Goal: Share content: Share content

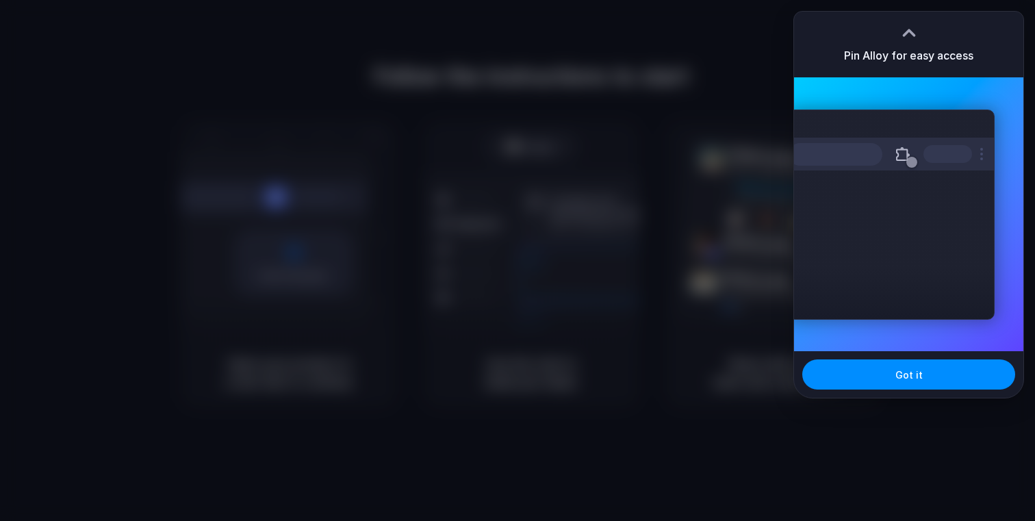
click at [912, 30] on div at bounding box center [908, 28] width 21 height 21
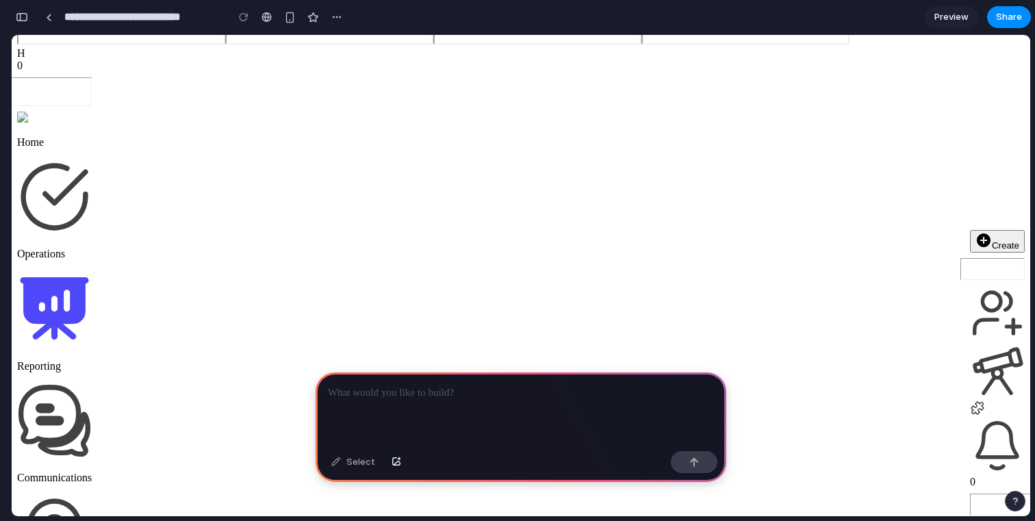
scroll to position [100, 0]
click at [175, 18] on input "**********" at bounding box center [142, 17] width 161 height 25
drag, startPoint x: 209, startPoint y: 18, endPoint x: 49, endPoint y: 16, distance: 159.5
click at [49, 16] on div "**********" at bounding box center [192, 17] width 309 height 25
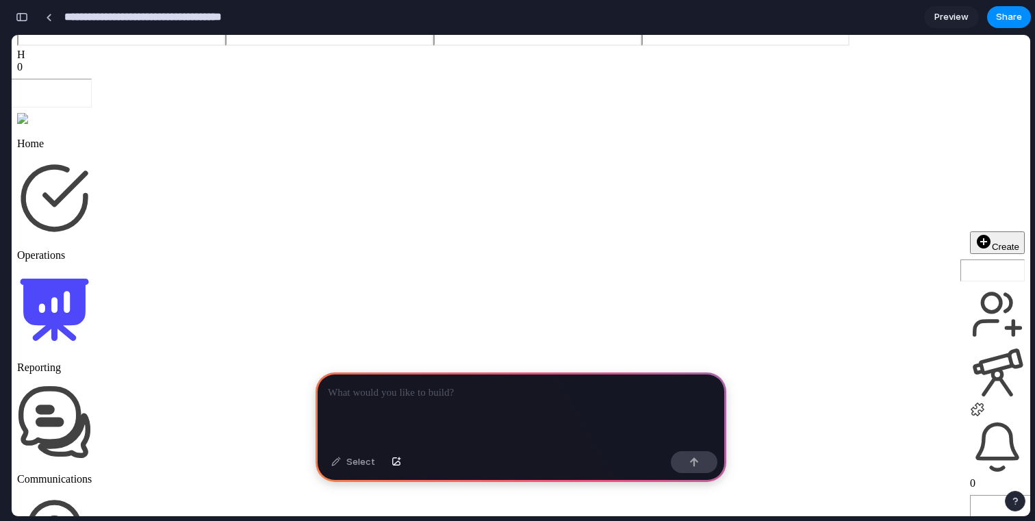
type input "**********"
click at [385, 387] on p at bounding box center [521, 393] width 386 height 16
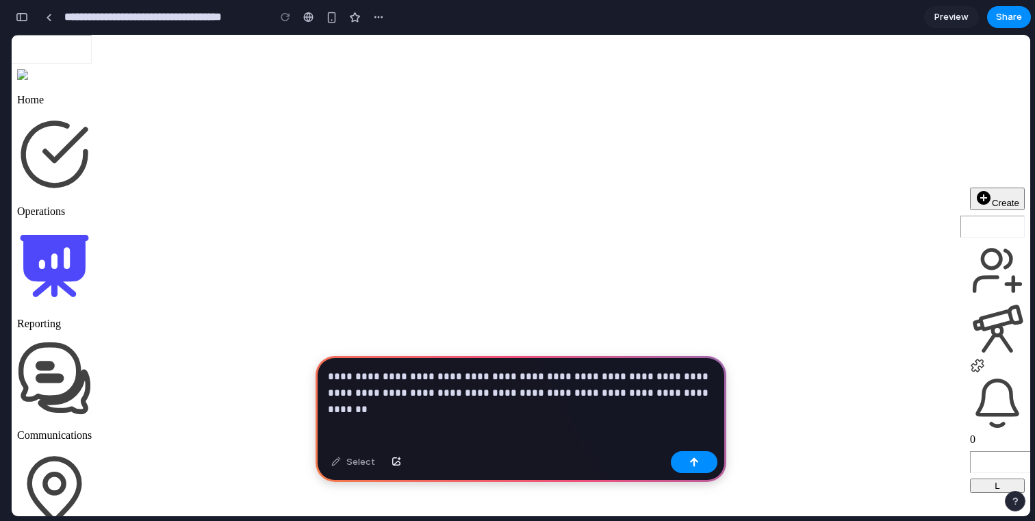
scroll to position [138, 0]
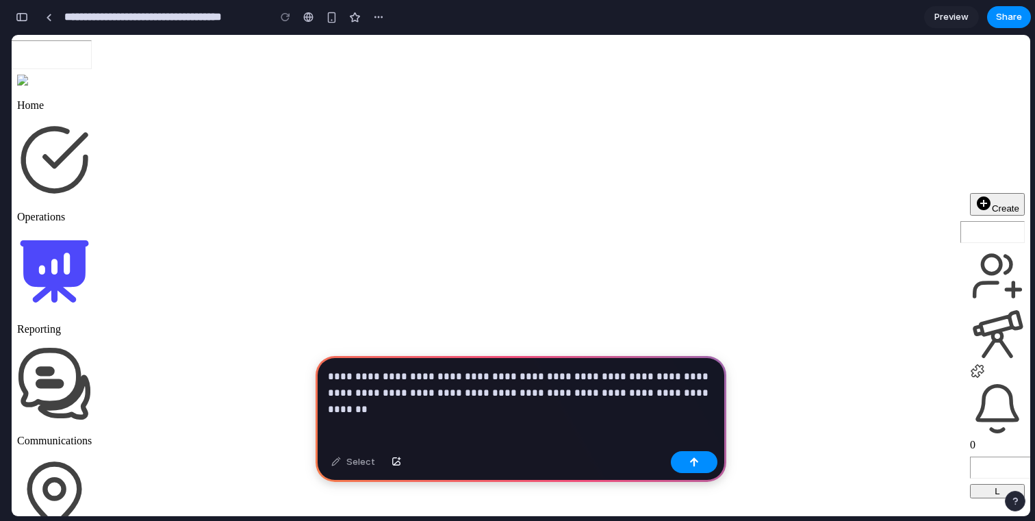
click at [702, 391] on p "**********" at bounding box center [521, 384] width 386 height 33
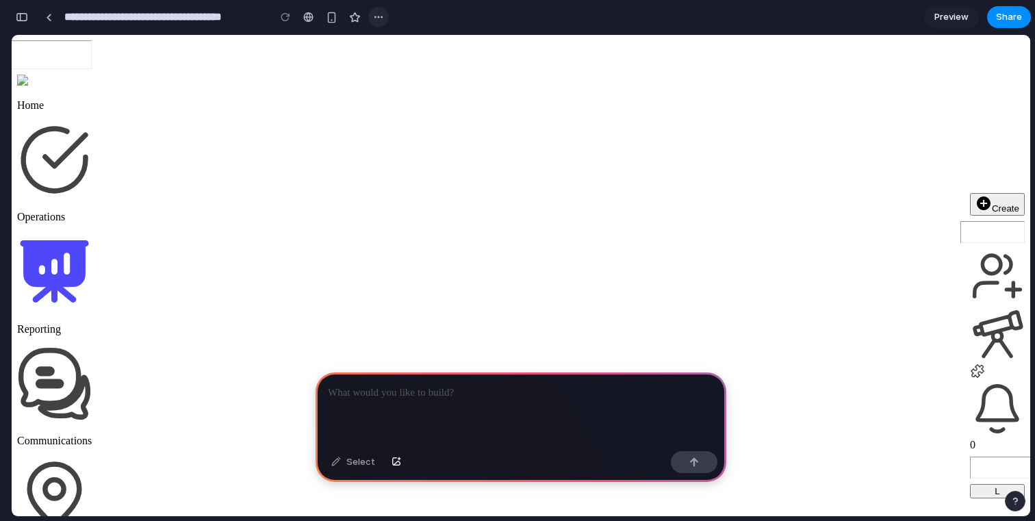
click at [377, 16] on div "button" at bounding box center [378, 17] width 11 height 11
click at [379, 19] on div "button" at bounding box center [378, 17] width 11 height 11
click at [398, 67] on span "Delete" at bounding box center [405, 69] width 29 height 14
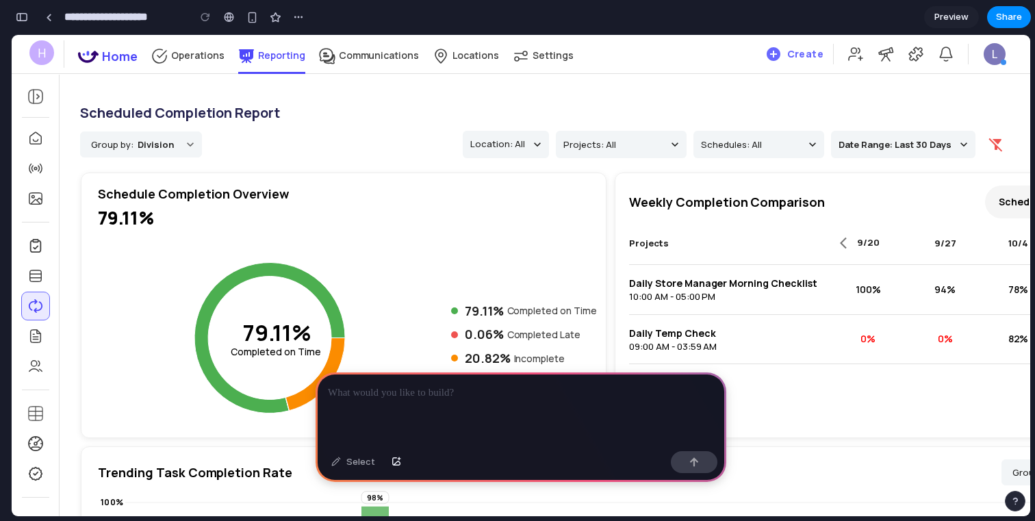
scroll to position [82, 0]
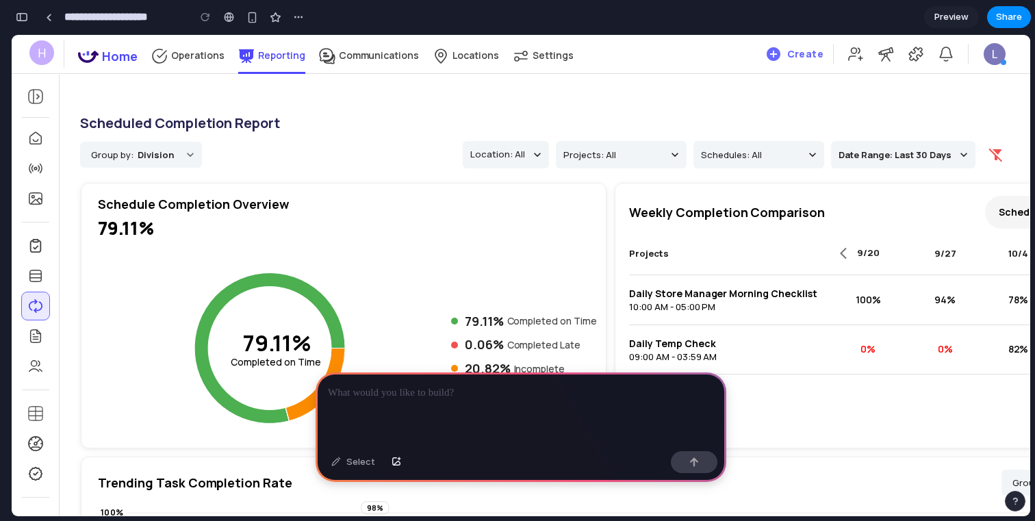
click at [407, 385] on p at bounding box center [521, 393] width 386 height 16
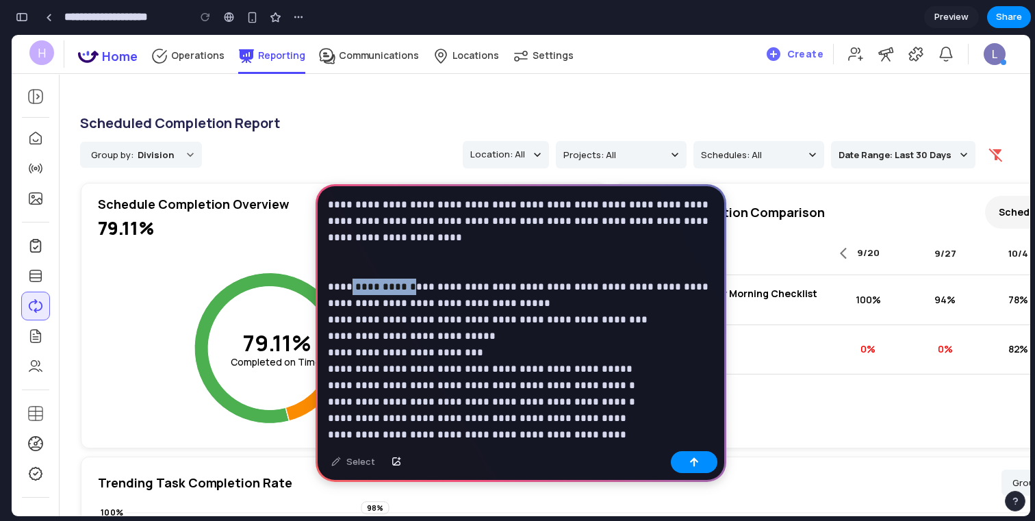
drag, startPoint x: 407, startPoint y: 289, endPoint x: 346, endPoint y: 288, distance: 60.9
click at [346, 288] on p "**********" at bounding box center [521, 508] width 386 height 624
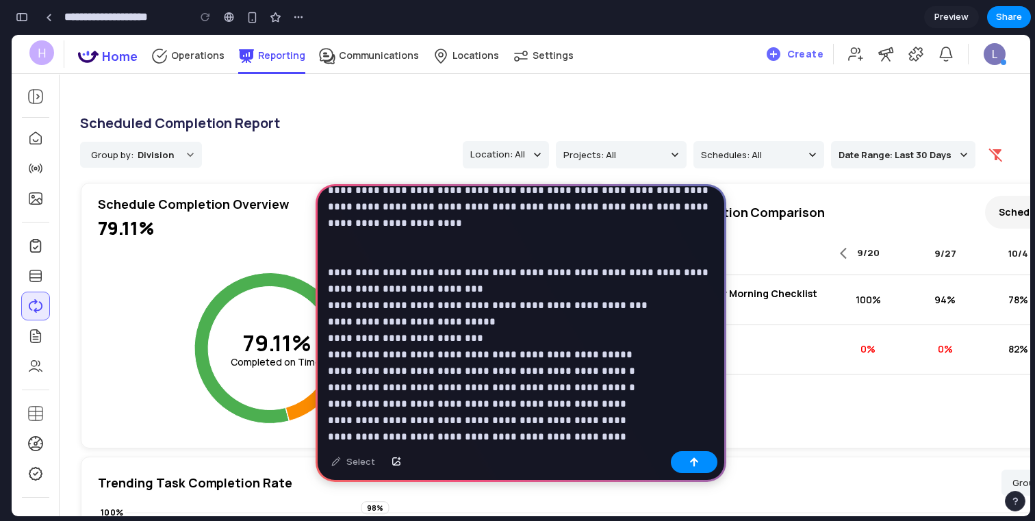
scroll to position [0, 0]
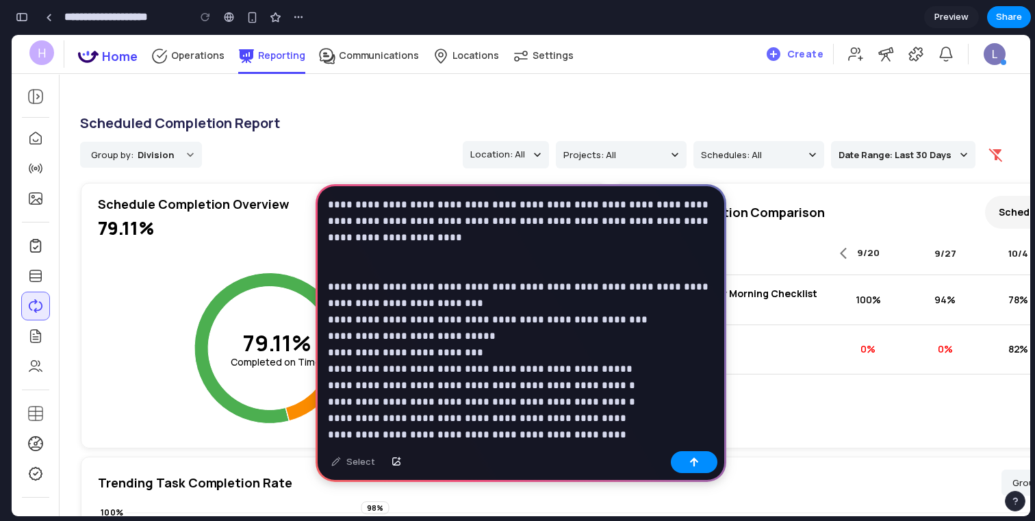
click at [402, 259] on p "**********" at bounding box center [521, 508] width 386 height 624
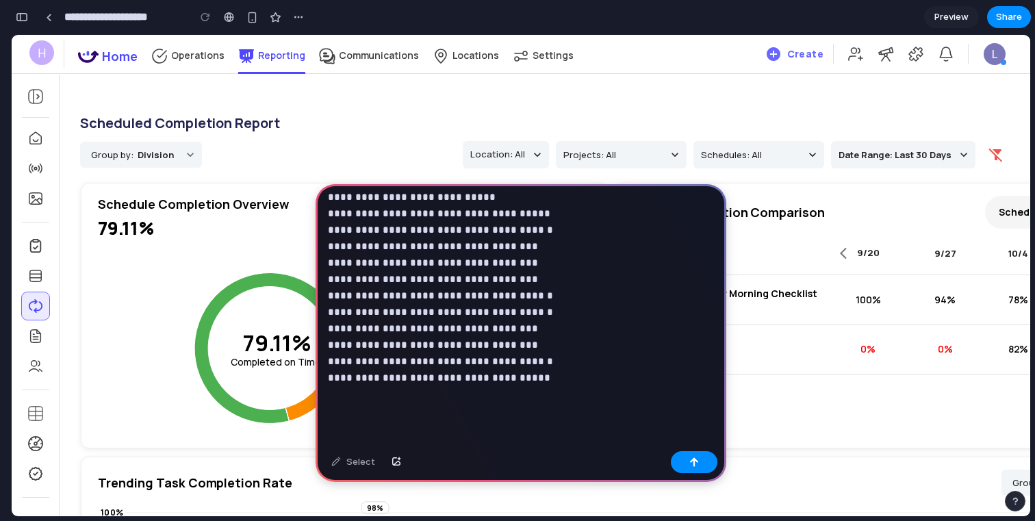
scroll to position [419, 0]
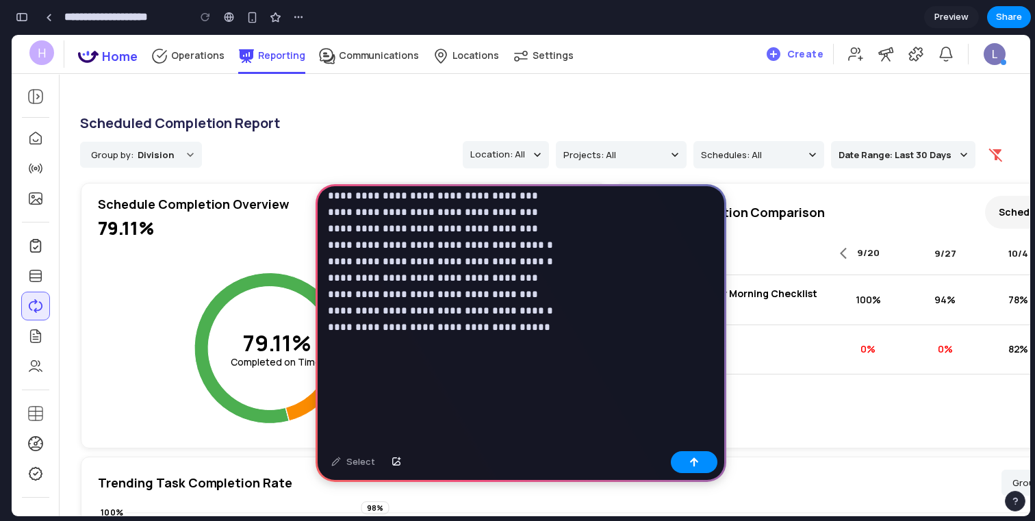
click at [388, 418] on div "**********" at bounding box center [520, 105] width 411 height 681
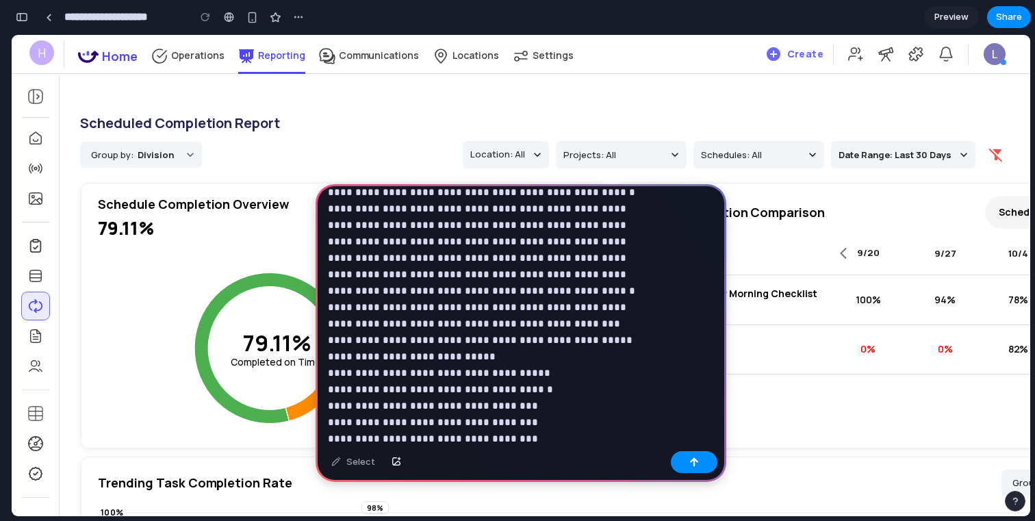
scroll to position [452, 0]
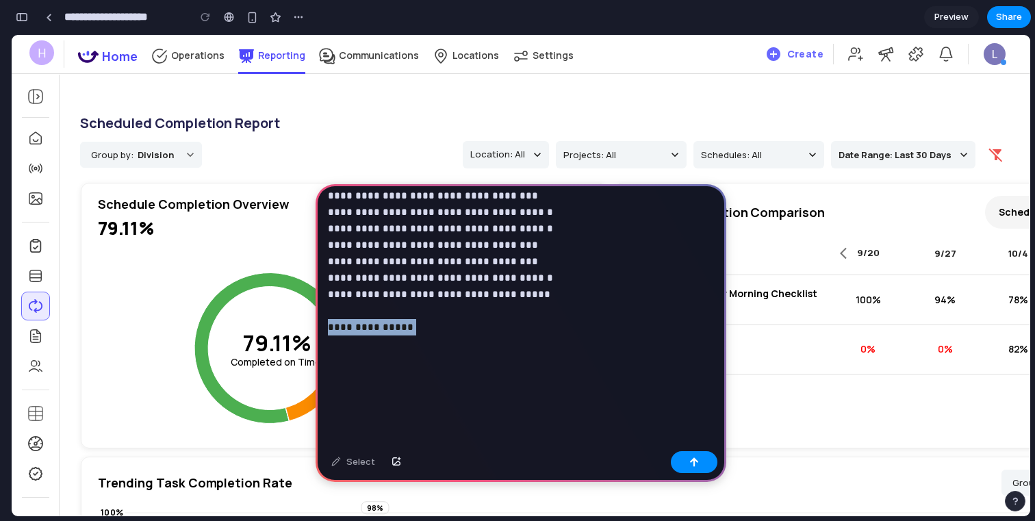
drag, startPoint x: 434, startPoint y: 400, endPoint x: 328, endPoint y: 396, distance: 105.5
click at [328, 396] on p "**********" at bounding box center [521, 72] width 386 height 657
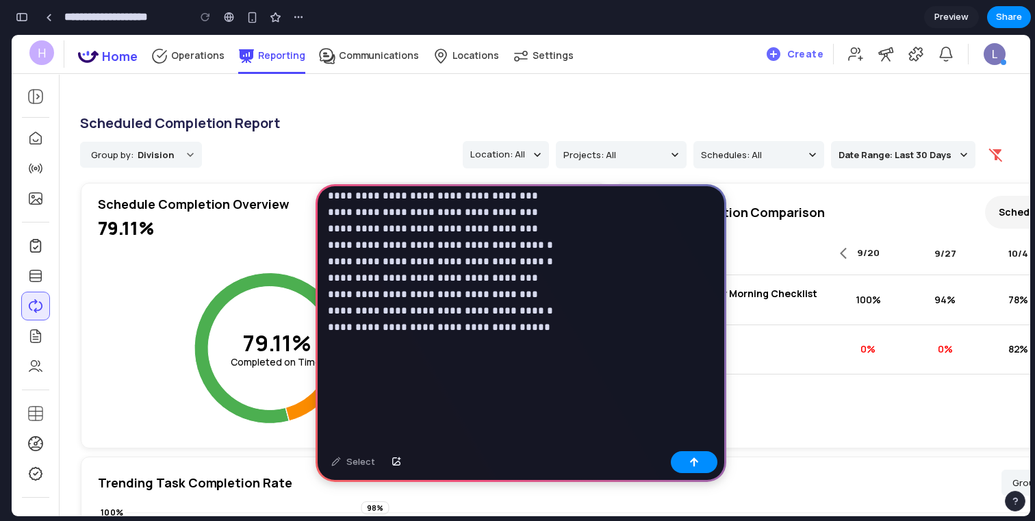
scroll to position [419, 0]
click at [433, 433] on div "**********" at bounding box center [520, 105] width 411 height 681
click at [689, 465] on div "button" at bounding box center [694, 462] width 10 height 10
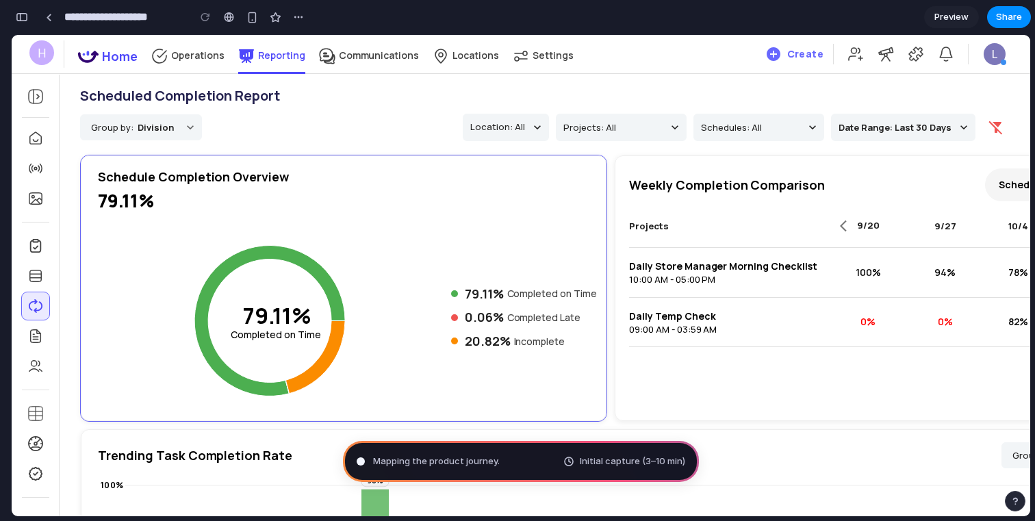
scroll to position [94, 0]
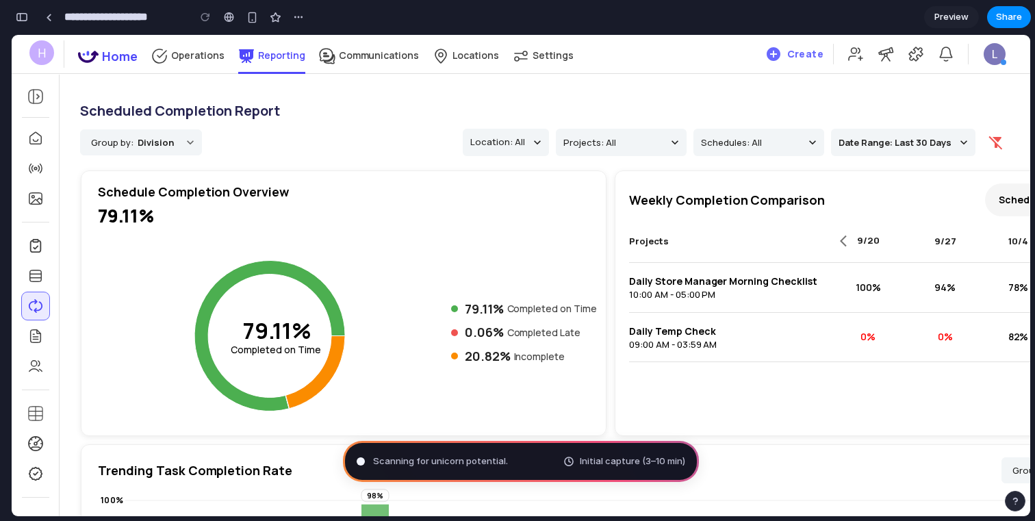
click at [116, 25] on input "**********" at bounding box center [123, 17] width 122 height 25
type input "**********"
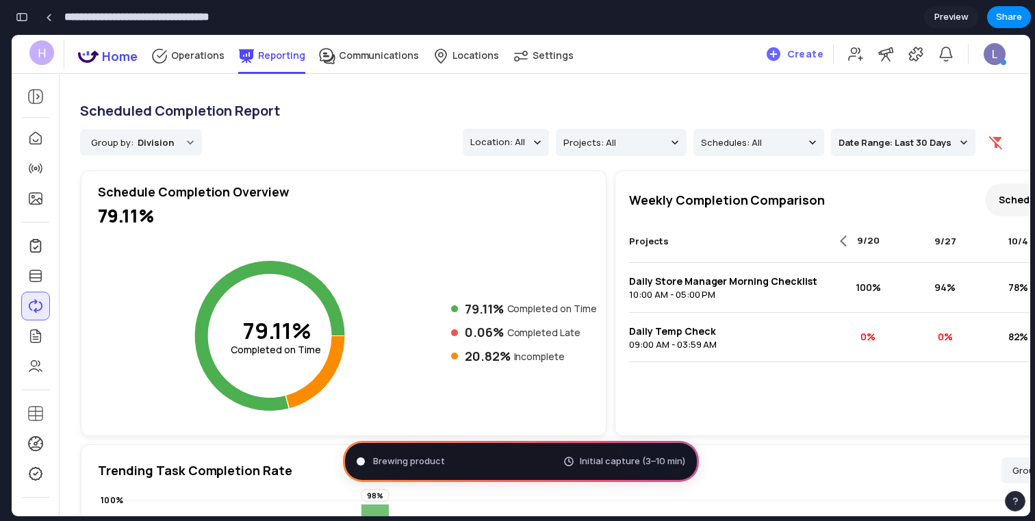
click at [621, 72] on header "H 0 Home Operations Reporting Communications Locations Settings Create 0 L" at bounding box center [521, 54] width 1018 height 38
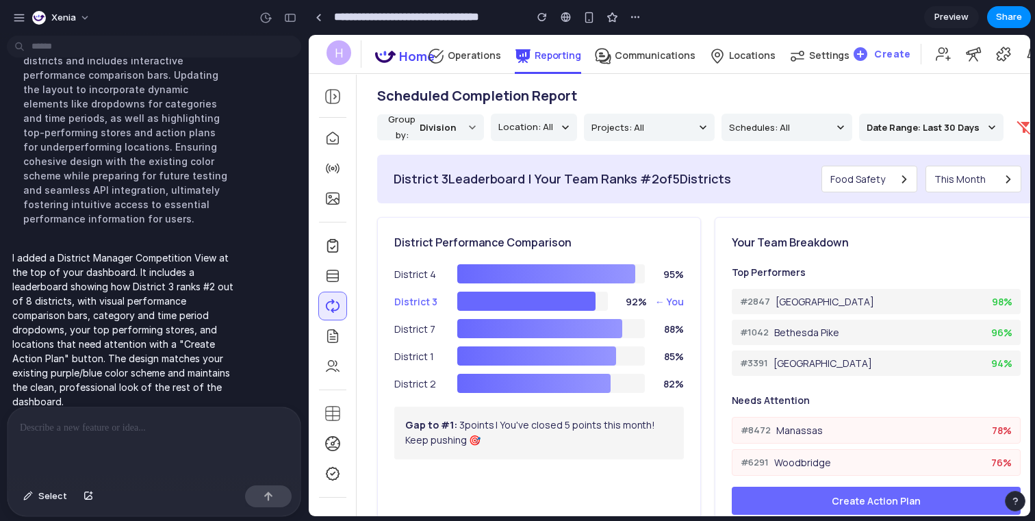
click at [545, 273] on div at bounding box center [546, 273] width 178 height 19
click at [506, 298] on div at bounding box center [526, 301] width 138 height 19
click at [438, 304] on div "District 3" at bounding box center [421, 301] width 55 height 14
click at [294, 20] on div "button" at bounding box center [290, 18] width 12 height 10
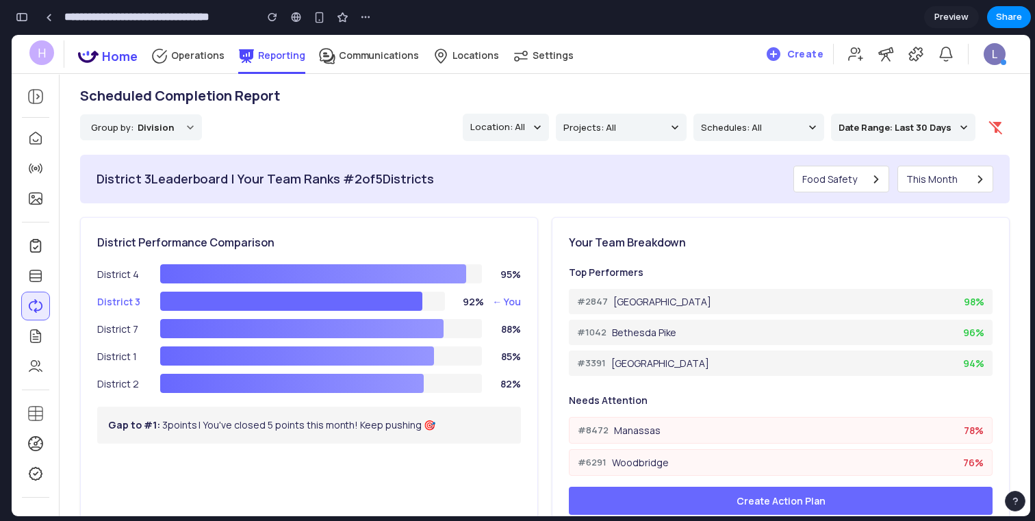
click at [335, 315] on div "District 4 95 % District 3 92 % ← You District 7 88 % District 1 85 % District …" at bounding box center [309, 328] width 424 height 129
click at [333, 298] on div at bounding box center [291, 301] width 262 height 19
click at [852, 177] on span "Food Safety" at bounding box center [829, 179] width 55 height 14
click at [843, 231] on div "Cleanliness" at bounding box center [841, 233] width 94 height 25
click at [855, 185] on button "Cleanliness" at bounding box center [841, 179] width 96 height 27
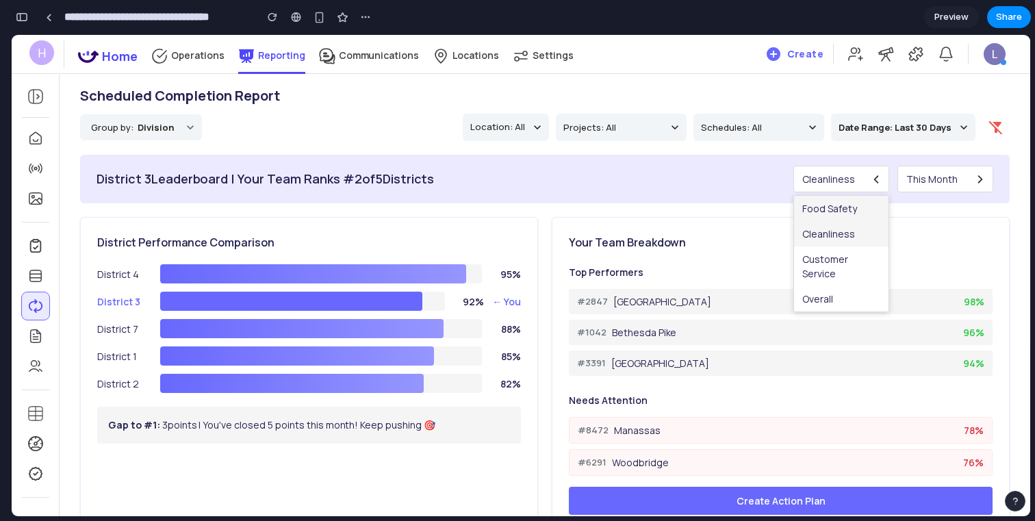
click at [832, 208] on div "Food Safety" at bounding box center [841, 208] width 94 height 25
click at [928, 183] on span "This Month" at bounding box center [931, 179] width 51 height 14
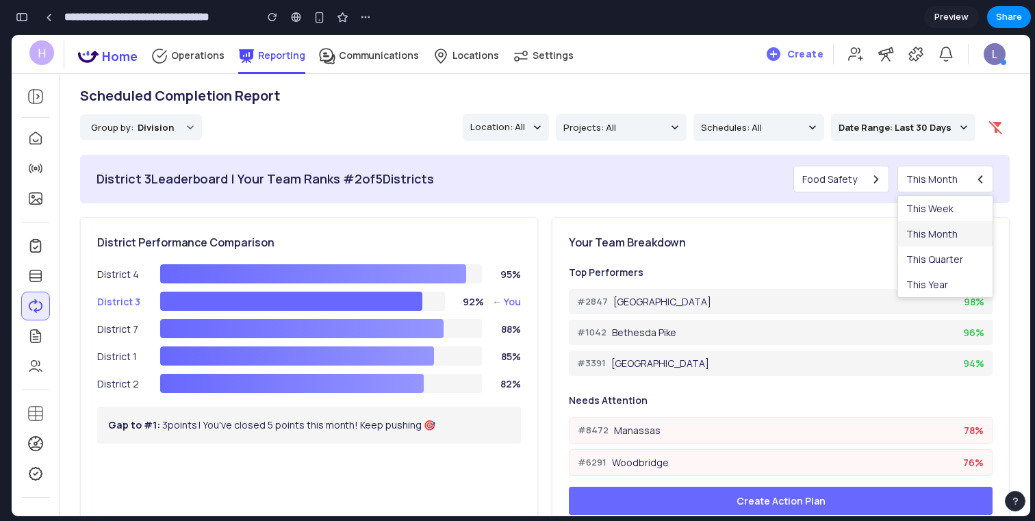
click at [946, 184] on div at bounding box center [521, 275] width 1018 height 481
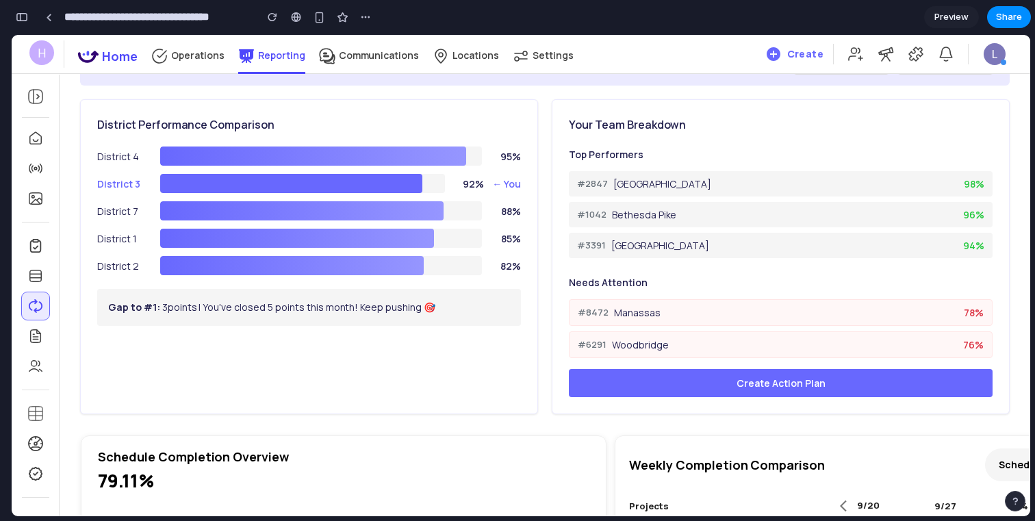
scroll to position [120, 0]
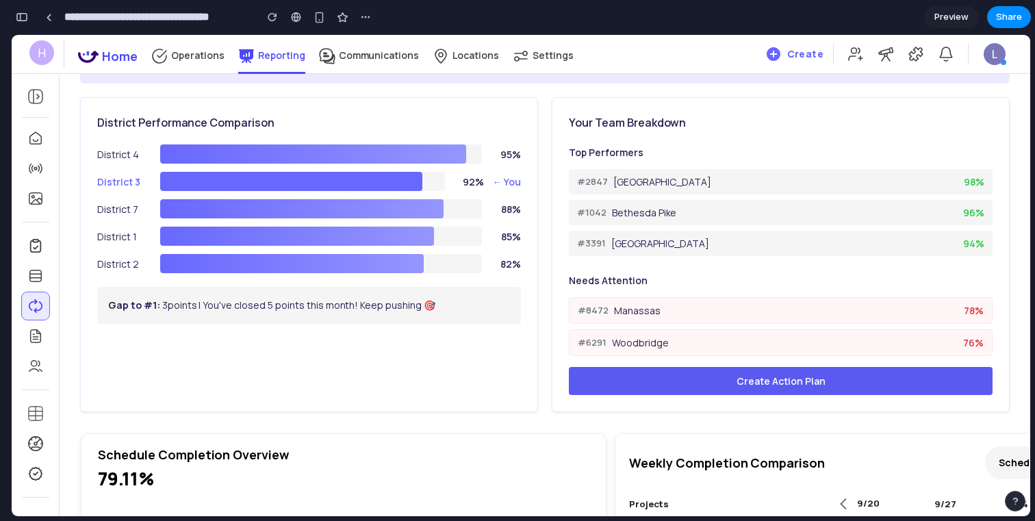
click at [745, 382] on button "Create Action Plan" at bounding box center [781, 381] width 424 height 28
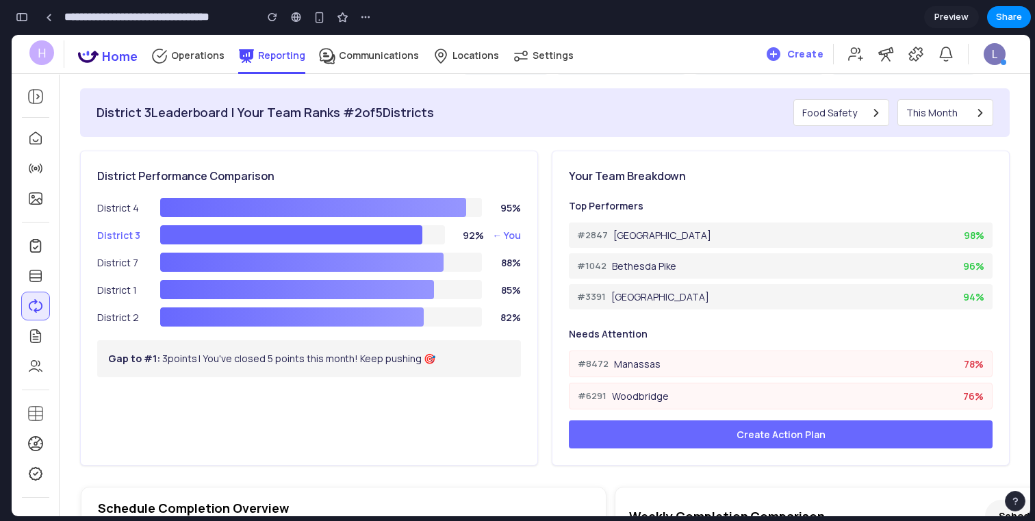
scroll to position [0, 0]
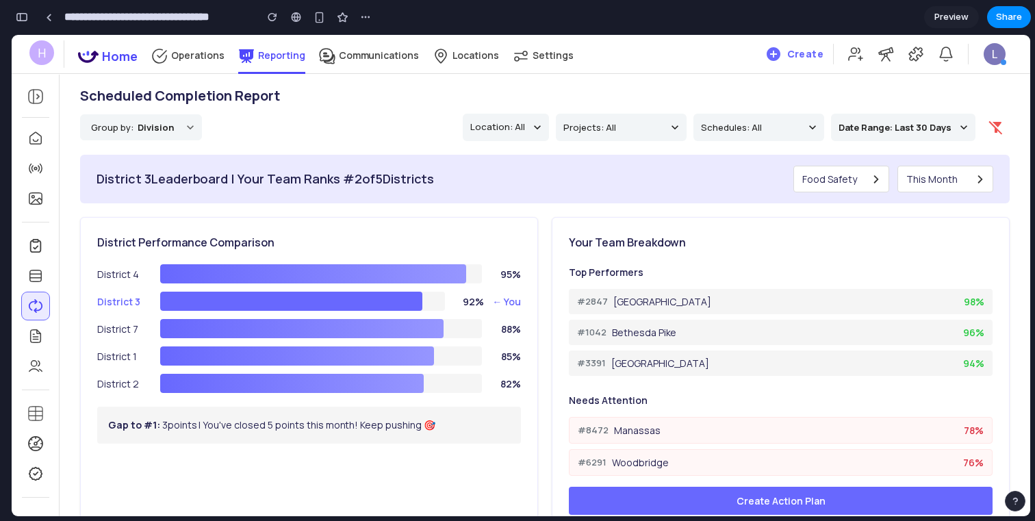
click at [385, 289] on div "District 4 95 % District 3 92 % ← You District 7 88 % District 1 85 % District …" at bounding box center [309, 328] width 424 height 129
click at [386, 297] on div at bounding box center [291, 301] width 262 height 19
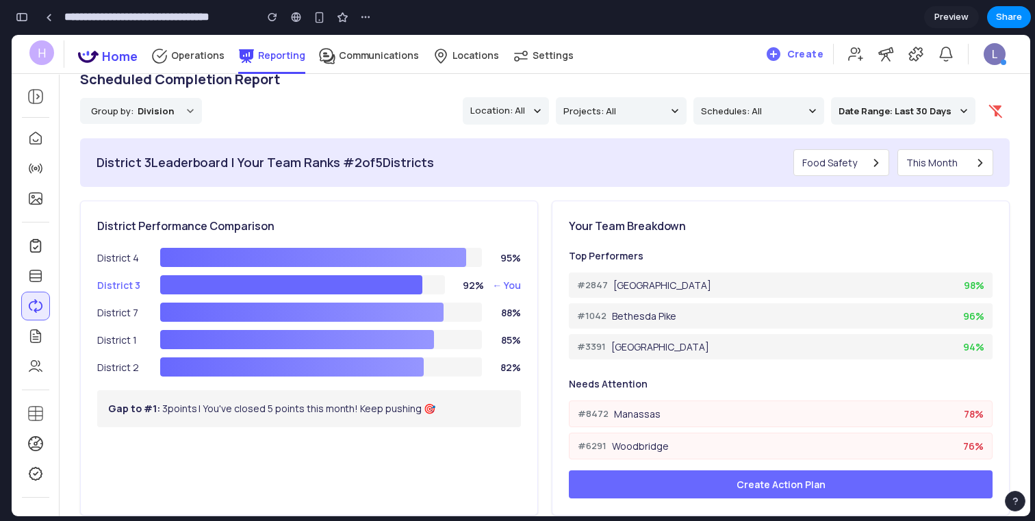
scroll to position [14, 0]
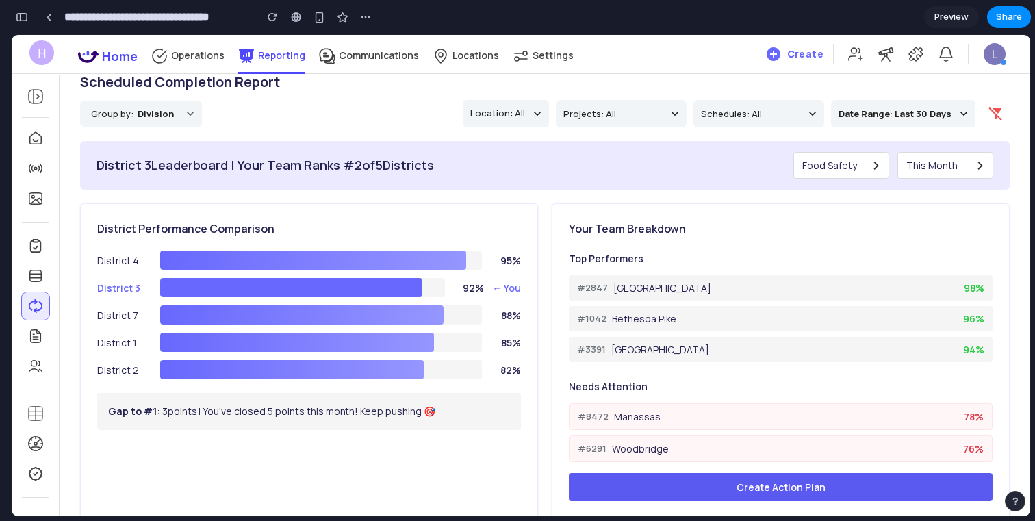
click at [743, 486] on button "Create Action Plan" at bounding box center [781, 487] width 424 height 28
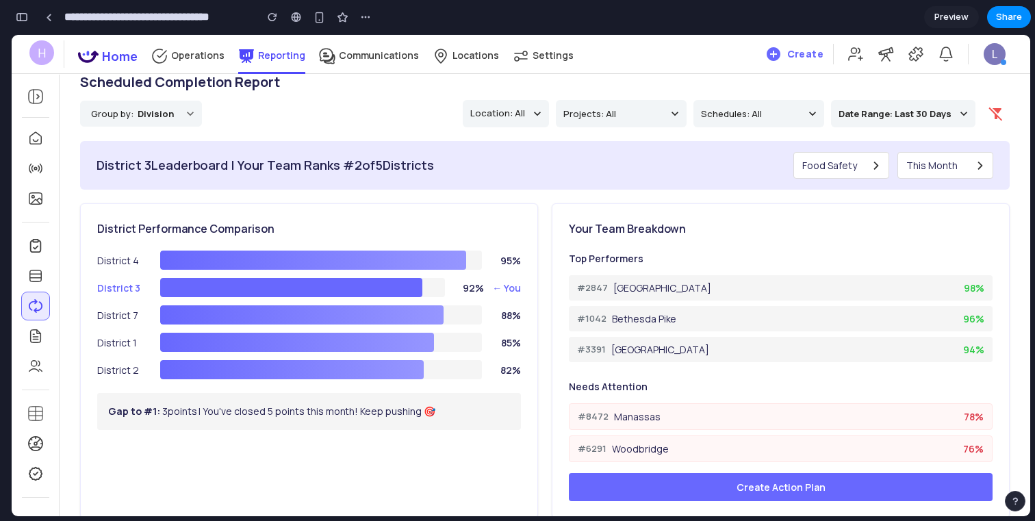
scroll to position [0, 0]
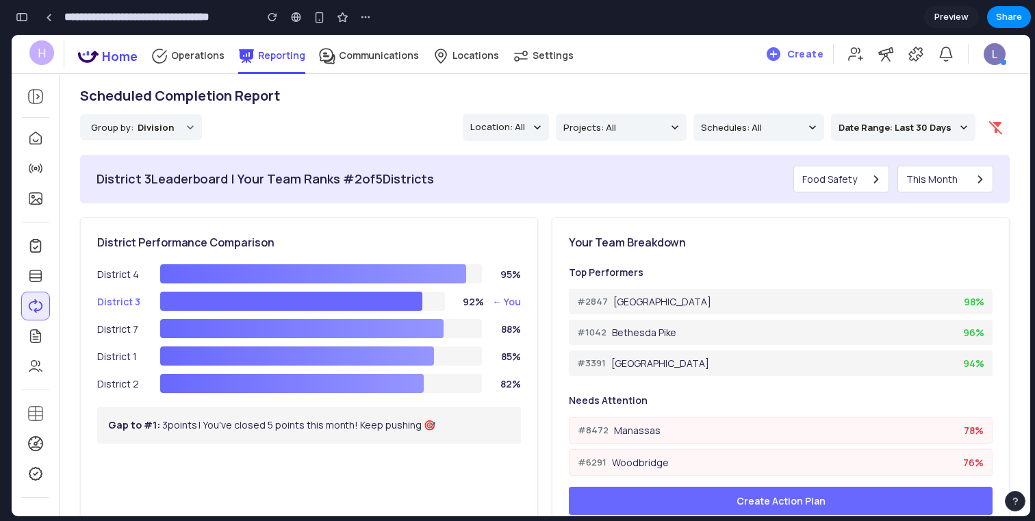
click at [24, 23] on button "button" at bounding box center [22, 17] width 22 height 22
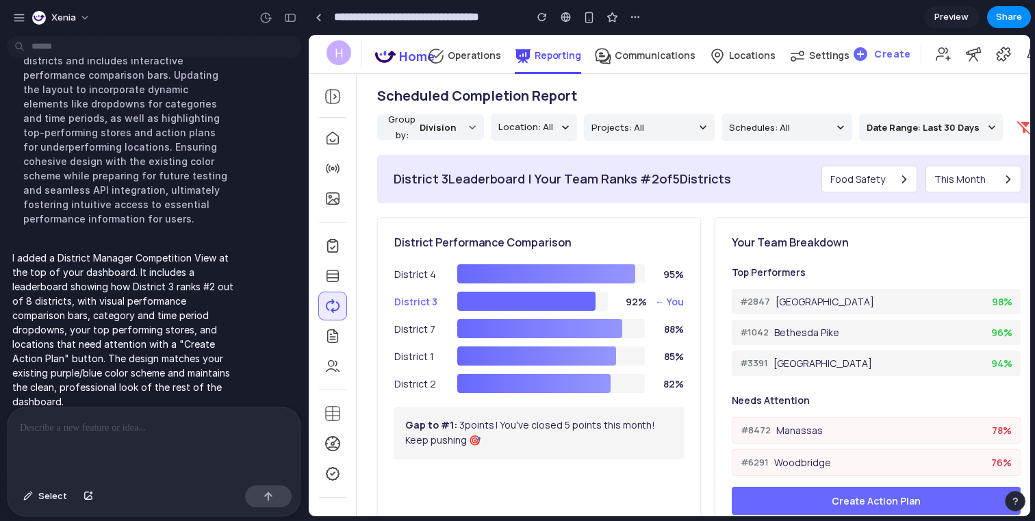
click at [69, 432] on p at bounding box center [154, 427] width 268 height 16
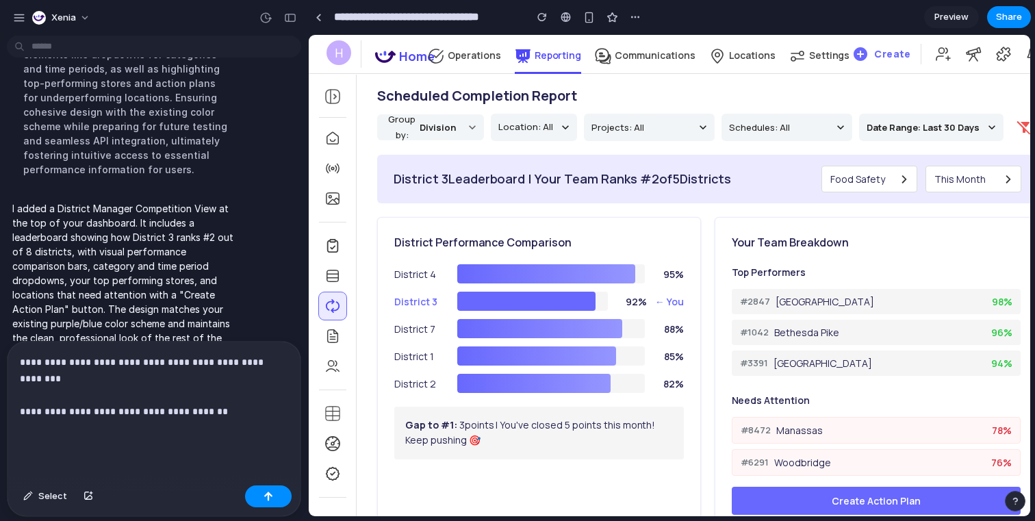
scroll to position [735, 0]
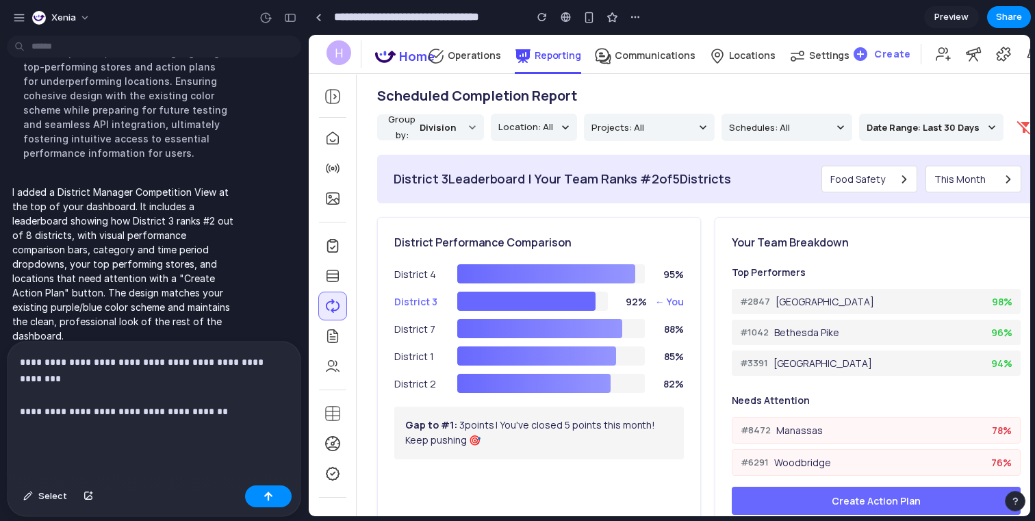
click at [118, 438] on div "**********" at bounding box center [154, 410] width 293 height 138
click at [121, 423] on p "**********" at bounding box center [154, 395] width 268 height 82
click at [106, 446] on div "**********" at bounding box center [154, 410] width 293 height 138
click at [140, 398] on p "**********" at bounding box center [154, 395] width 268 height 82
click at [108, 441] on div "**********" at bounding box center [154, 410] width 293 height 138
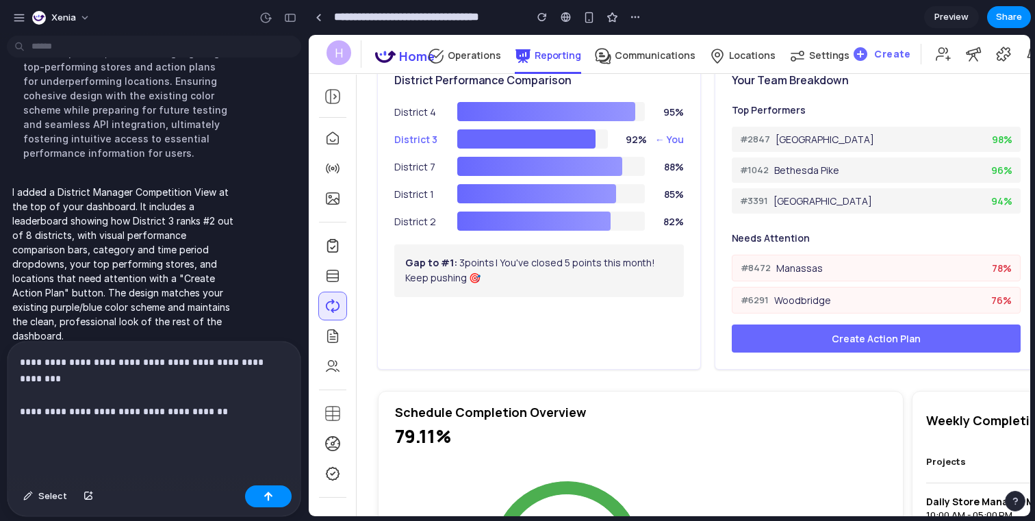
scroll to position [165, 0]
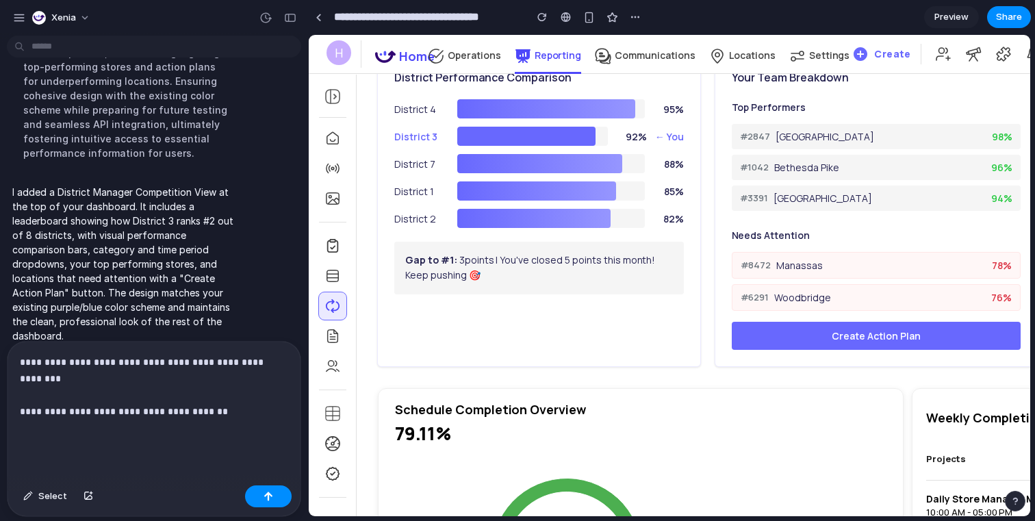
click at [231, 396] on p "**********" at bounding box center [154, 395] width 268 height 82
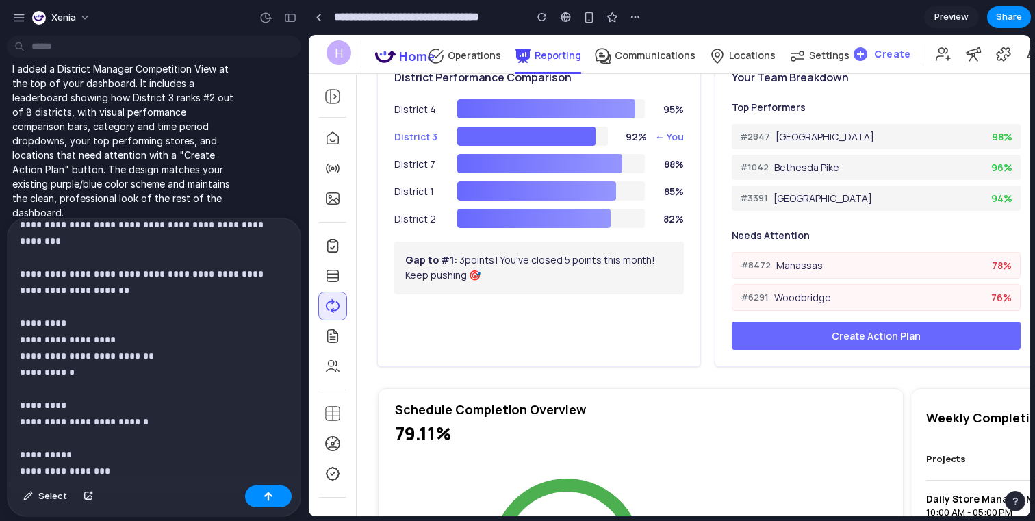
scroll to position [0, 0]
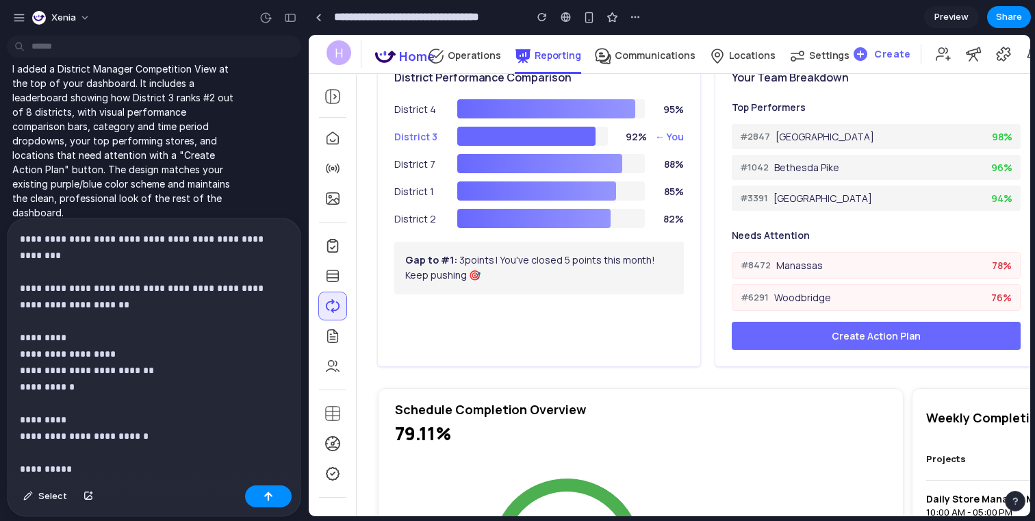
click at [101, 289] on p "**********" at bounding box center [154, 379] width 268 height 296
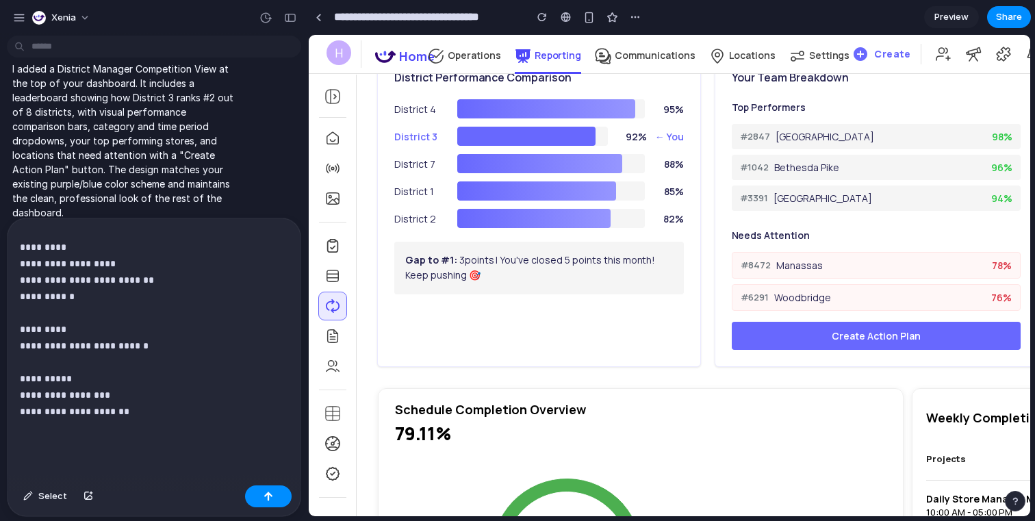
click at [94, 430] on p "**********" at bounding box center [154, 288] width 268 height 296
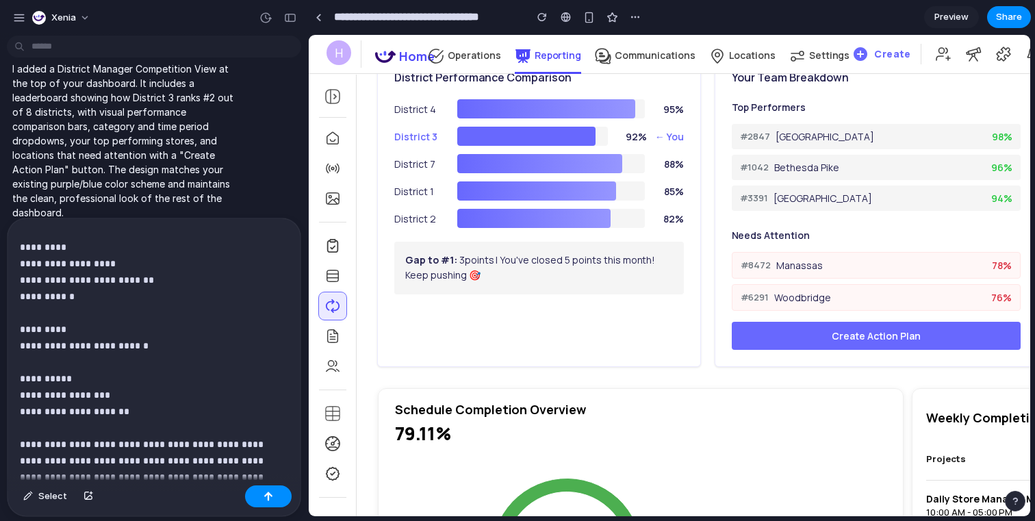
scroll to position [0, 0]
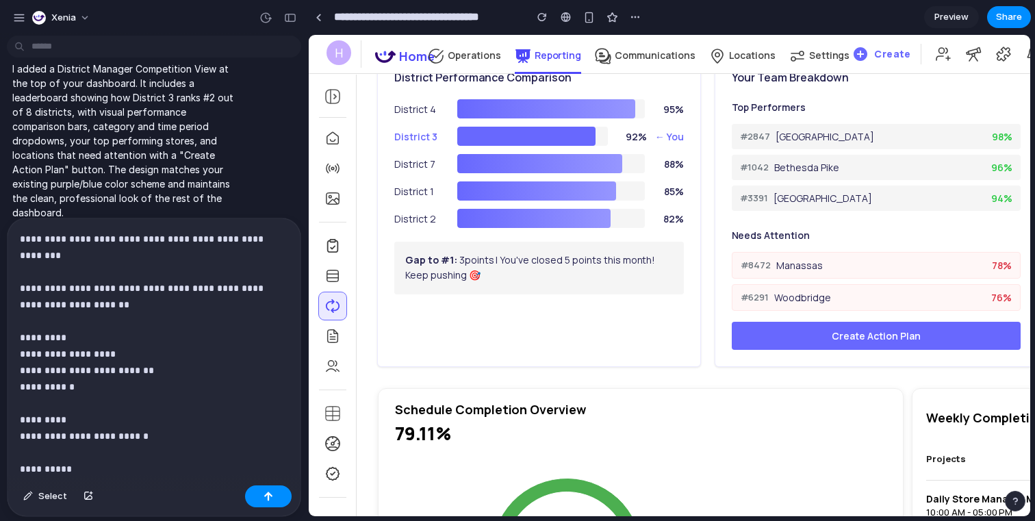
click at [185, 241] on p "**********" at bounding box center [154, 395] width 268 height 328
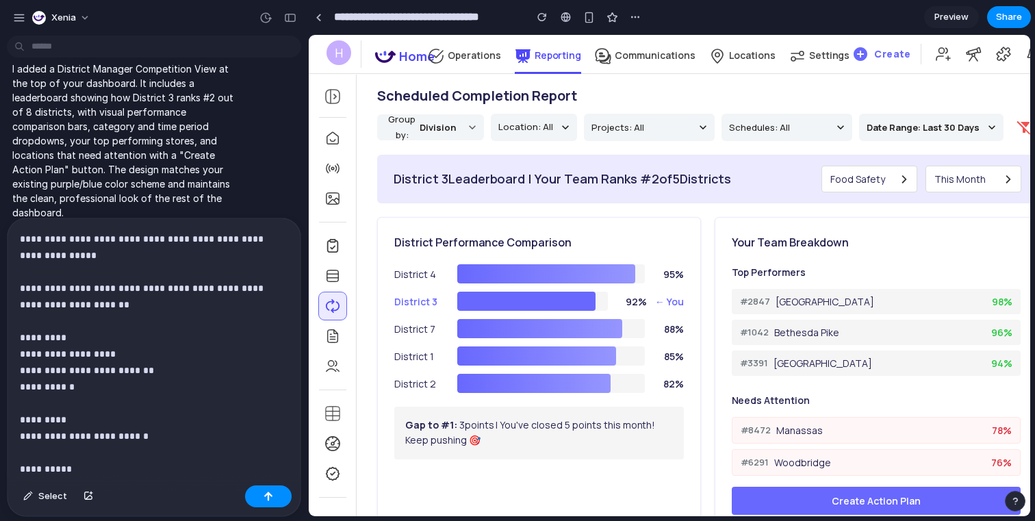
click at [129, 262] on p "**********" at bounding box center [154, 403] width 268 height 345
click at [205, 237] on p "**********" at bounding box center [154, 403] width 268 height 345
click at [98, 239] on p "**********" at bounding box center [154, 395] width 268 height 328
click at [182, 239] on p "**********" at bounding box center [154, 403] width 268 height 345
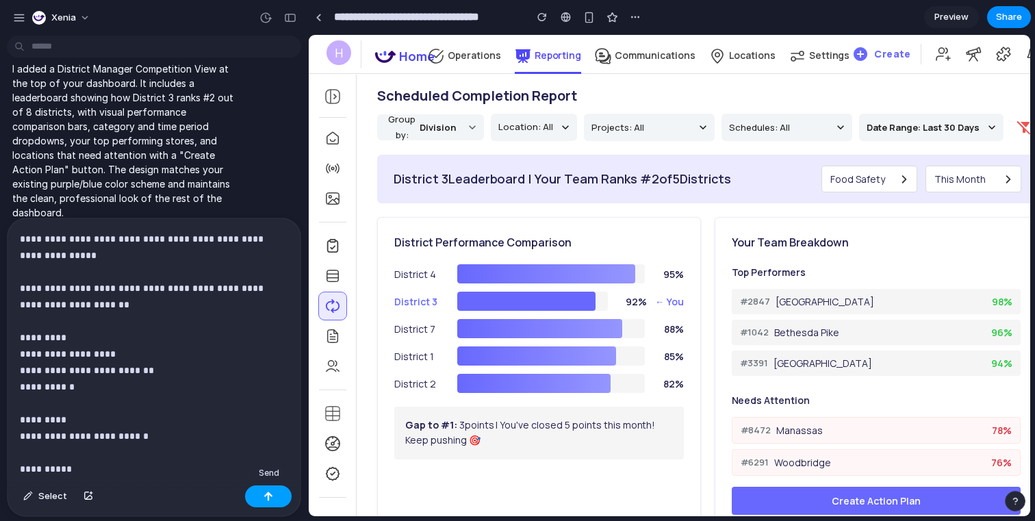
click at [261, 496] on button "button" at bounding box center [268, 496] width 47 height 22
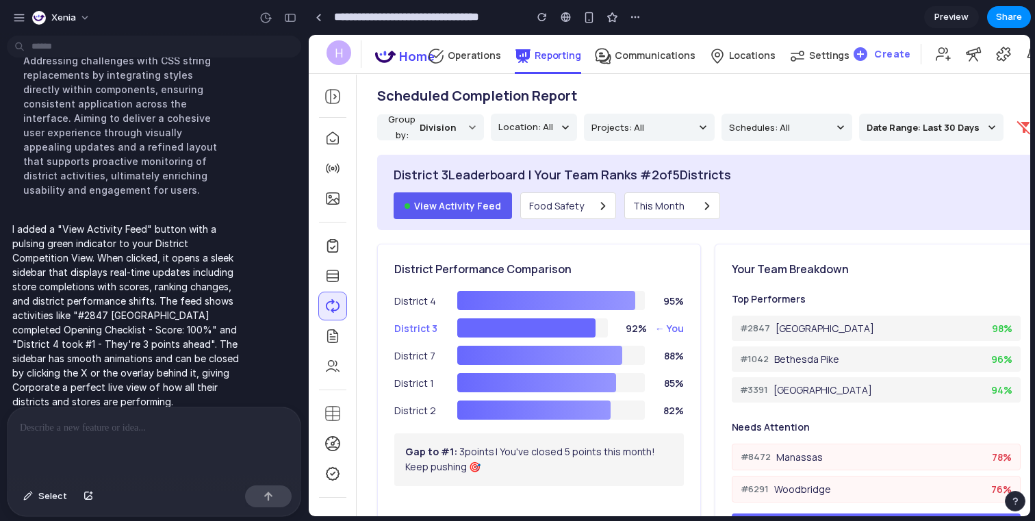
click at [452, 205] on button "View Activity Feed" at bounding box center [452, 205] width 118 height 27
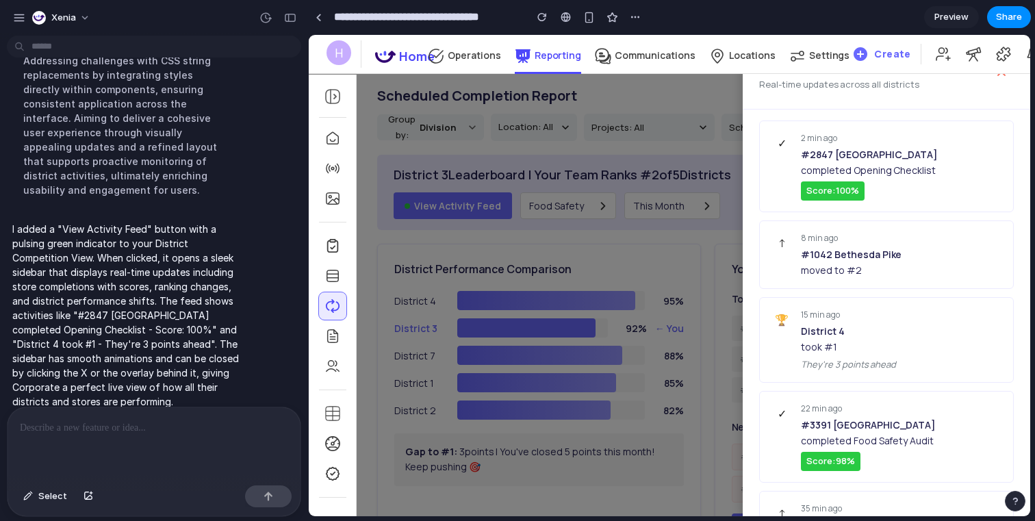
click at [536, 115] on div at bounding box center [669, 275] width 721 height 481
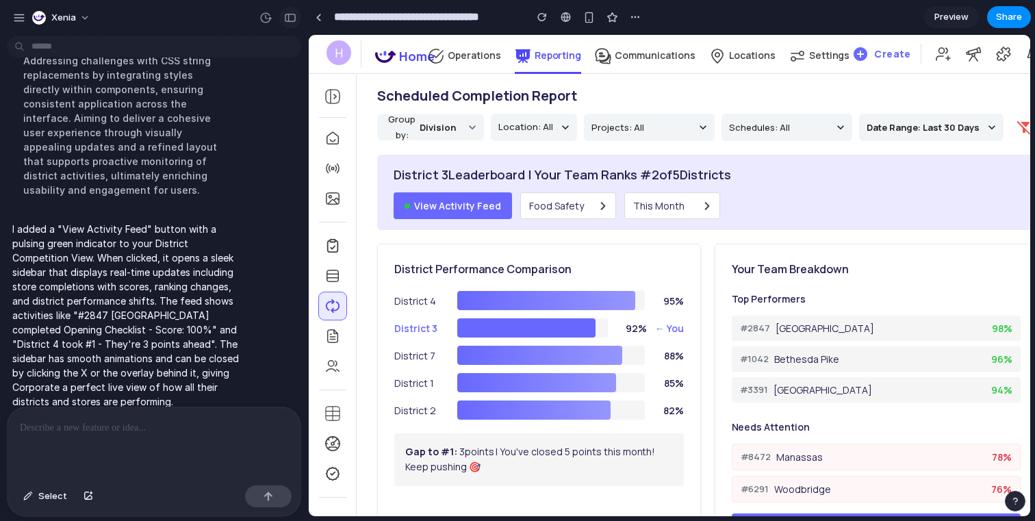
click at [291, 23] on button "button" at bounding box center [290, 18] width 22 height 22
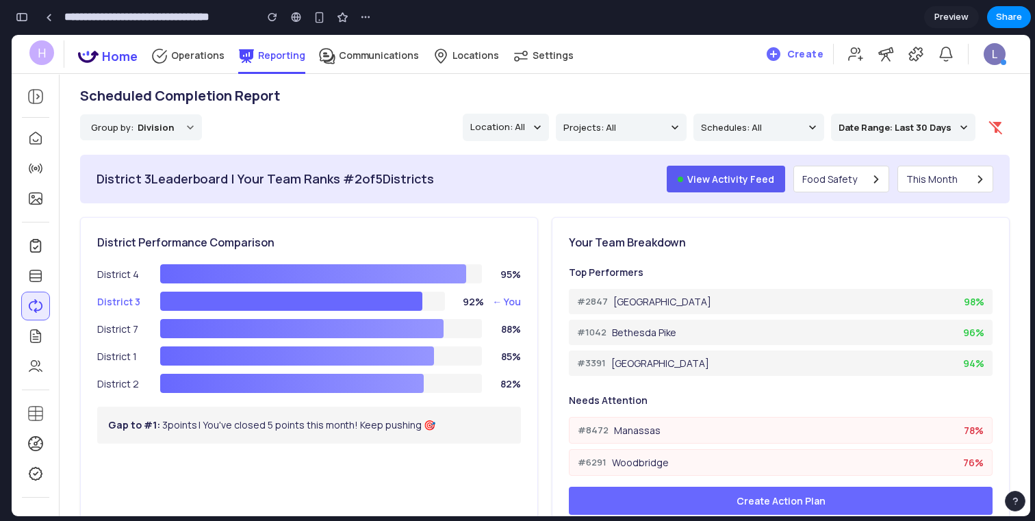
click at [743, 180] on button "View Activity Feed" at bounding box center [726, 179] width 118 height 27
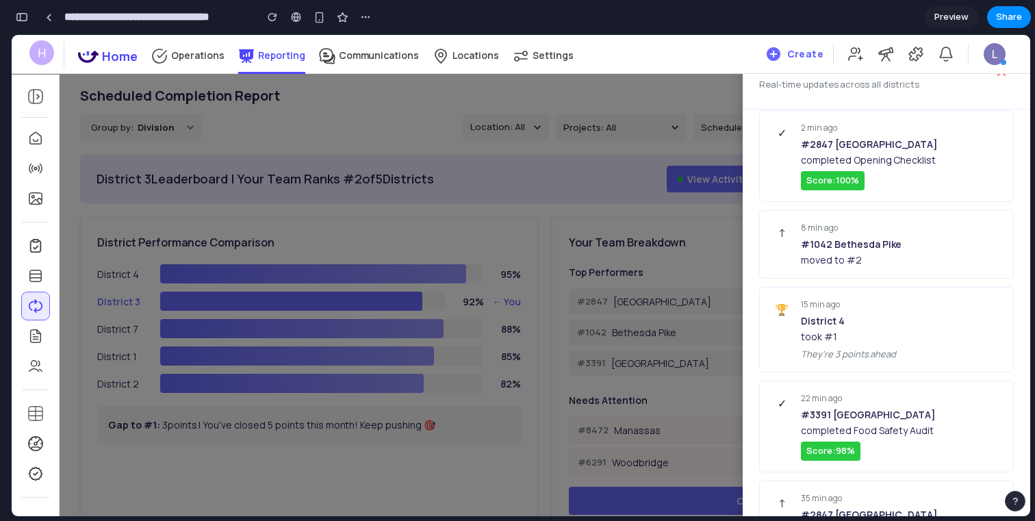
scroll to position [0, 0]
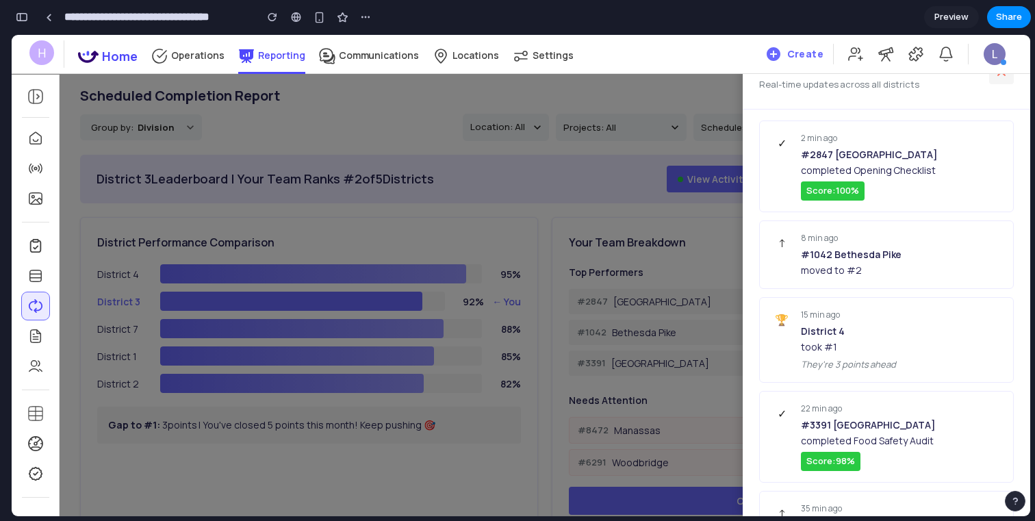
click at [998, 77] on icon at bounding box center [1001, 72] width 14 height 14
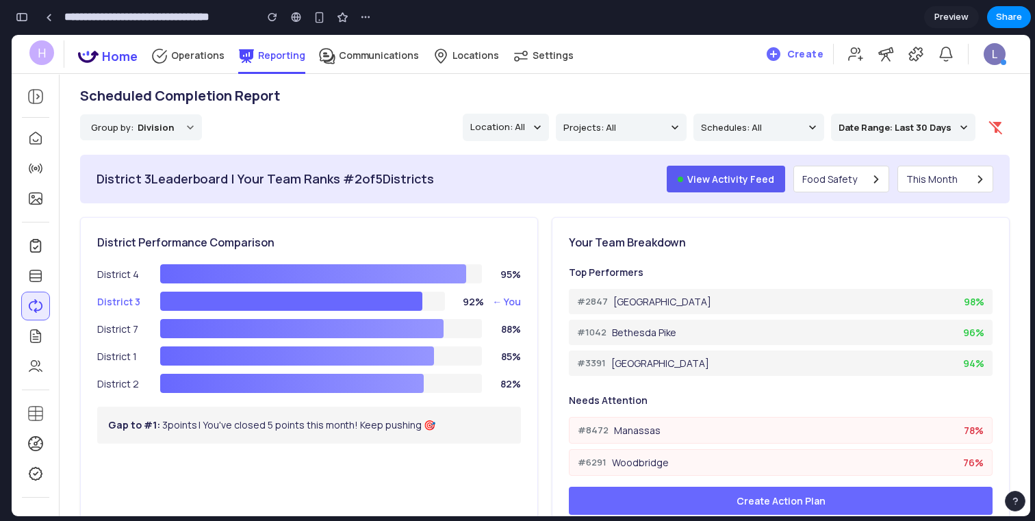
click at [751, 185] on button "View Activity Feed" at bounding box center [726, 179] width 118 height 27
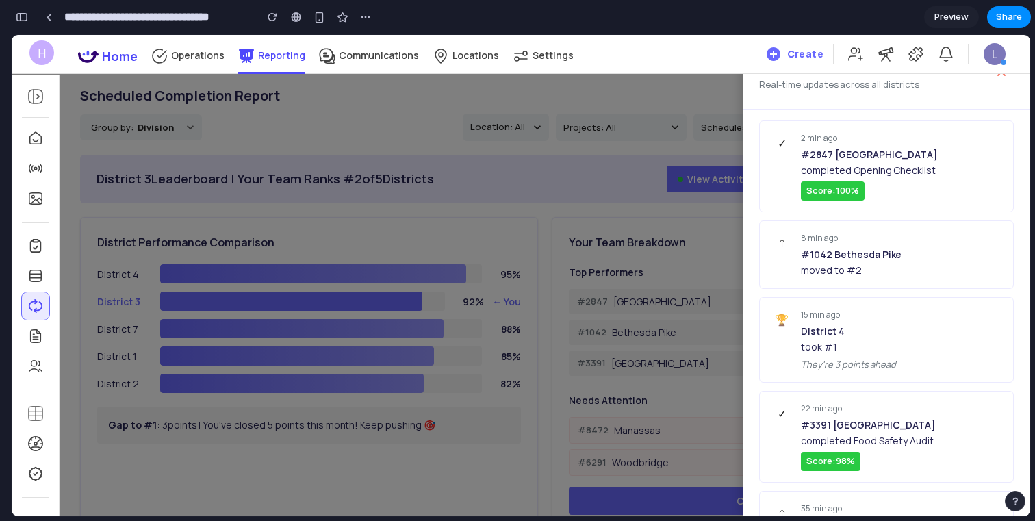
click at [690, 242] on div at bounding box center [521, 275] width 1018 height 481
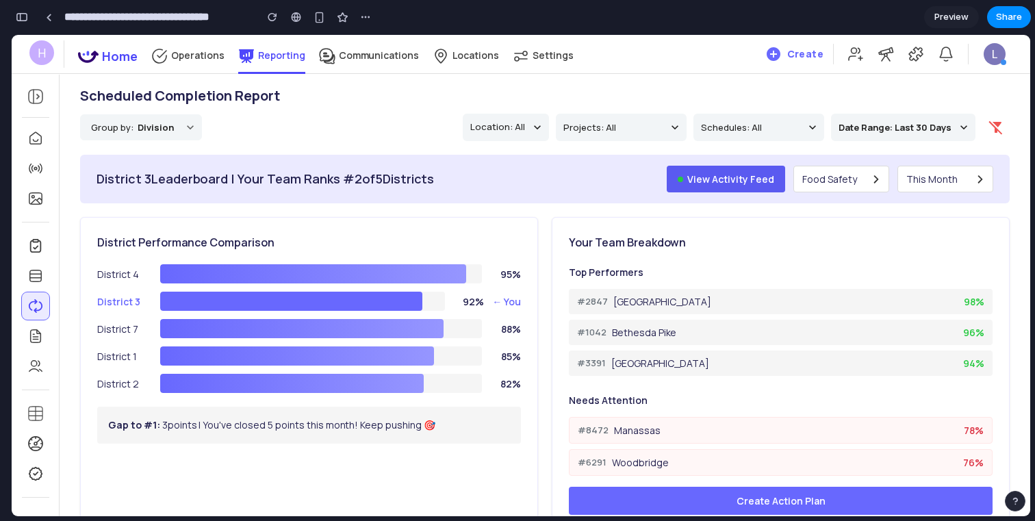
click at [710, 181] on button "View Activity Feed" at bounding box center [726, 179] width 118 height 27
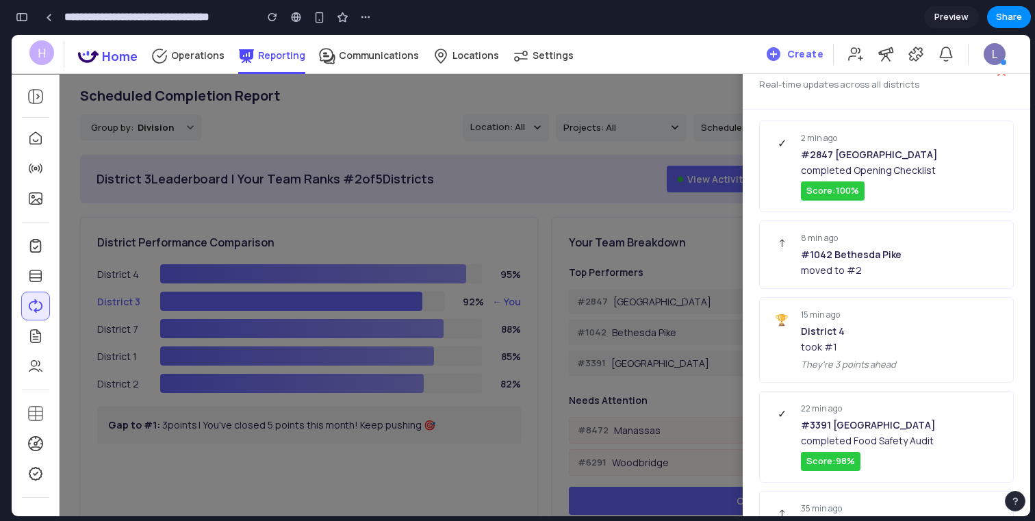
click at [604, 213] on div at bounding box center [521, 275] width 1018 height 481
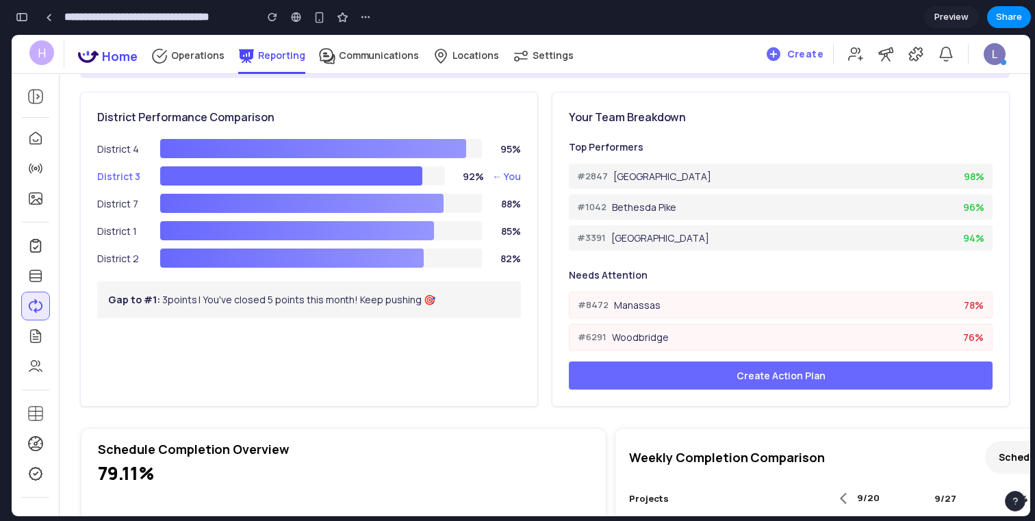
scroll to position [132, 0]
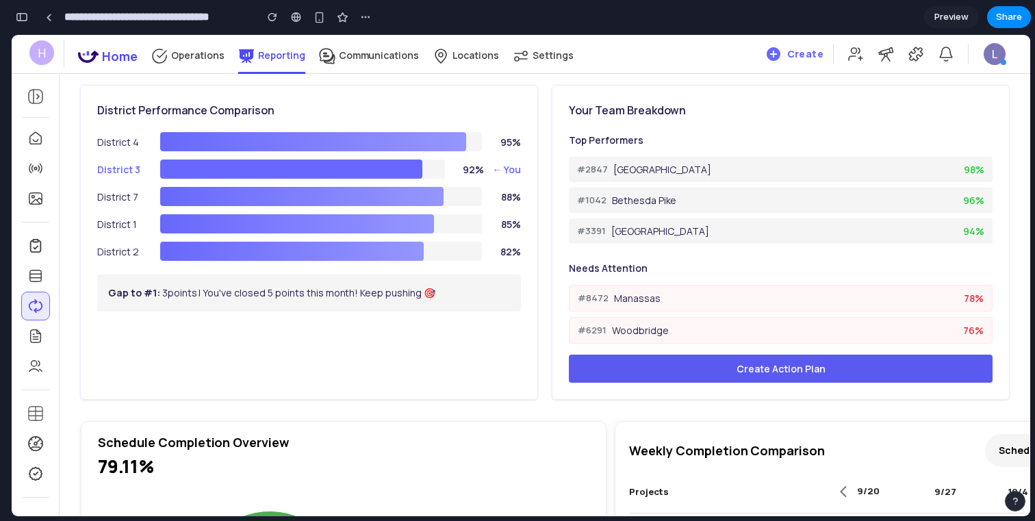
click at [685, 371] on button "Create Action Plan" at bounding box center [781, 368] width 424 height 28
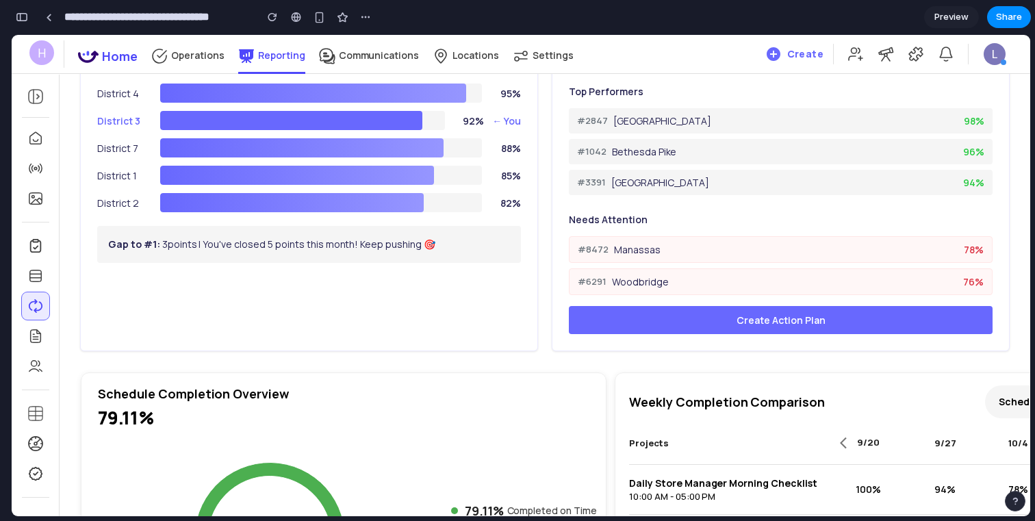
scroll to position [0, 0]
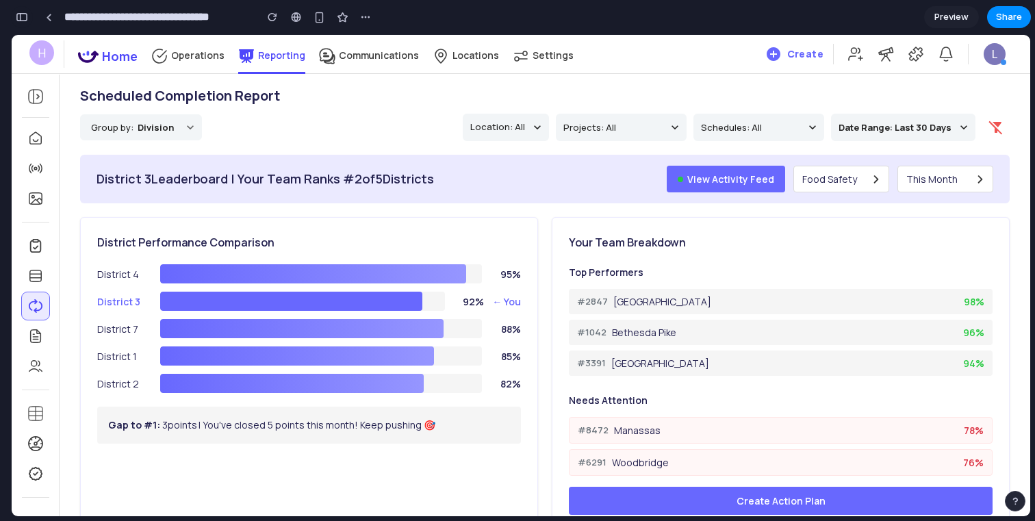
click at [26, 21] on div "button" at bounding box center [22, 17] width 12 height 10
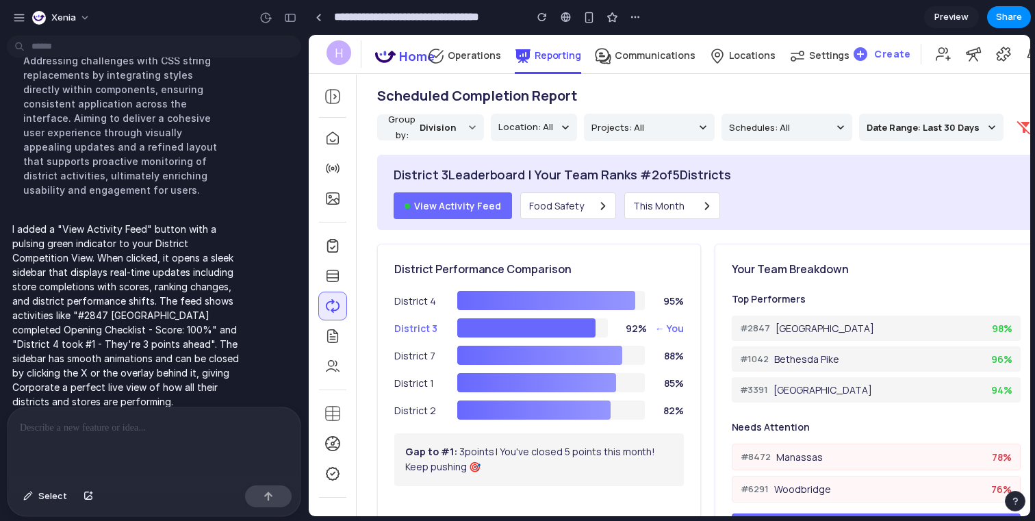
click at [116, 439] on div at bounding box center [154, 443] width 293 height 73
click at [462, 201] on button "View Activity Feed" at bounding box center [452, 205] width 118 height 27
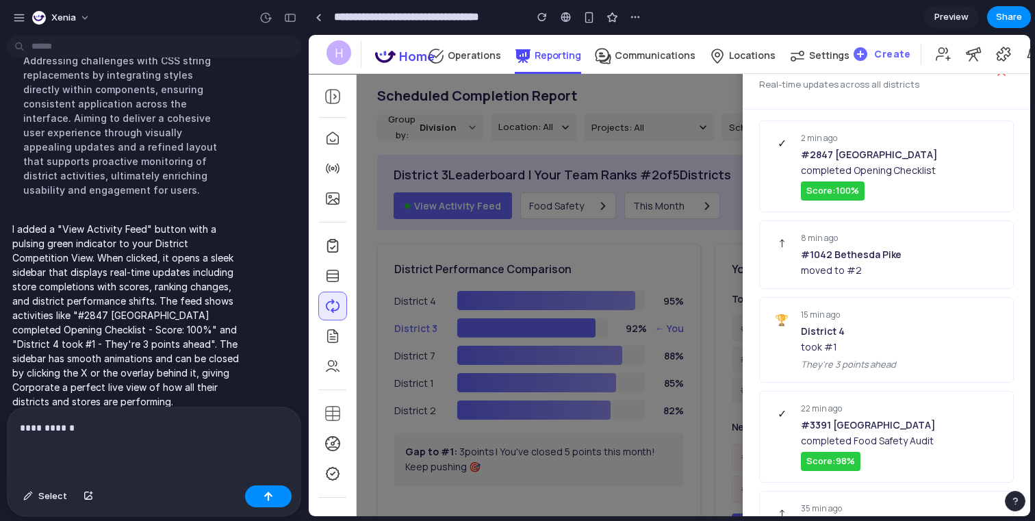
click at [456, 201] on div at bounding box center [669, 275] width 721 height 481
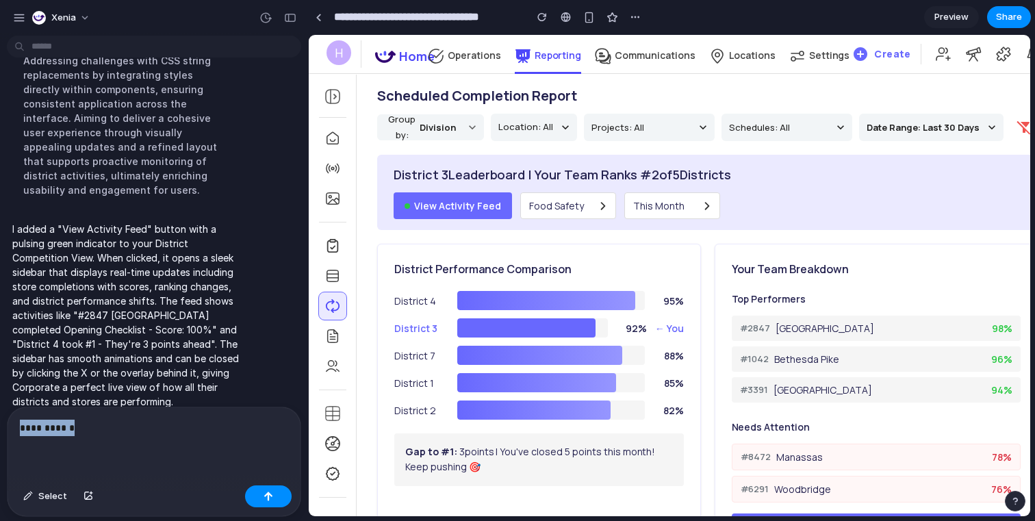
drag, startPoint x: 144, startPoint y: 441, endPoint x: 0, endPoint y: 426, distance: 145.2
click at [0, 426] on div "**********" at bounding box center [150, 461] width 300 height 110
click at [494, 207] on button "View Activity Feed" at bounding box center [452, 205] width 118 height 27
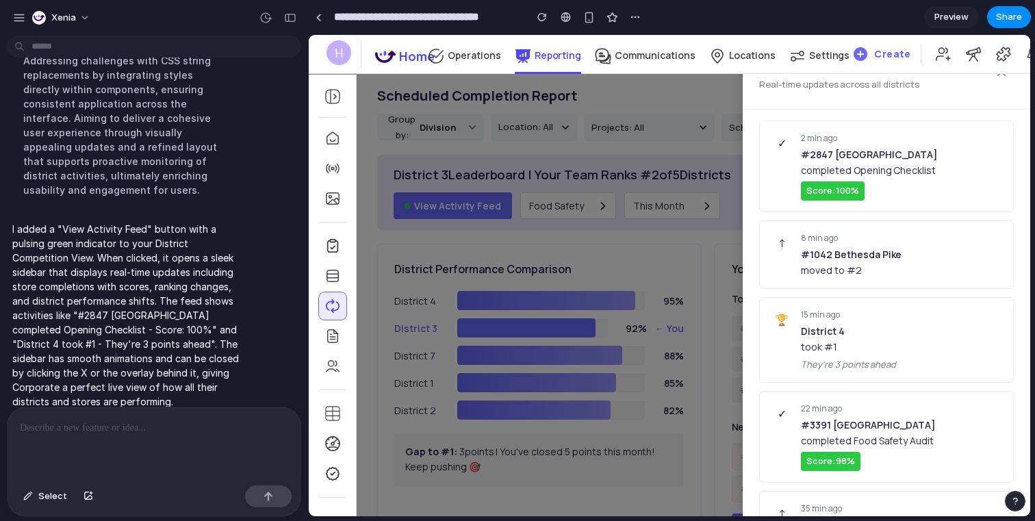
click at [85, 435] on p at bounding box center [154, 427] width 268 height 16
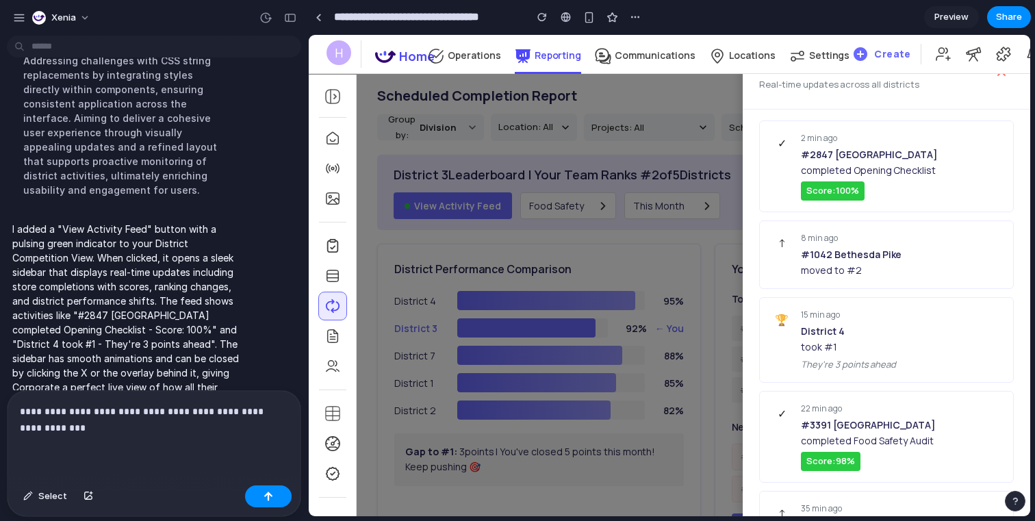
scroll to position [1174, 0]
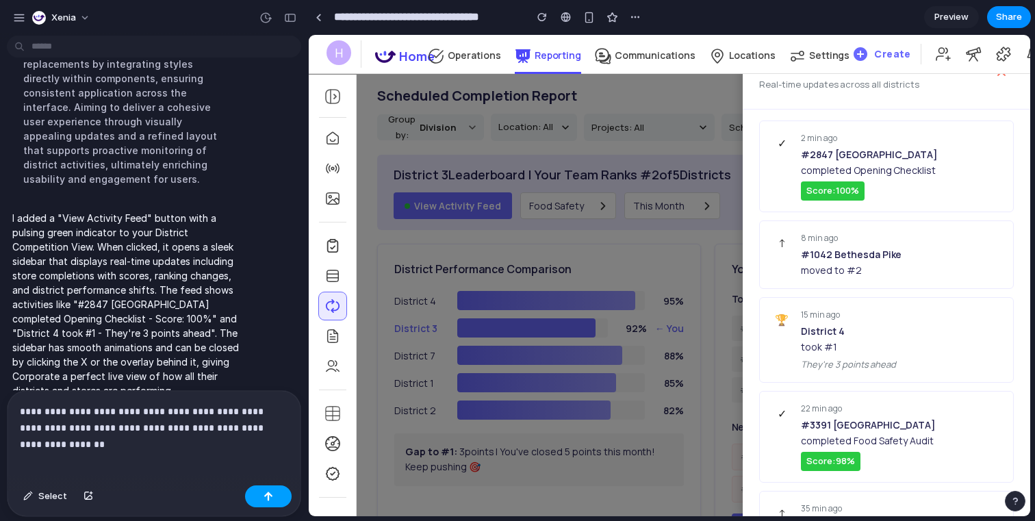
click at [264, 493] on div "button" at bounding box center [268, 496] width 10 height 10
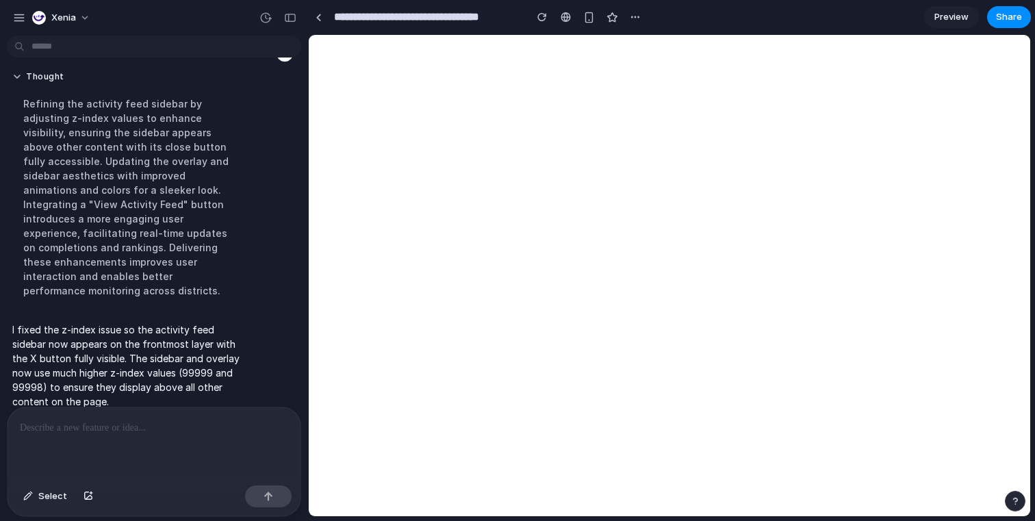
scroll to position [0, 0]
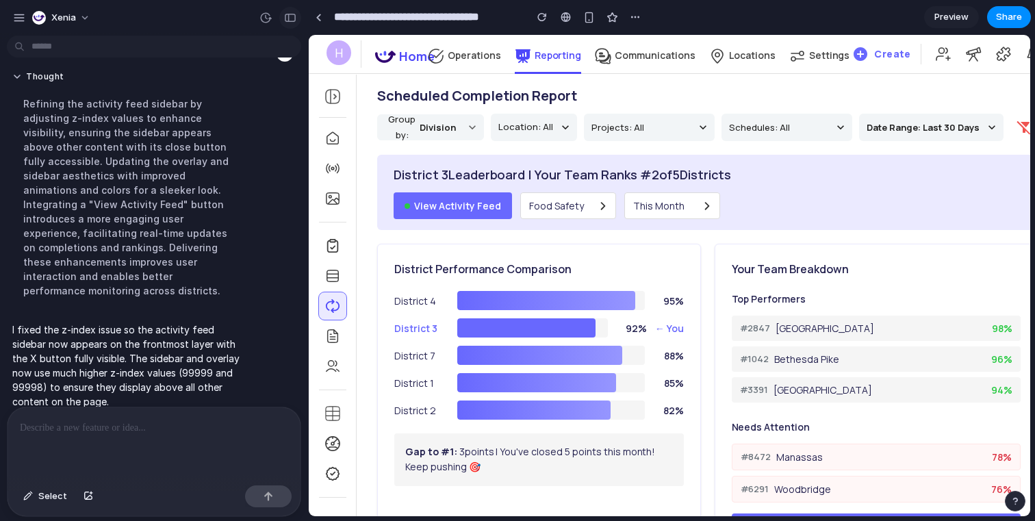
click at [287, 14] on div "button" at bounding box center [290, 18] width 12 height 10
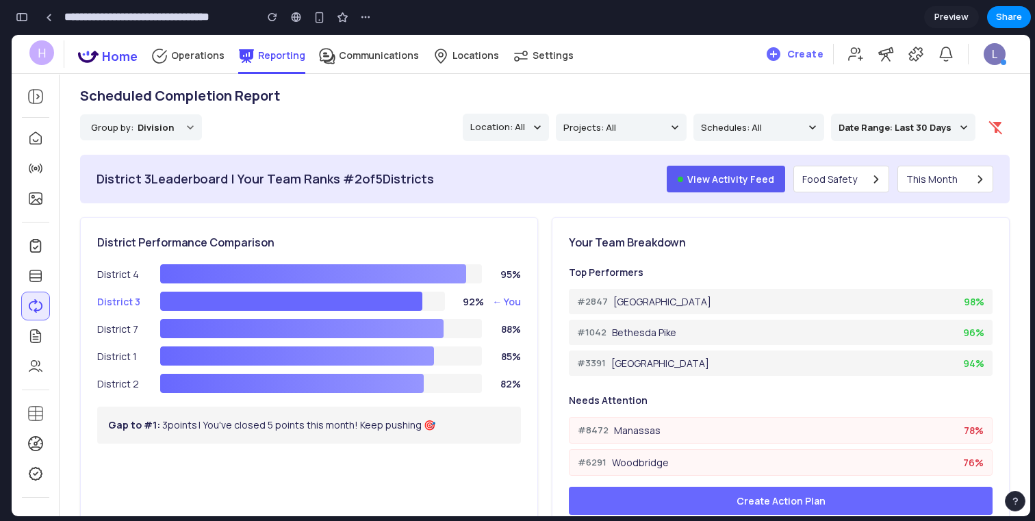
click at [746, 176] on button "View Activity Feed" at bounding box center [726, 179] width 118 height 27
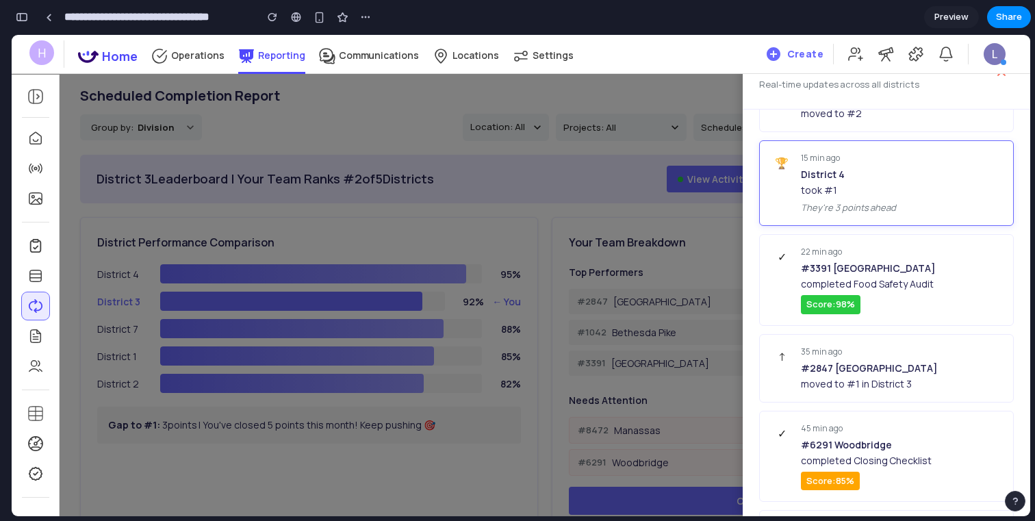
scroll to position [0, 0]
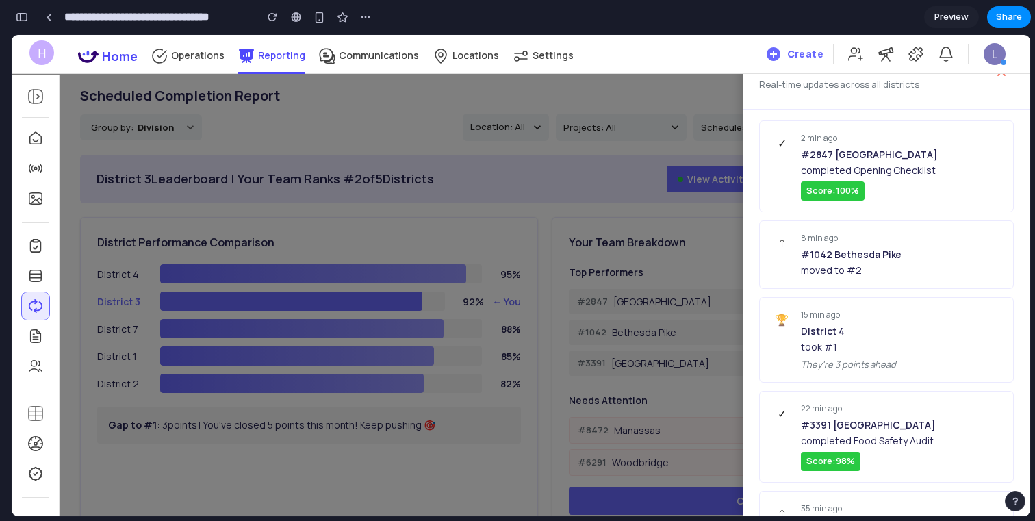
click at [637, 191] on div at bounding box center [521, 275] width 1018 height 481
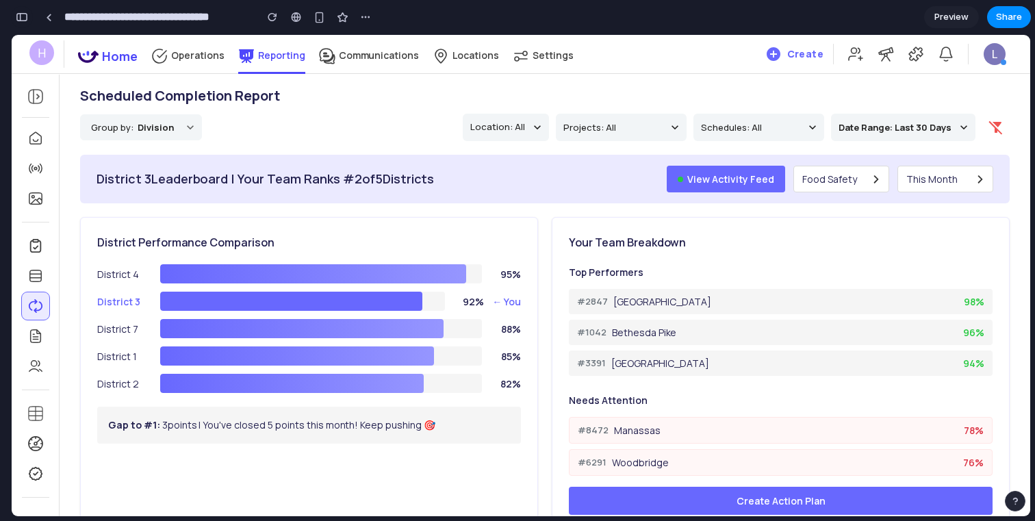
click at [30, 20] on button "button" at bounding box center [22, 17] width 22 height 22
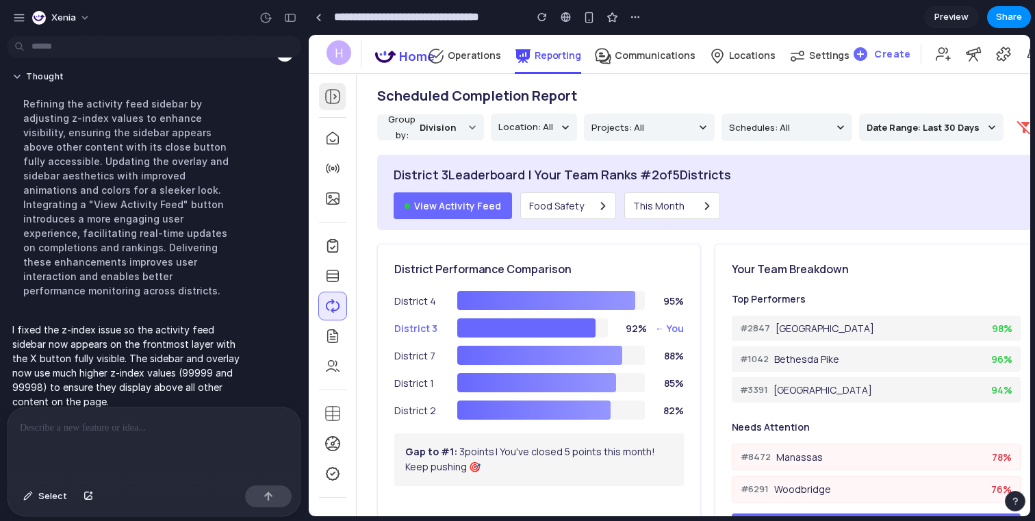
click at [330, 87] on div at bounding box center [332, 96] width 27 height 27
click at [289, 29] on div "Xenia" at bounding box center [154, 16] width 308 height 33
click at [287, 15] on div "button" at bounding box center [290, 18] width 12 height 10
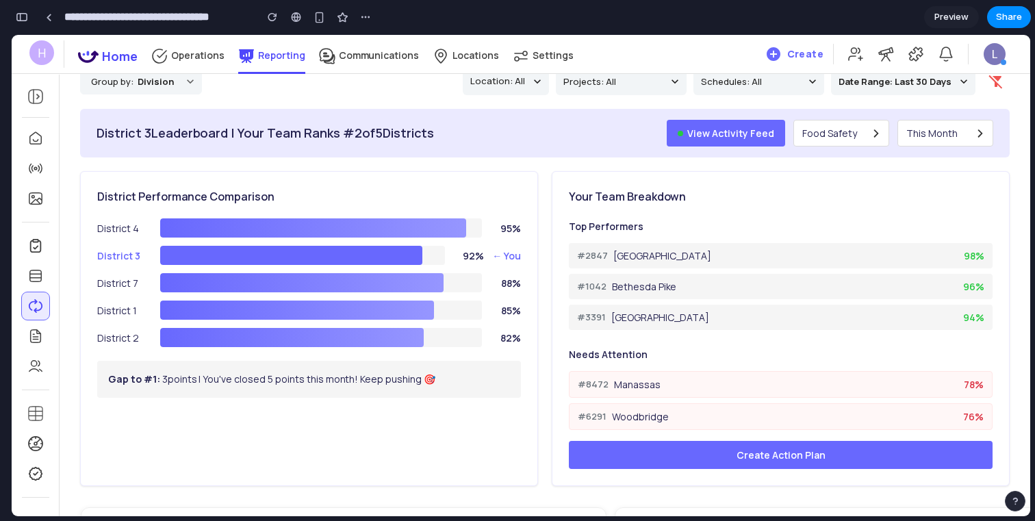
scroll to position [0, 0]
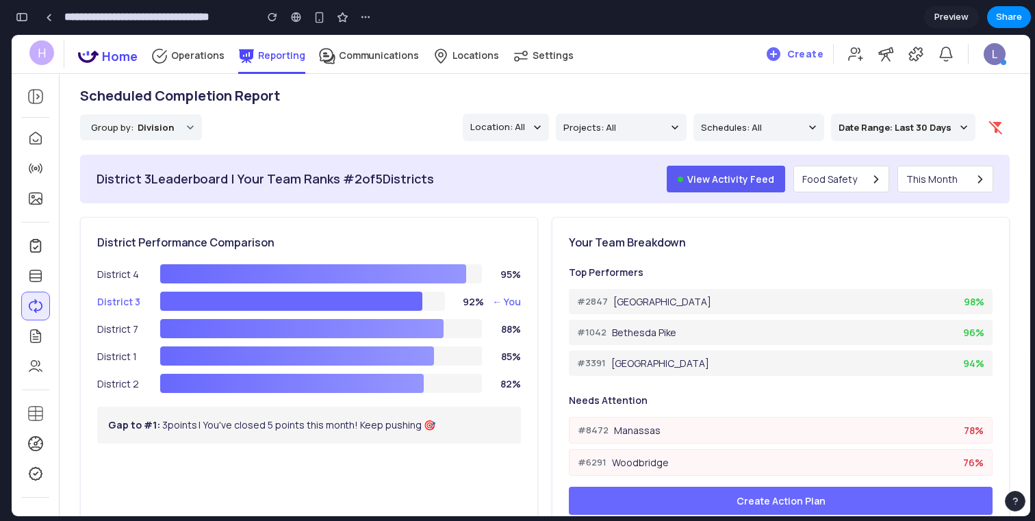
click at [756, 179] on button "View Activity Feed" at bounding box center [726, 179] width 118 height 27
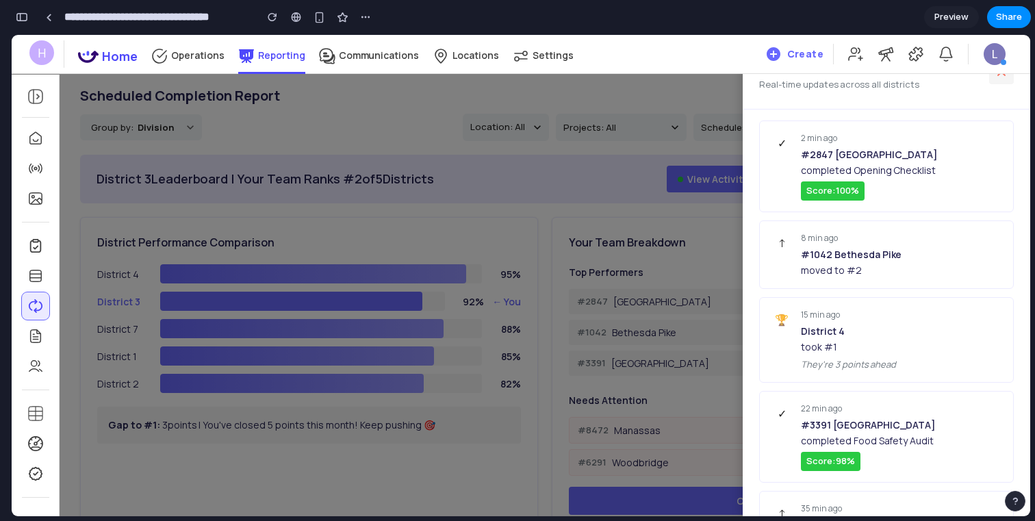
click at [1001, 75] on icon at bounding box center [1001, 72] width 14 height 14
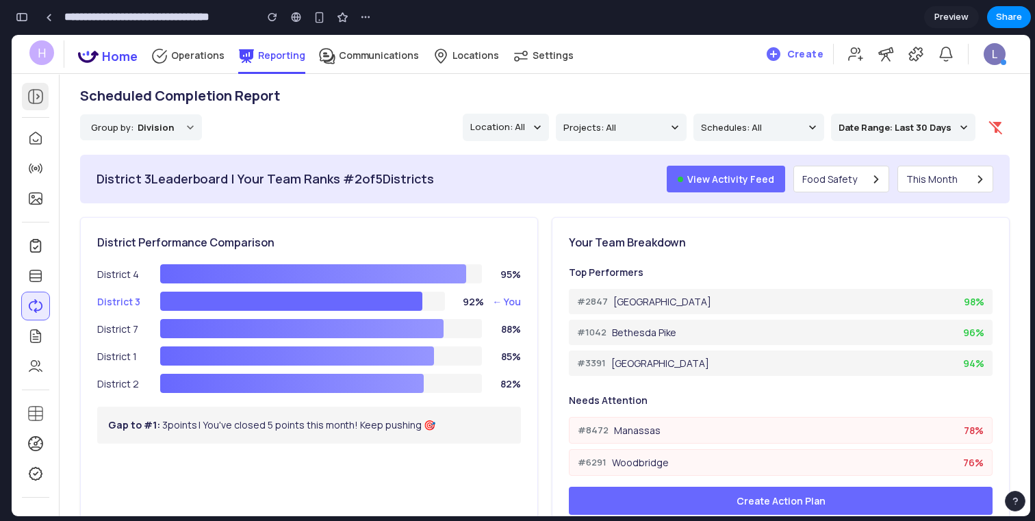
click at [27, 99] on icon at bounding box center [35, 96] width 16 height 16
drag, startPoint x: 20, startPoint y: 22, endPoint x: 10, endPoint y: 1, distance: 23.0
click at [20, 22] on button "button" at bounding box center [22, 17] width 22 height 22
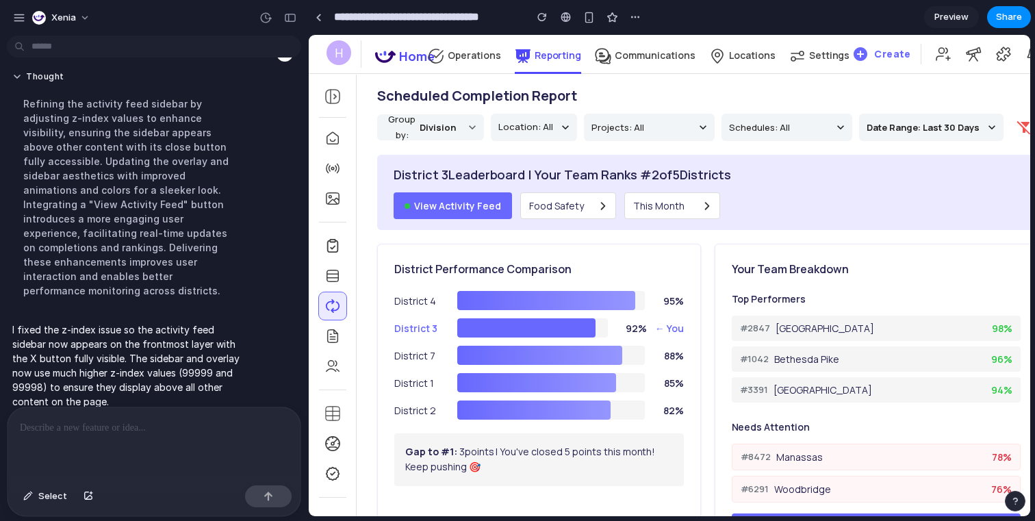
click at [122, 449] on div at bounding box center [154, 443] width 293 height 73
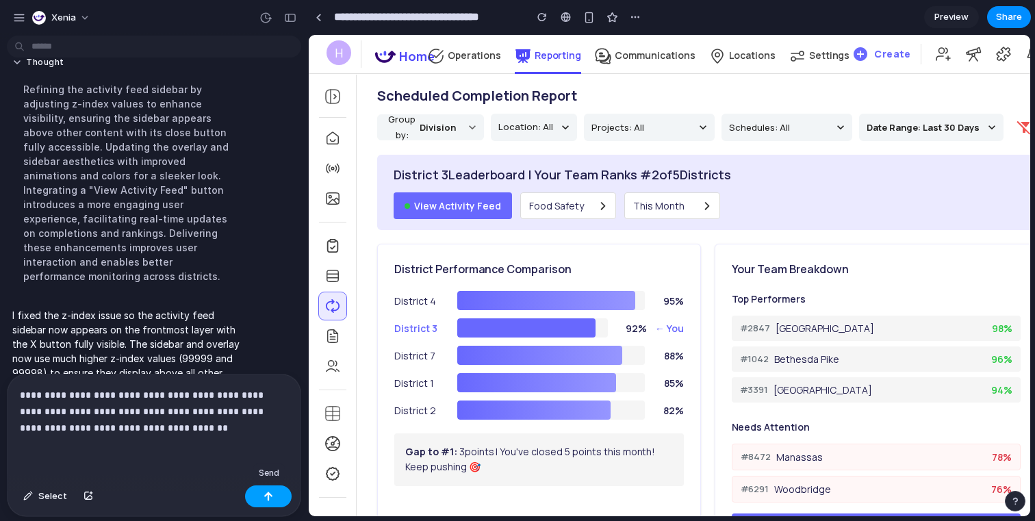
click at [263, 497] on button "button" at bounding box center [268, 496] width 47 height 22
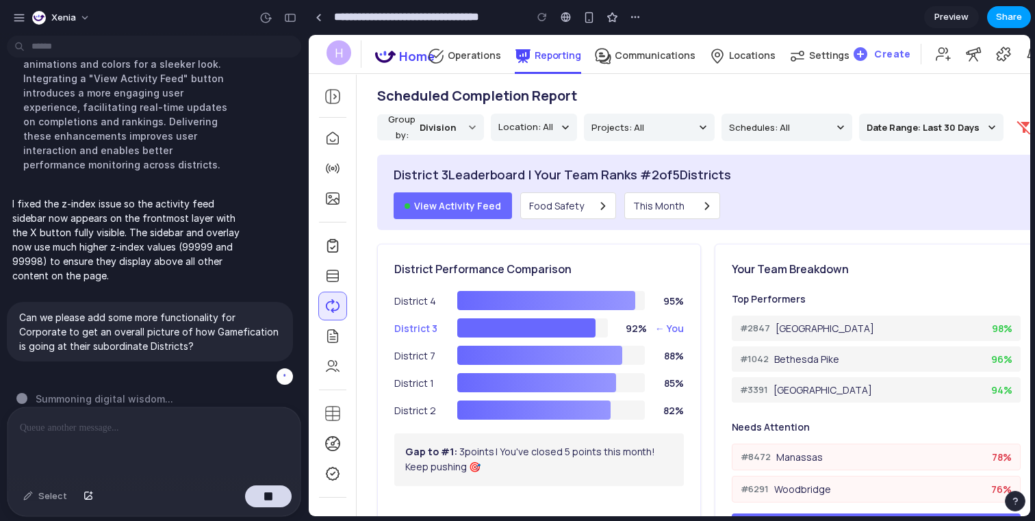
click at [1005, 27] on div "Preview Share" at bounding box center [977, 17] width 107 height 22
click at [1005, 18] on span "Share" at bounding box center [1009, 17] width 26 height 14
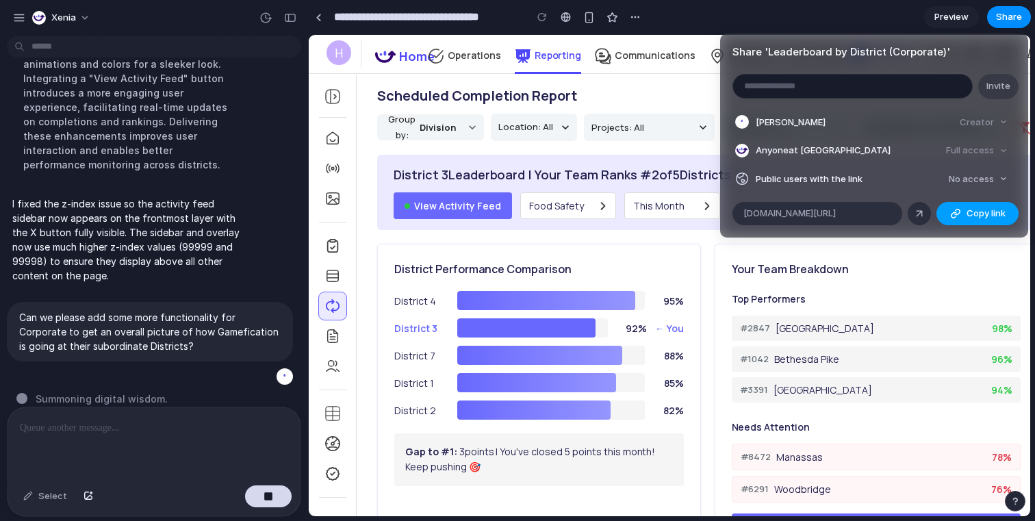
click at [968, 214] on span "Copy link" at bounding box center [985, 214] width 39 height 14
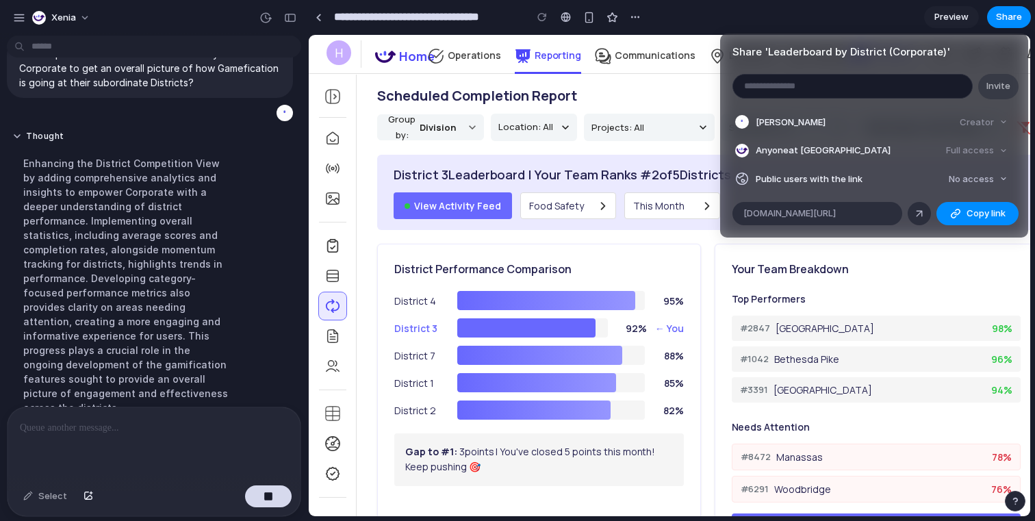
scroll to position [1543, 0]
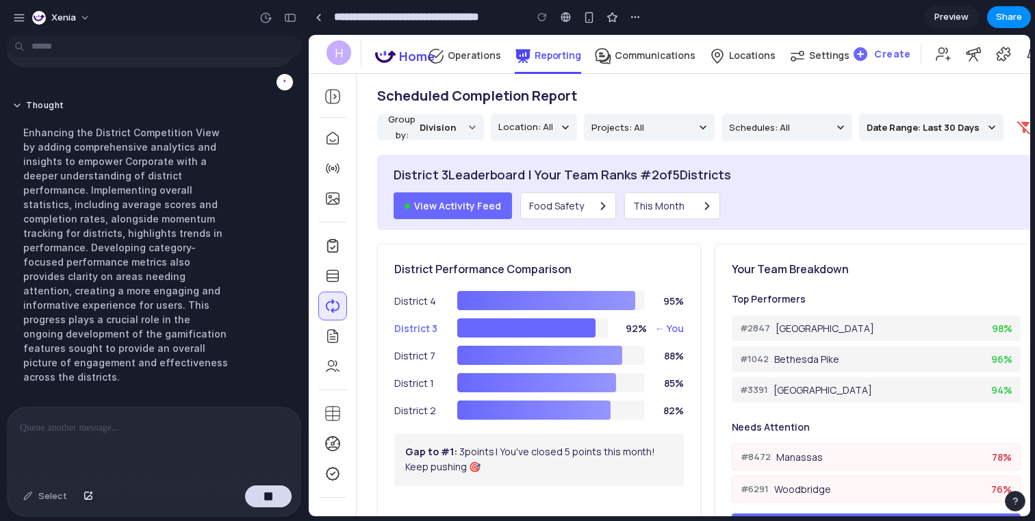
click at [827, 24] on div "Share ' Leaderboard by District (Corporate) ' Invite Neil S. Creator Anyone at …" at bounding box center [517, 260] width 1035 height 521
click at [294, 20] on div "button" at bounding box center [290, 18] width 12 height 10
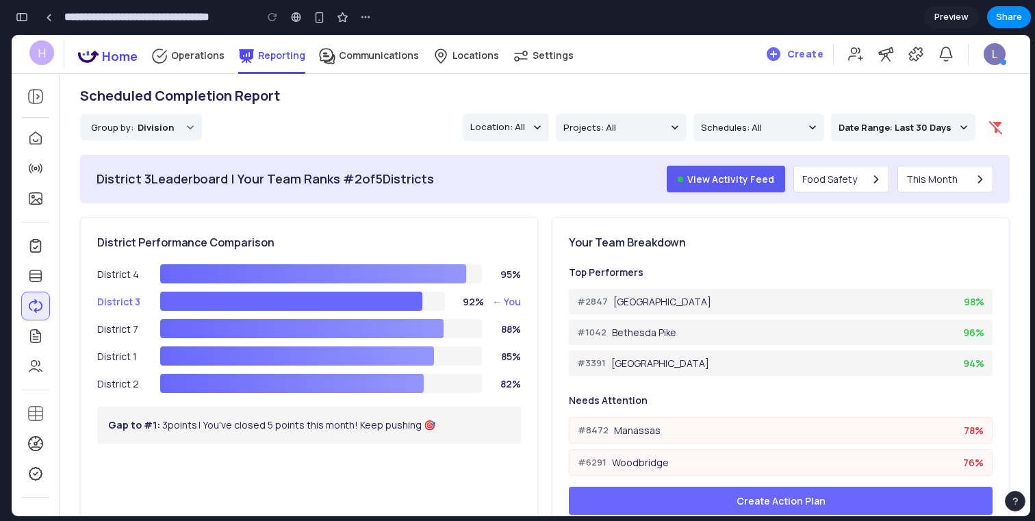
click at [706, 179] on button "View Activity Feed" at bounding box center [726, 179] width 118 height 27
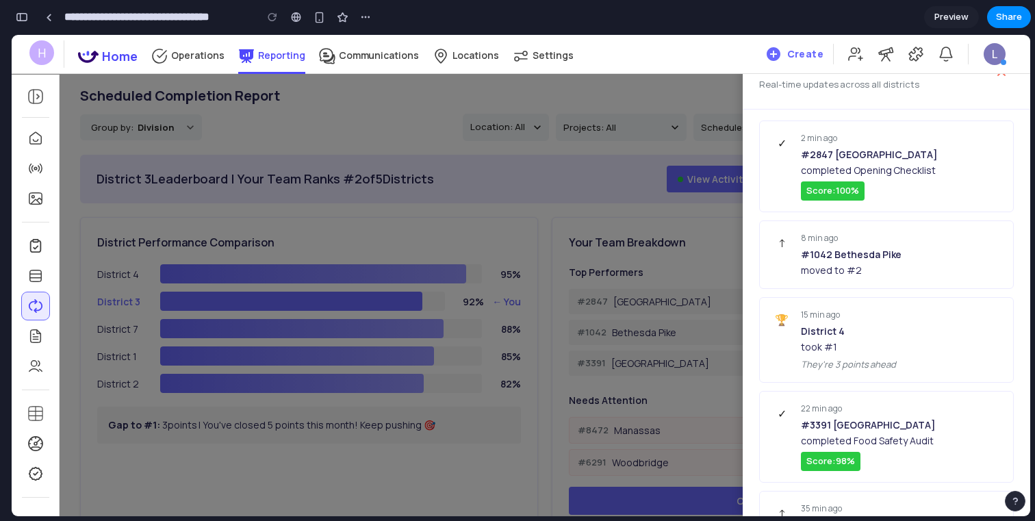
scroll to position [3688, 0]
click at [695, 179] on div at bounding box center [521, 275] width 1018 height 481
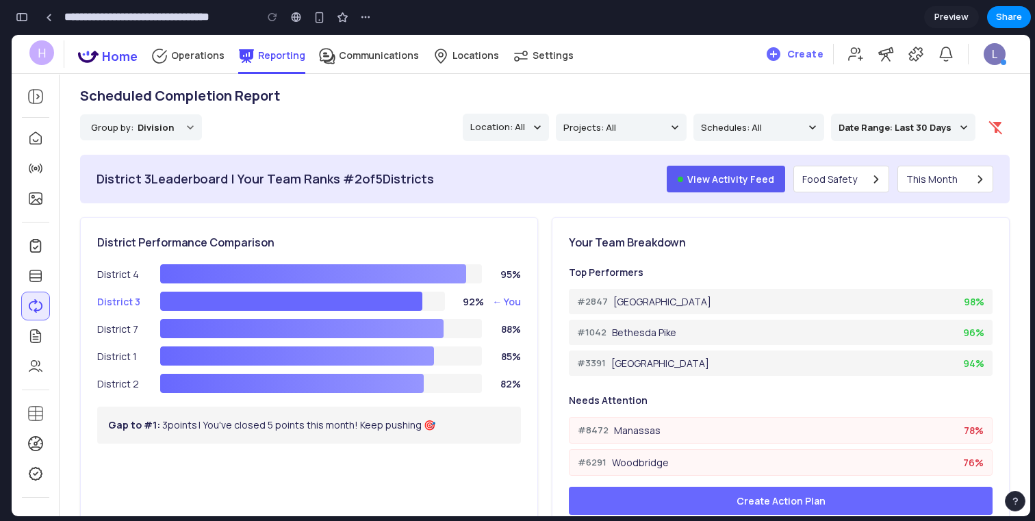
click at [759, 182] on button "View Activity Feed" at bounding box center [726, 179] width 118 height 27
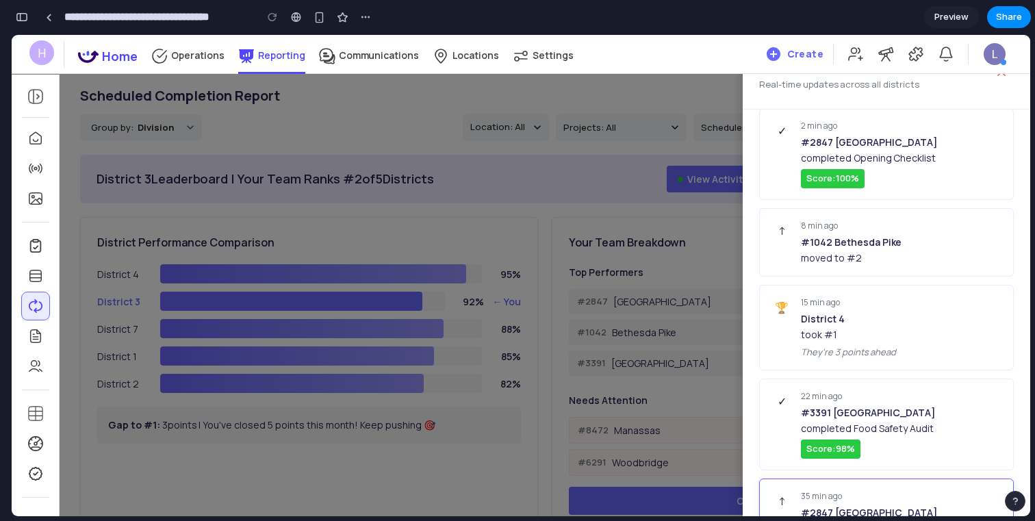
scroll to position [0, 0]
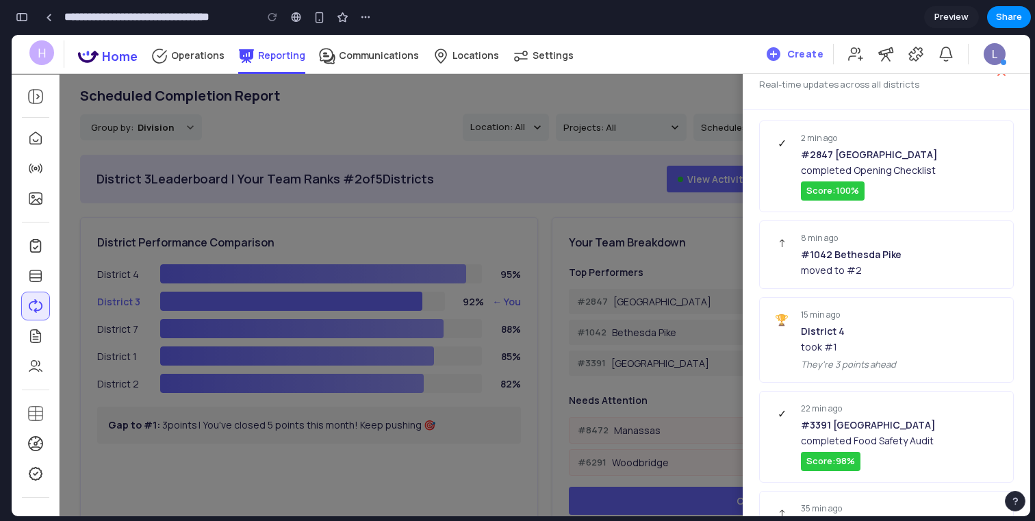
click at [671, 215] on div at bounding box center [521, 275] width 1018 height 481
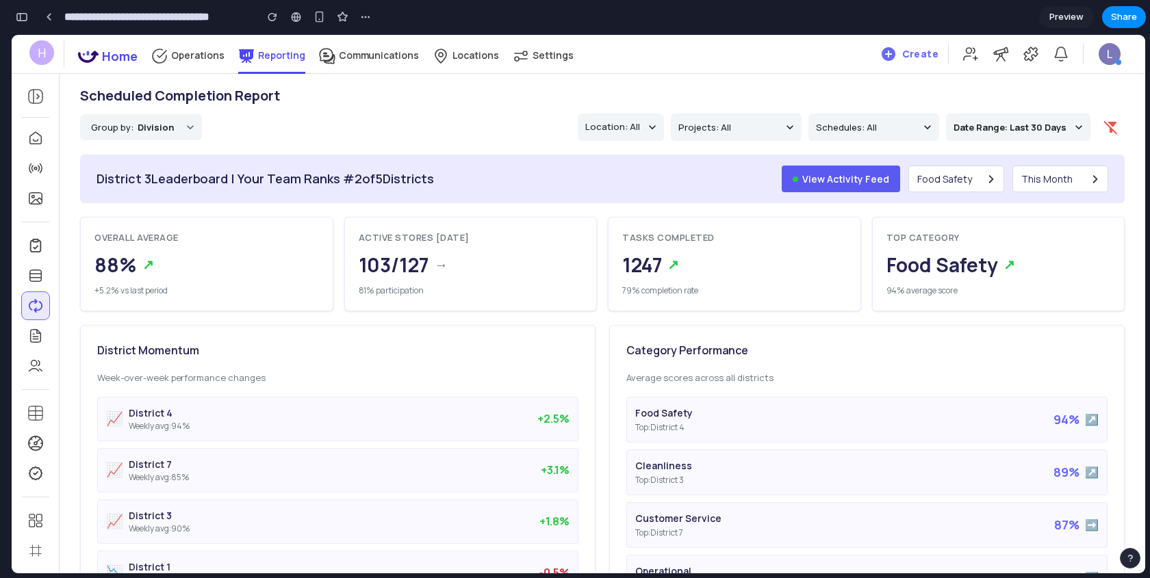
click at [812, 175] on button "View Activity Feed" at bounding box center [840, 179] width 118 height 27
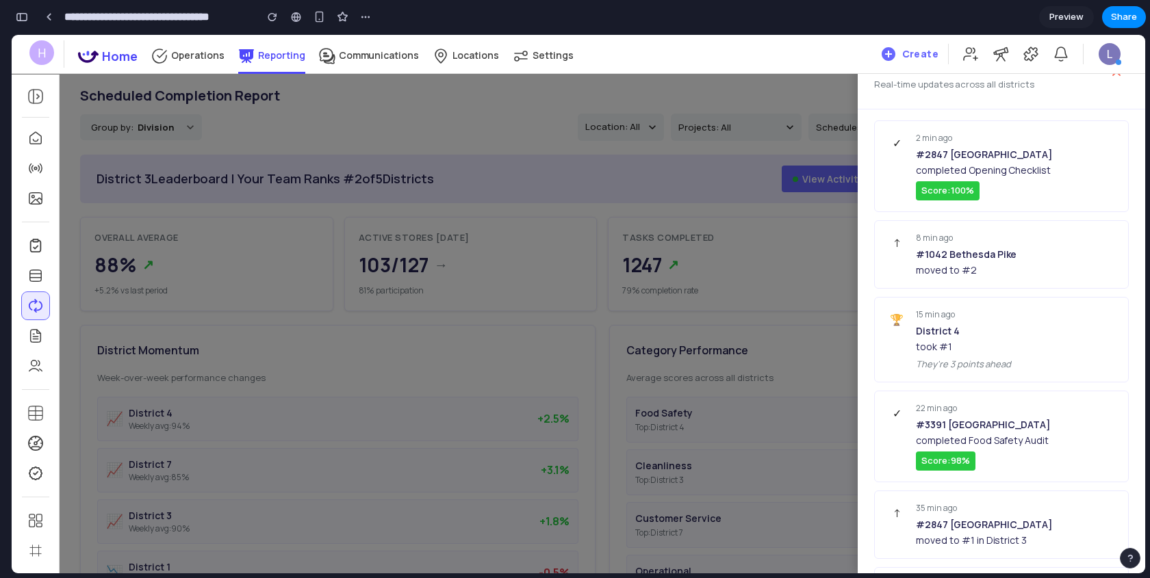
click at [810, 178] on div at bounding box center [578, 304] width 1133 height 539
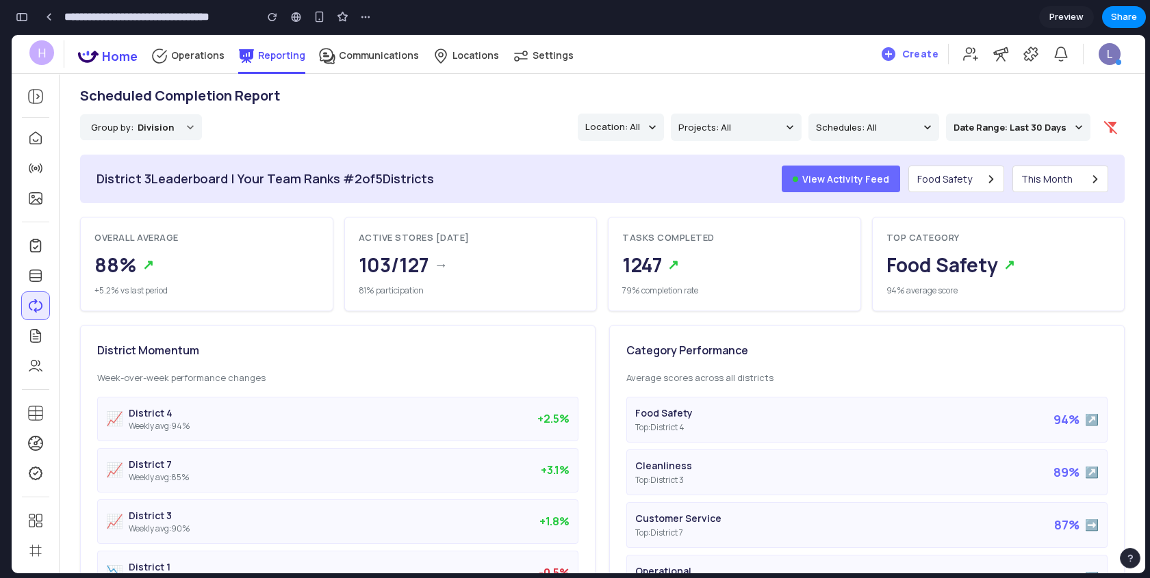
click at [23, 2] on div "**********" at bounding box center [193, 17] width 365 height 30
click at [23, 20] on div "button" at bounding box center [22, 17] width 12 height 10
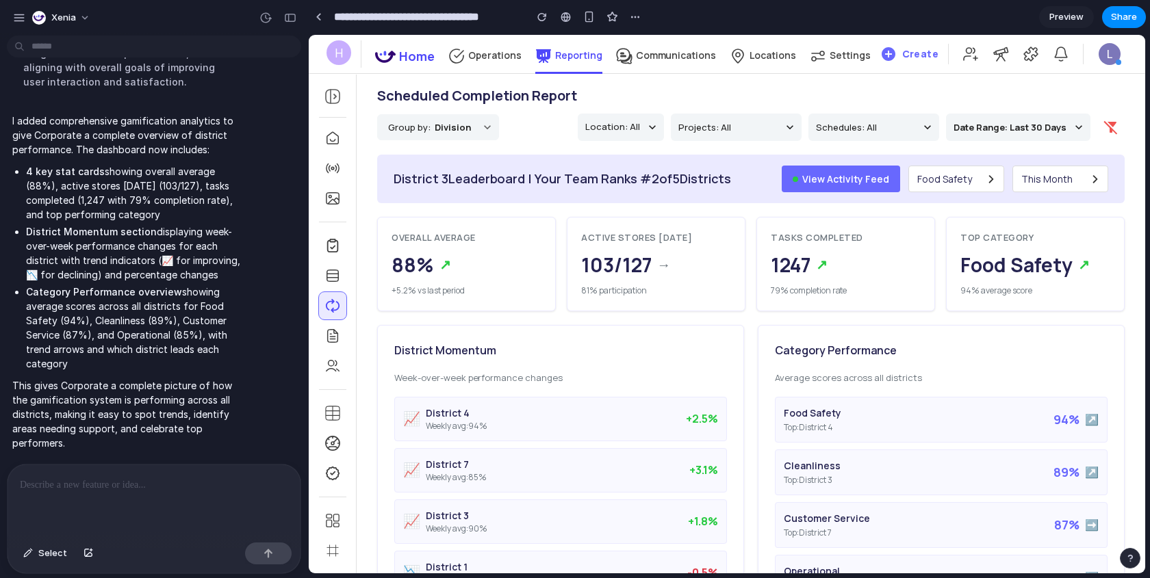
scroll to position [1806, 0]
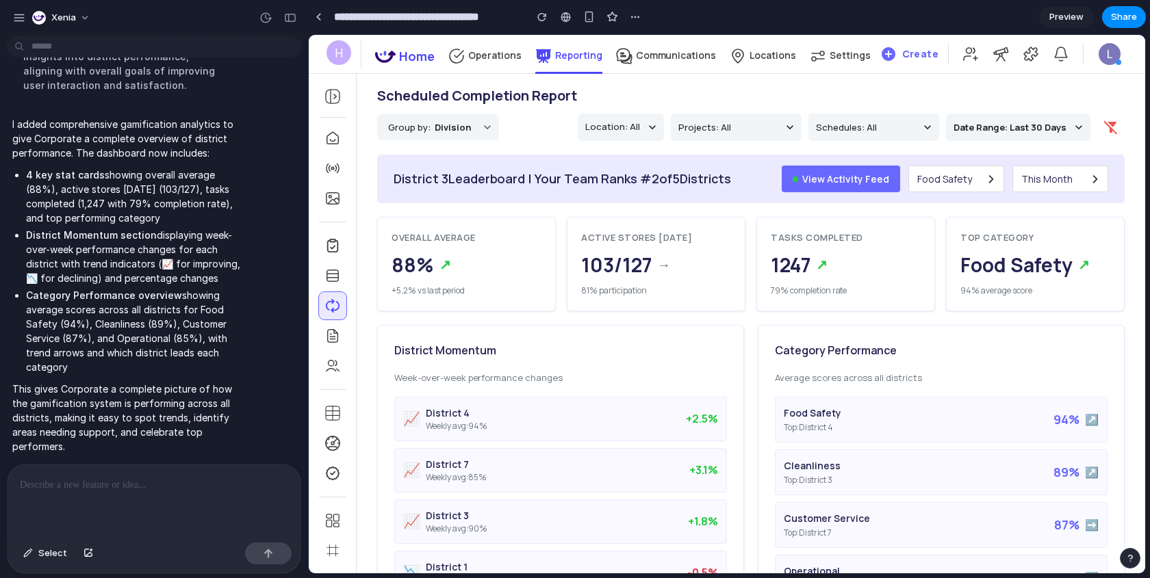
click at [109, 487] on p at bounding box center [154, 485] width 268 height 16
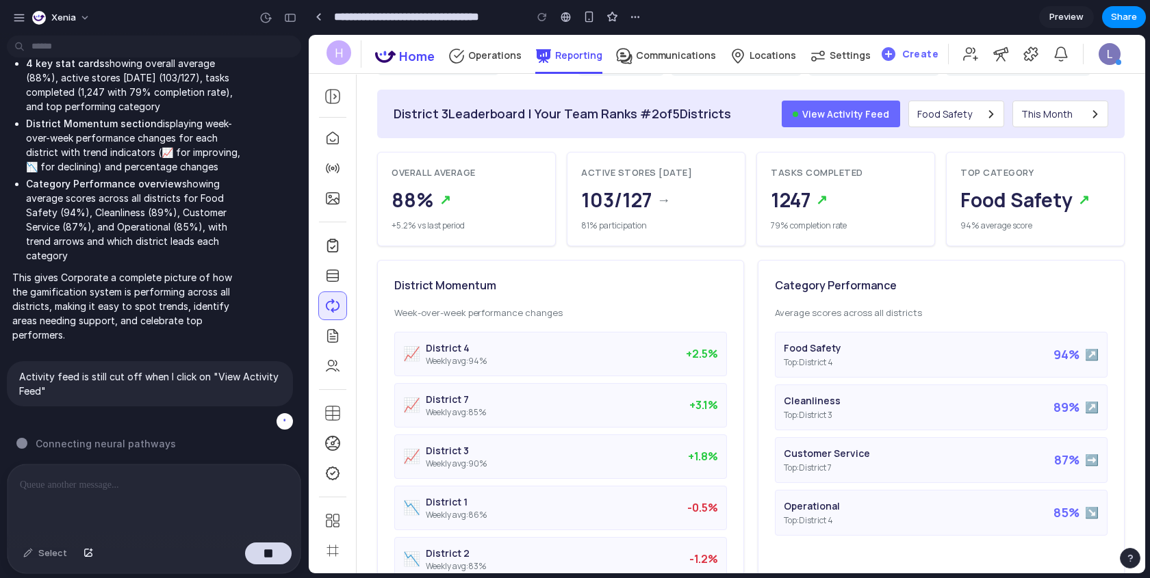
scroll to position [53, 0]
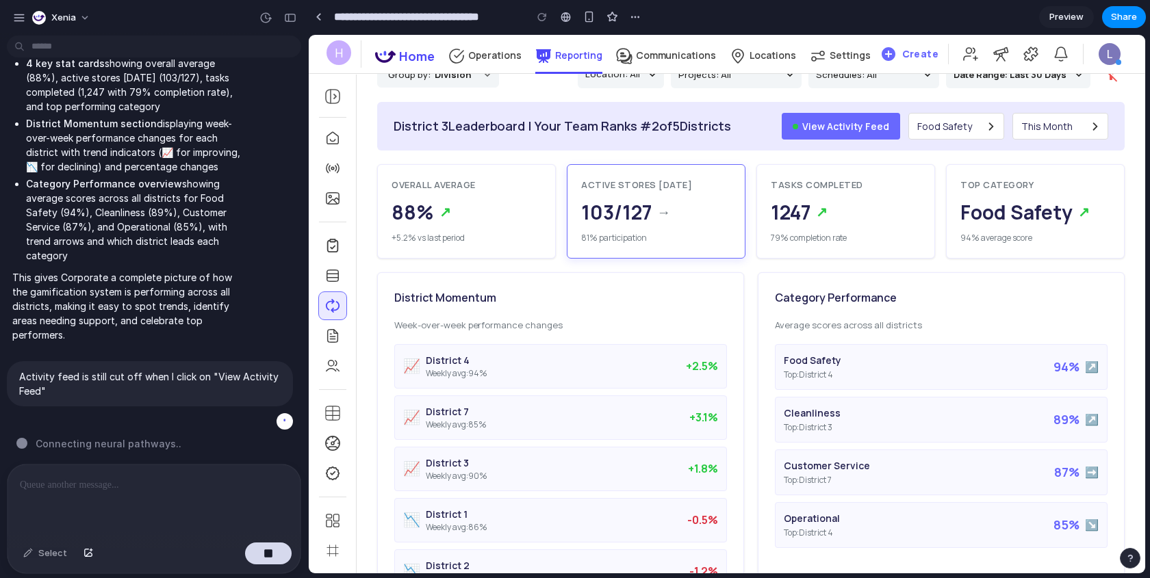
click at [657, 215] on span "→" at bounding box center [664, 212] width 14 height 21
click at [450, 215] on span "↗" at bounding box center [445, 212] width 12 height 21
click at [871, 228] on div "Tasks Completed 1247 ↗ 79% completion rate" at bounding box center [845, 211] width 179 height 94
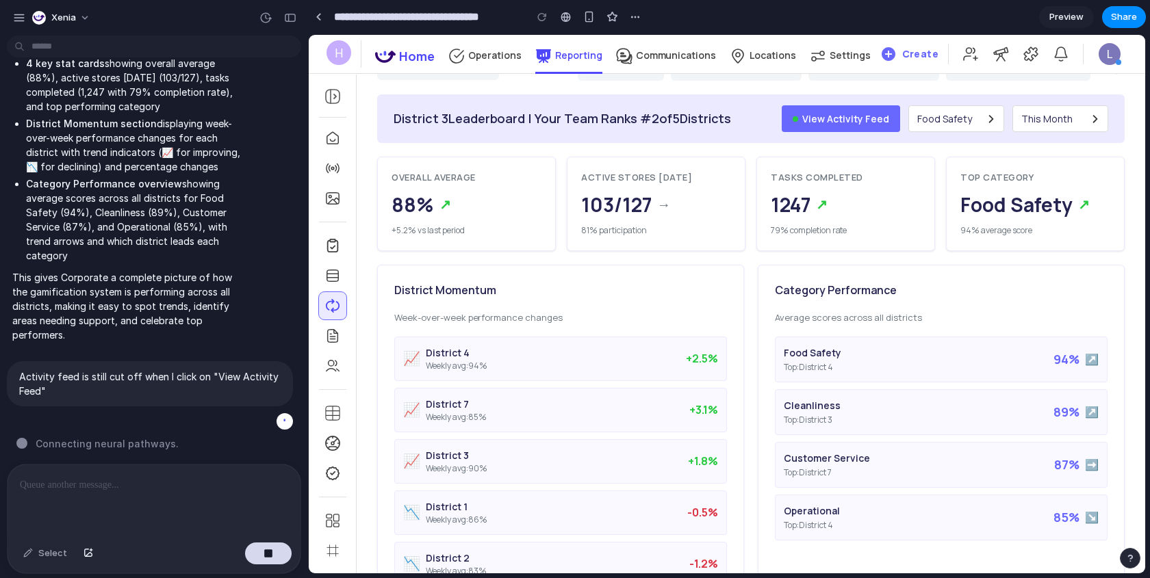
click at [1034, 354] on span "94 %" at bounding box center [1066, 359] width 26 height 18
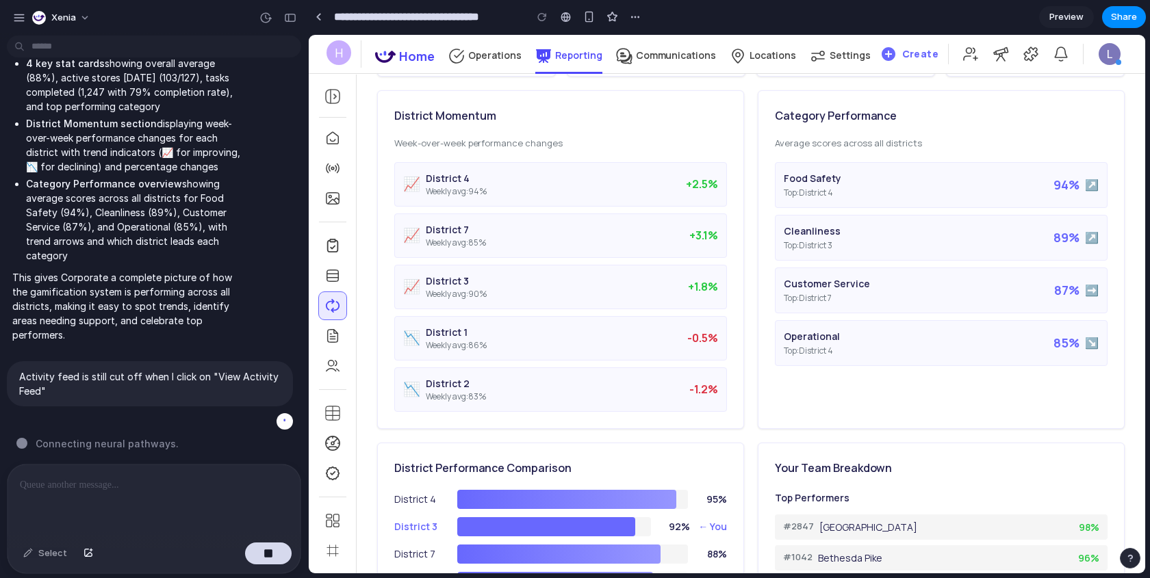
scroll to position [124, 0]
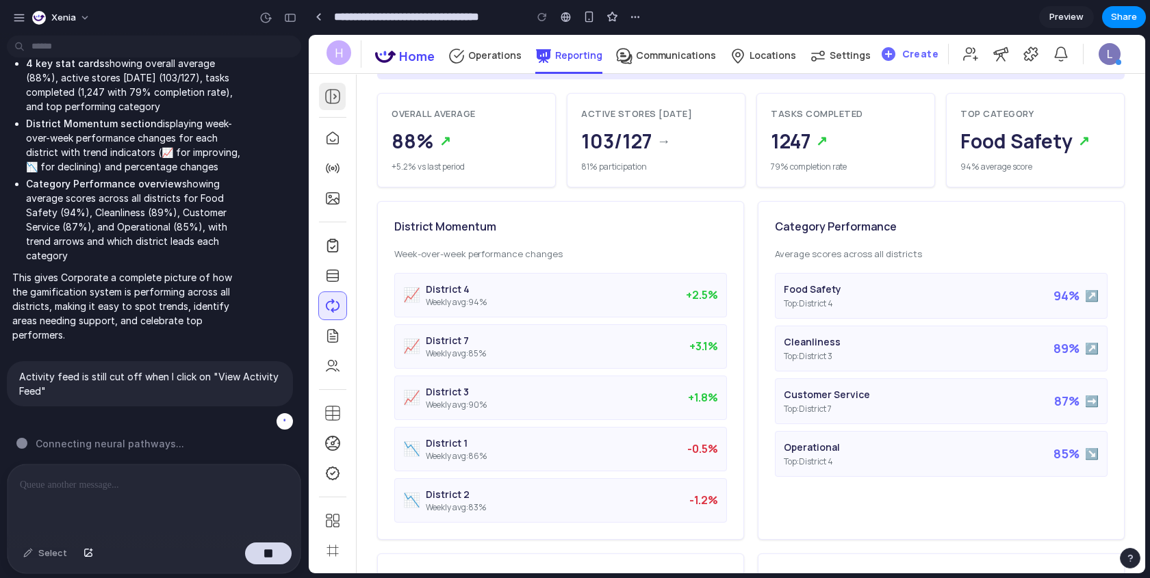
click at [342, 96] on div at bounding box center [332, 96] width 27 height 27
click at [340, 99] on icon at bounding box center [332, 96] width 16 height 16
click at [337, 60] on div "H" at bounding box center [338, 52] width 25 height 25
click at [420, 47] on p "Home" at bounding box center [417, 56] width 36 height 18
click at [489, 51] on p "Operations" at bounding box center [494, 55] width 53 height 13
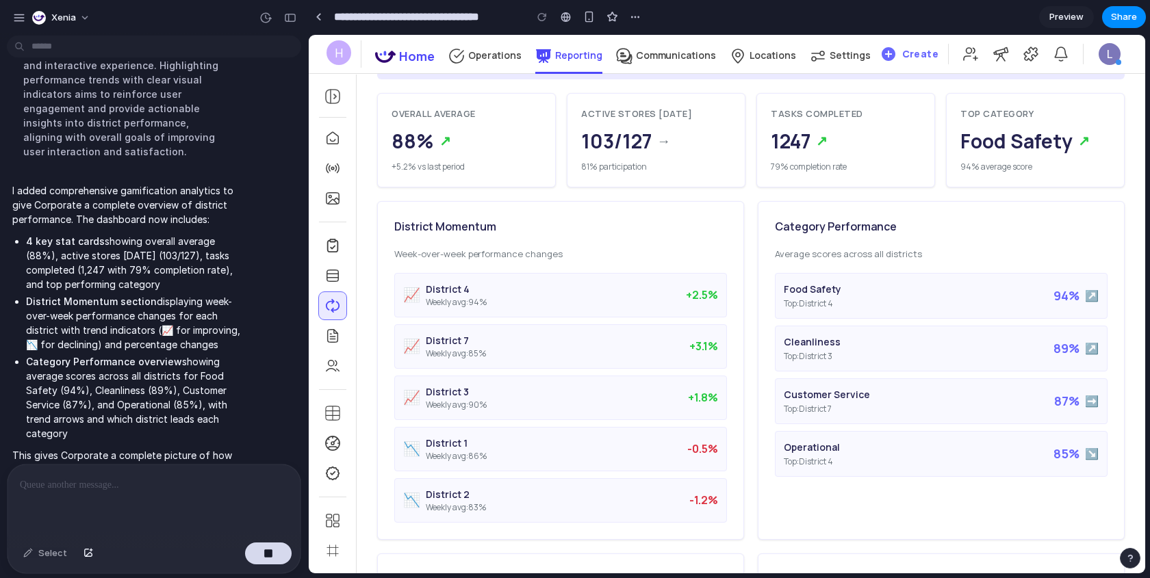
click at [565, 54] on p "Reporting" at bounding box center [578, 55] width 47 height 13
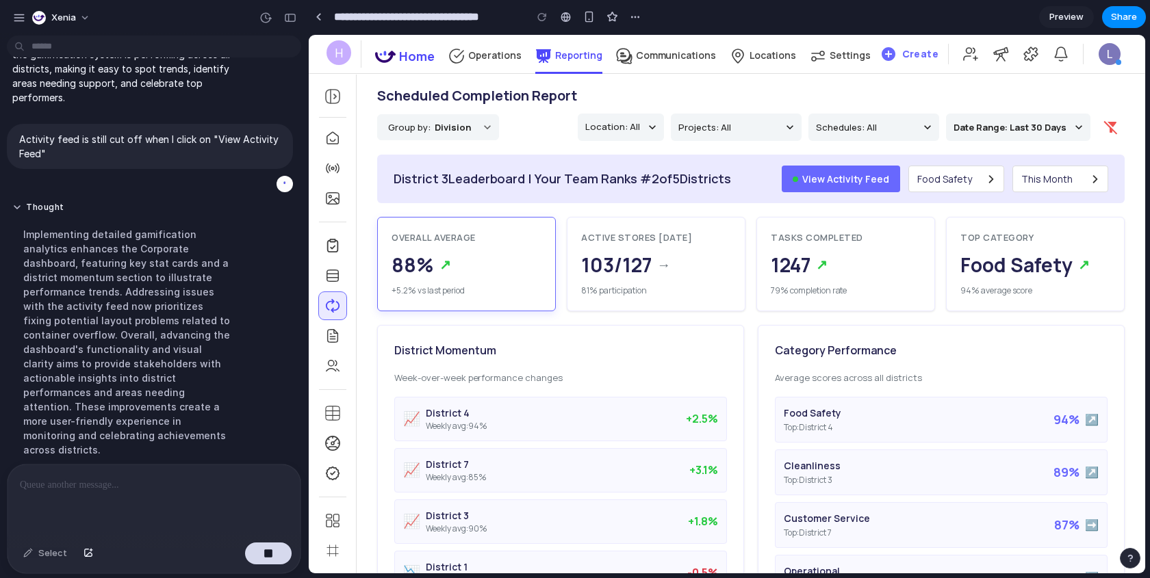
scroll to position [1930, 0]
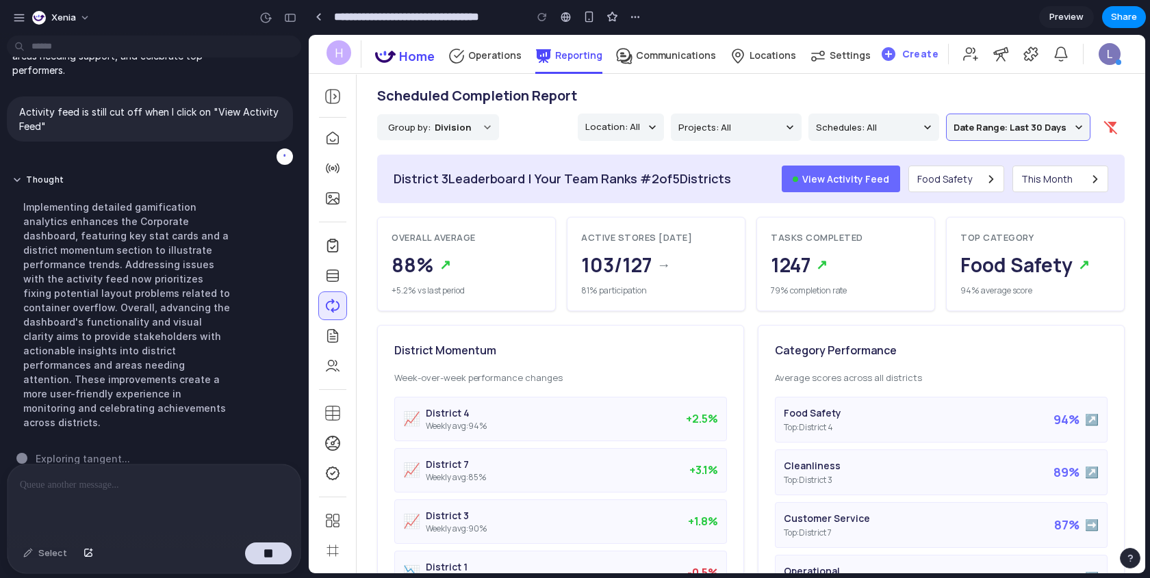
click at [1003, 123] on b "Date Range: Last 30 Days" at bounding box center [1009, 127] width 113 height 12
click at [448, 122] on b "Division" at bounding box center [453, 128] width 36 height 16
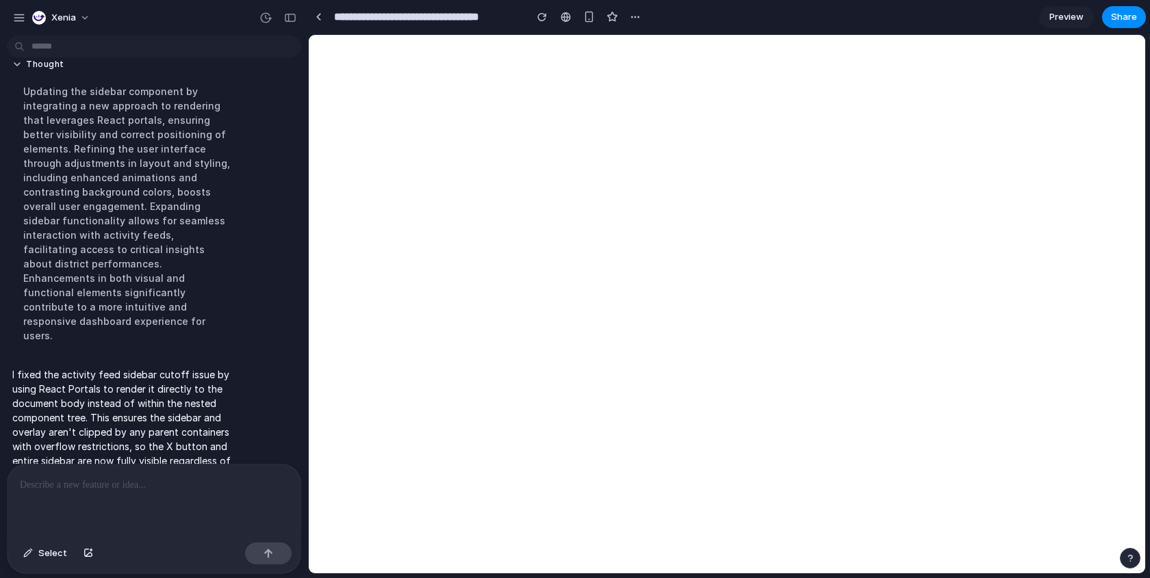
scroll to position [0, 0]
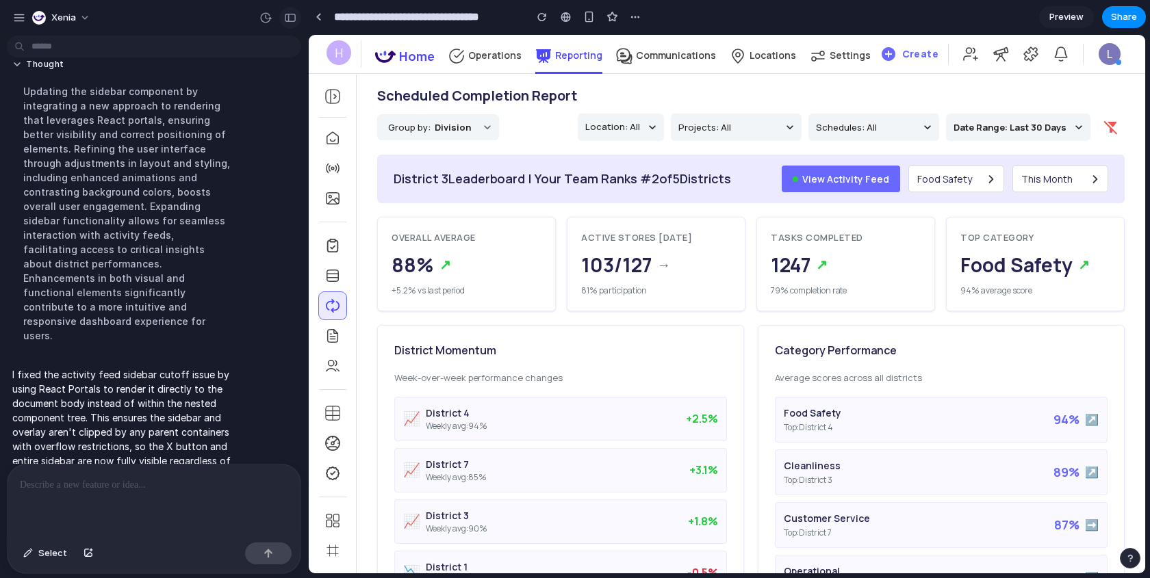
click at [293, 13] on div "button" at bounding box center [290, 18] width 12 height 10
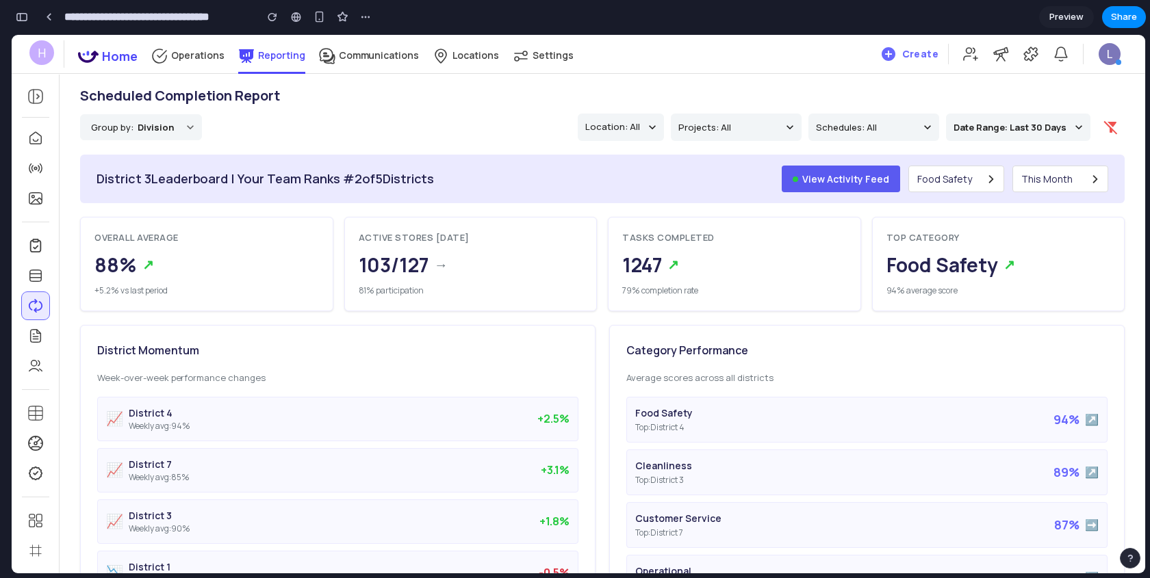
click at [854, 170] on button "View Activity Feed" at bounding box center [840, 179] width 118 height 27
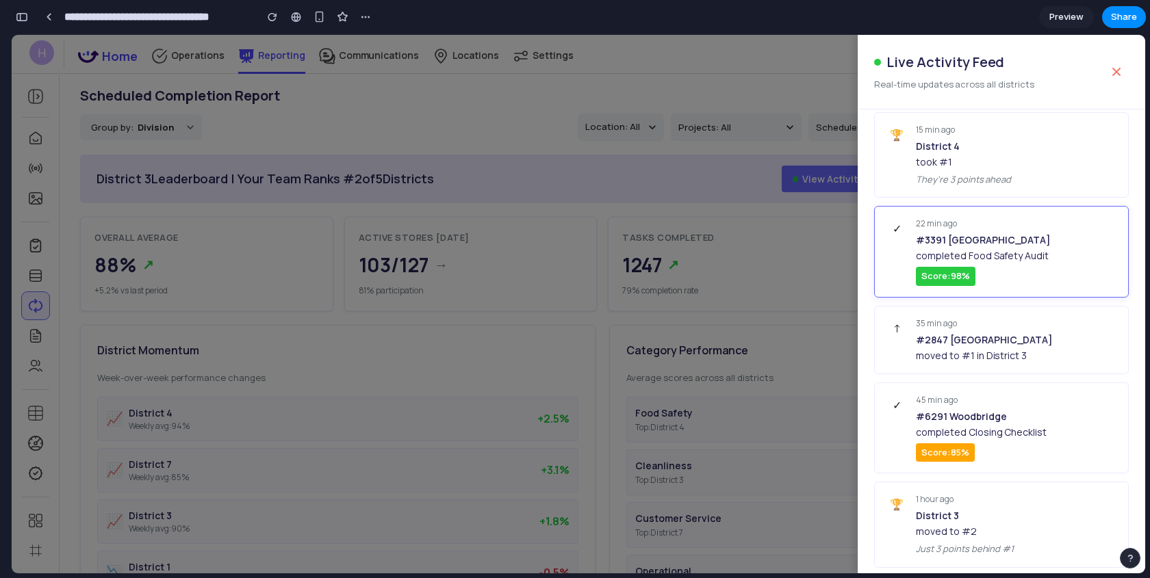
scroll to position [0, 0]
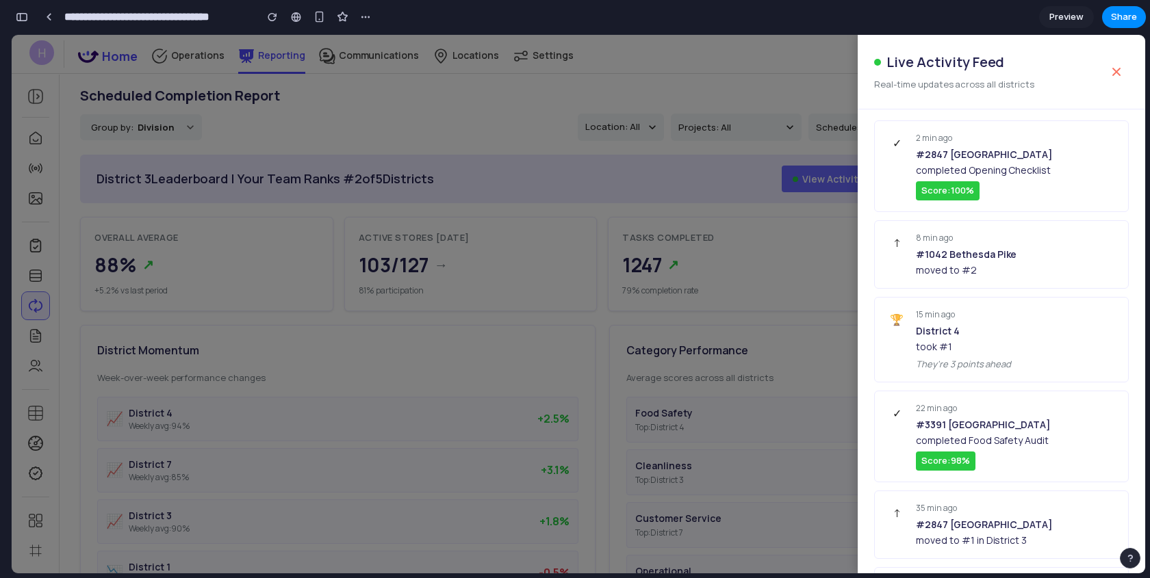
click at [742, 222] on div at bounding box center [578, 304] width 1133 height 539
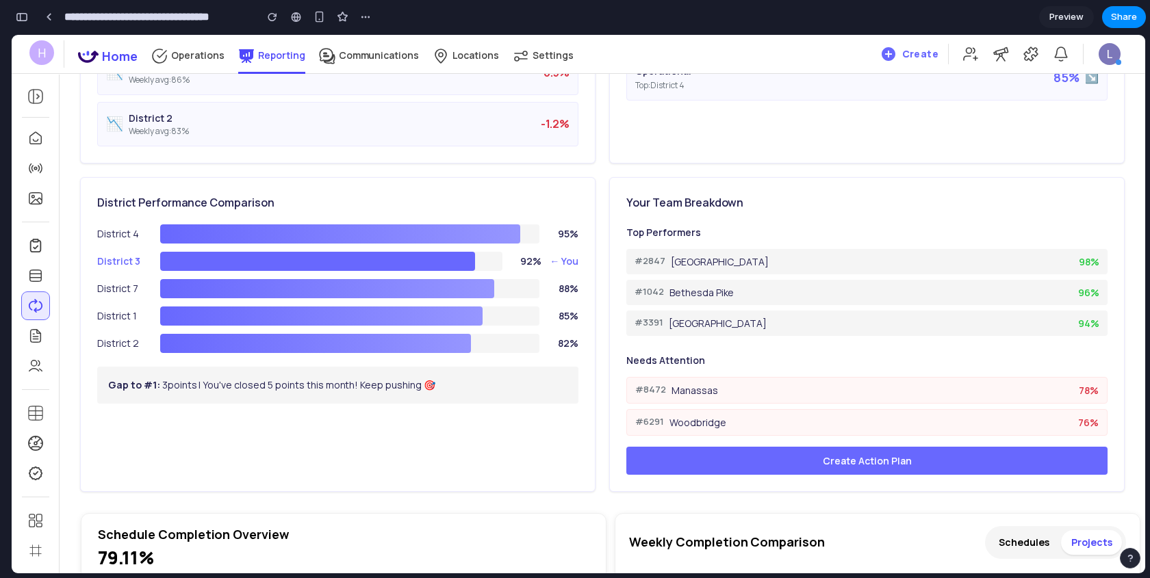
scroll to position [515, 0]
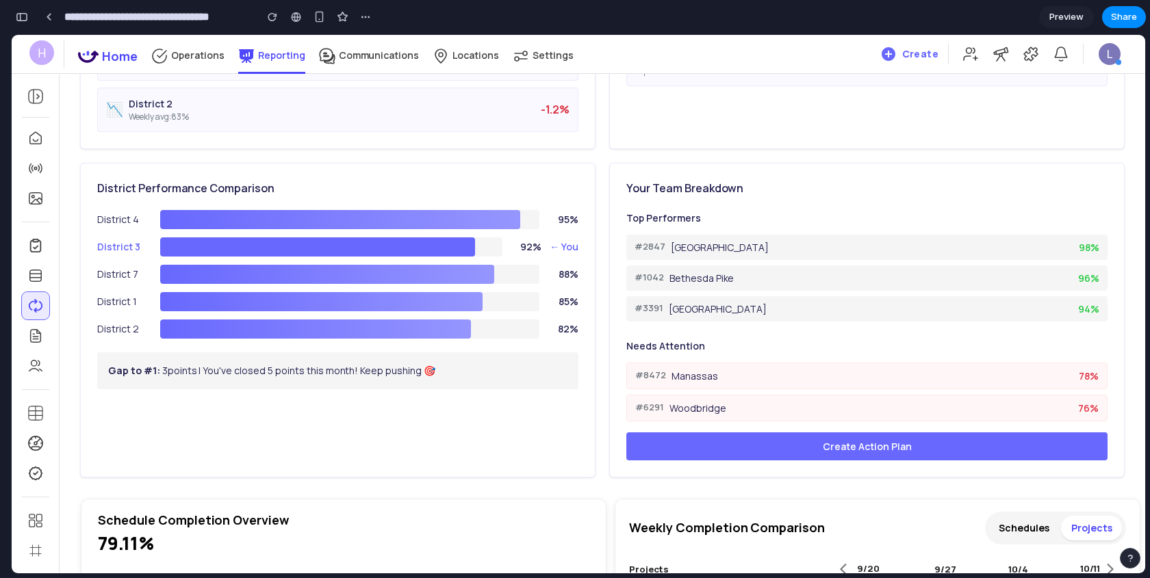
click at [435, 241] on div at bounding box center [317, 246] width 315 height 19
click at [694, 254] on div "#2847 Pentagon City 98 %" at bounding box center [866, 247] width 481 height 25
click at [439, 210] on div at bounding box center [340, 219] width 360 height 19
click at [425, 237] on div at bounding box center [317, 246] width 315 height 19
click at [425, 265] on div at bounding box center [327, 274] width 334 height 19
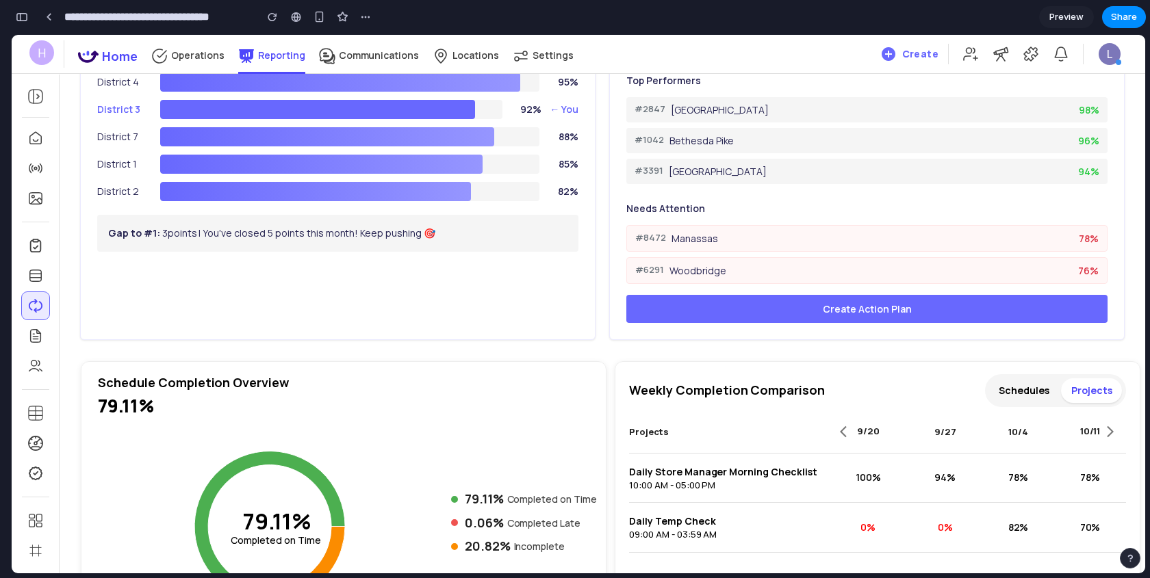
scroll to position [653, 0]
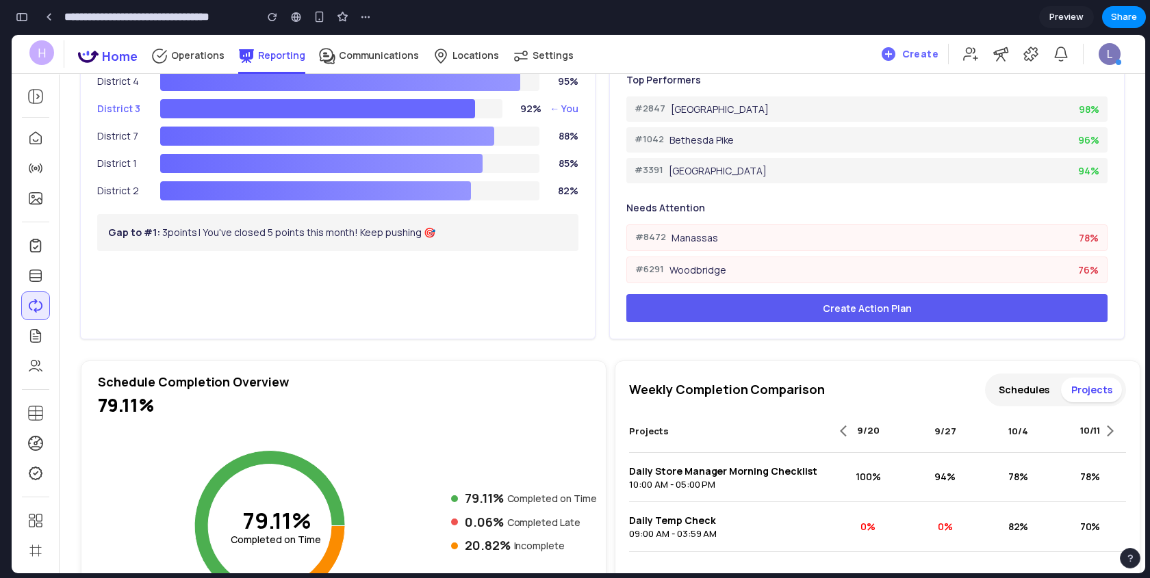
click at [777, 307] on button "Create Action Plan" at bounding box center [866, 308] width 481 height 28
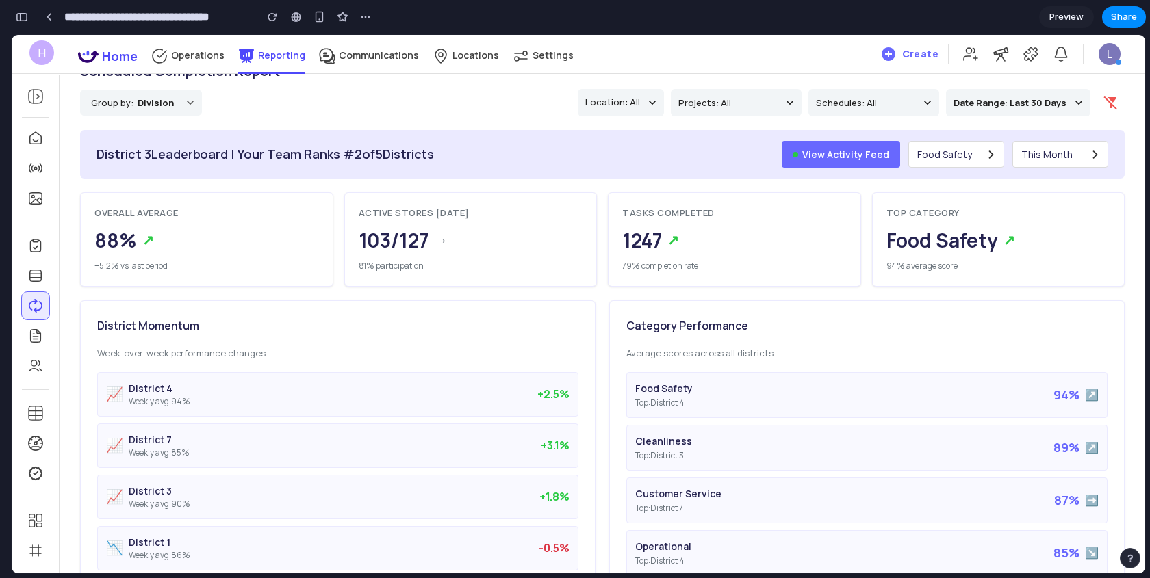
scroll to position [0, 0]
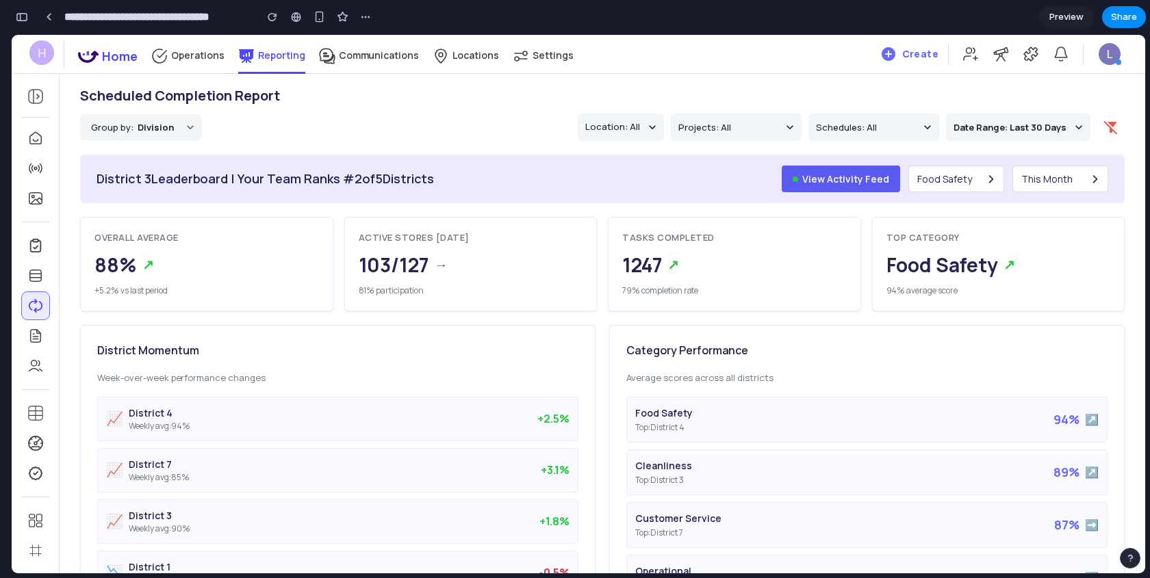
click at [853, 172] on button "View Activity Feed" at bounding box center [840, 179] width 118 height 27
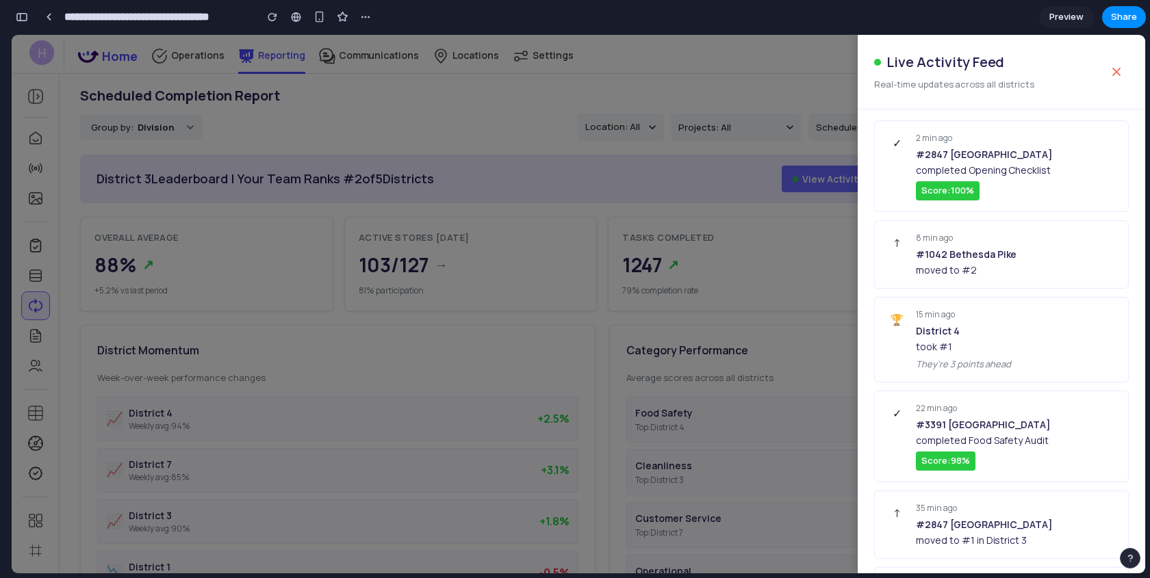
click at [819, 178] on div at bounding box center [578, 304] width 1133 height 539
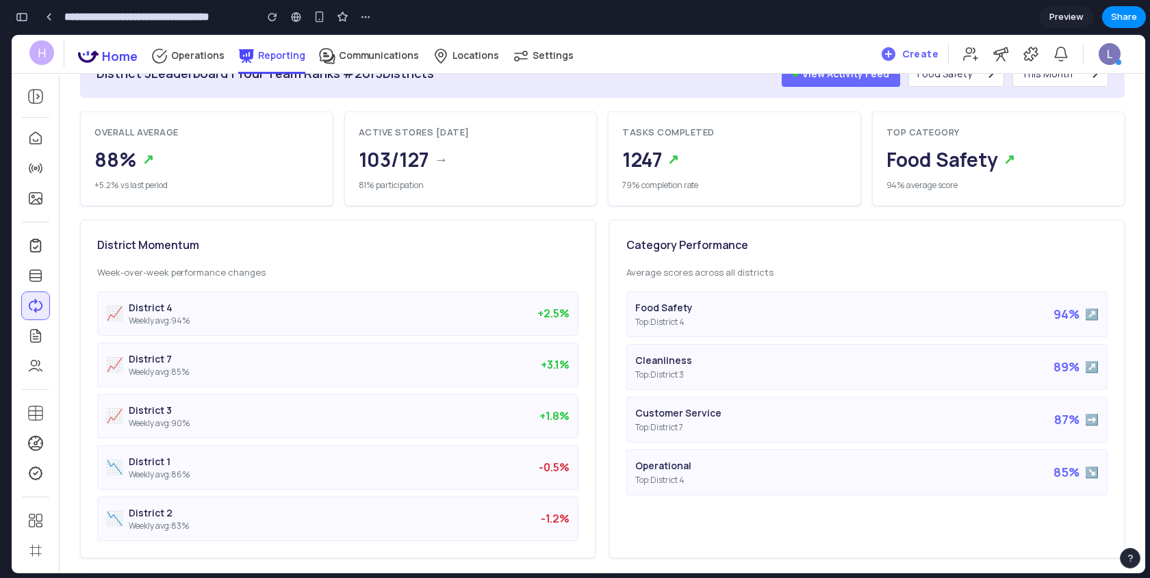
click at [392, 324] on div "📈 District 4 Weekly avg: 94 % +2.5%" at bounding box center [337, 314] width 481 height 44
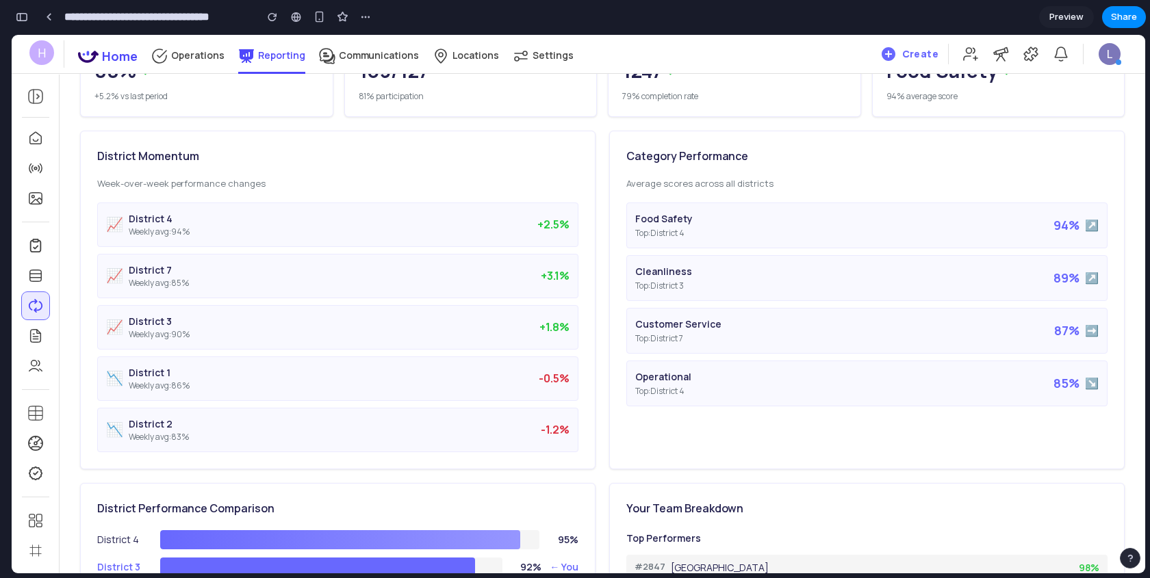
click at [727, 344] on div "Customer Service Top: District 7 87 % ➡️" at bounding box center [866, 331] width 481 height 46
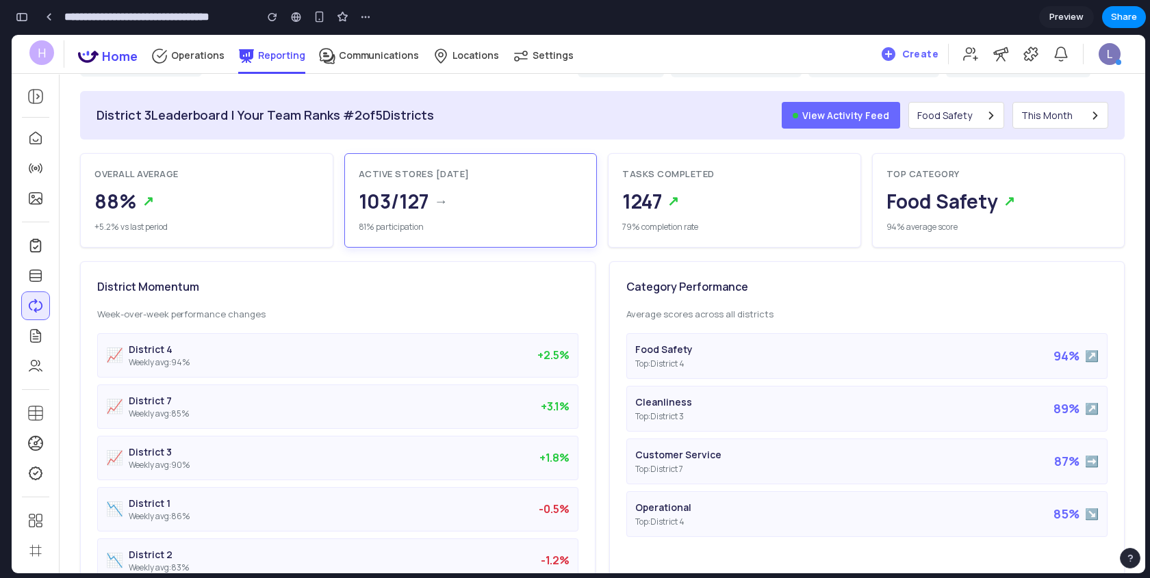
scroll to position [82, 0]
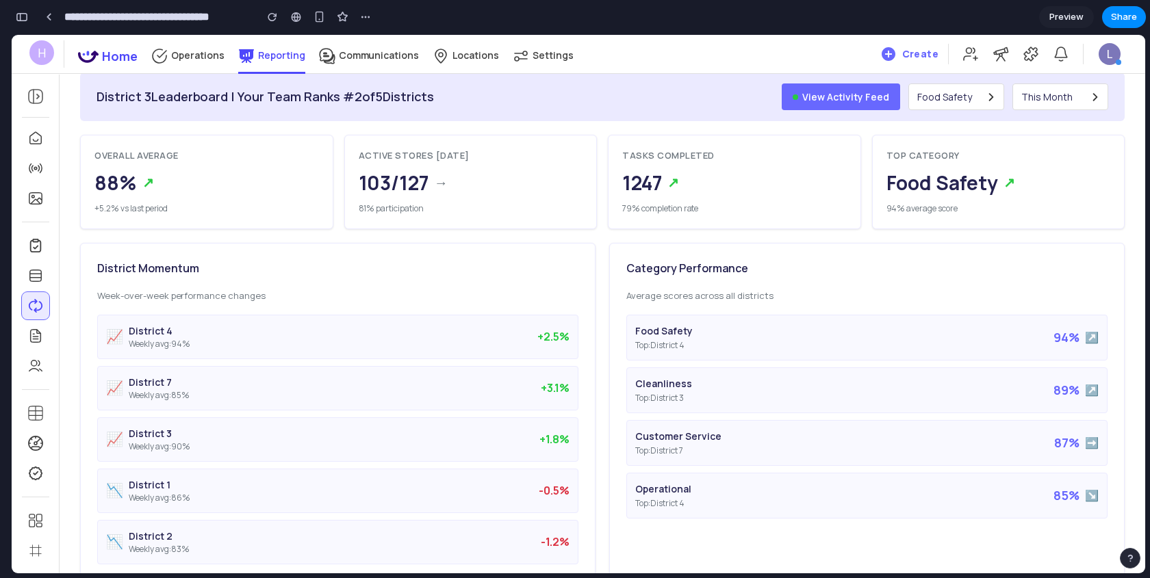
click at [405, 284] on div "District Momentum Week-over-week performance changes 📈 District 4 Weekly avg: 9…" at bounding box center [337, 412] width 515 height 339
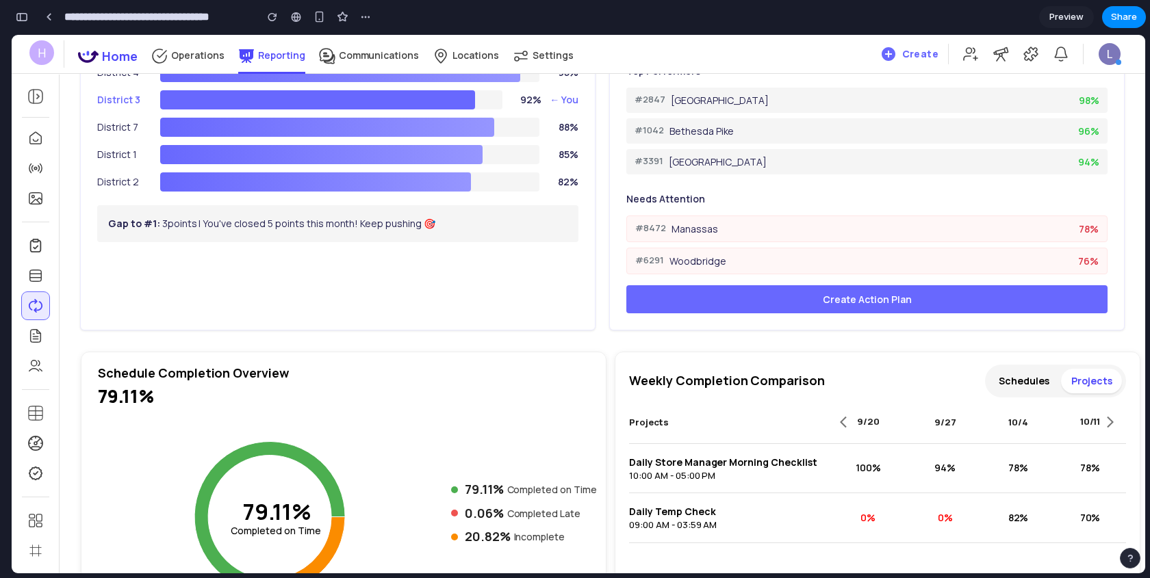
scroll to position [672, 0]
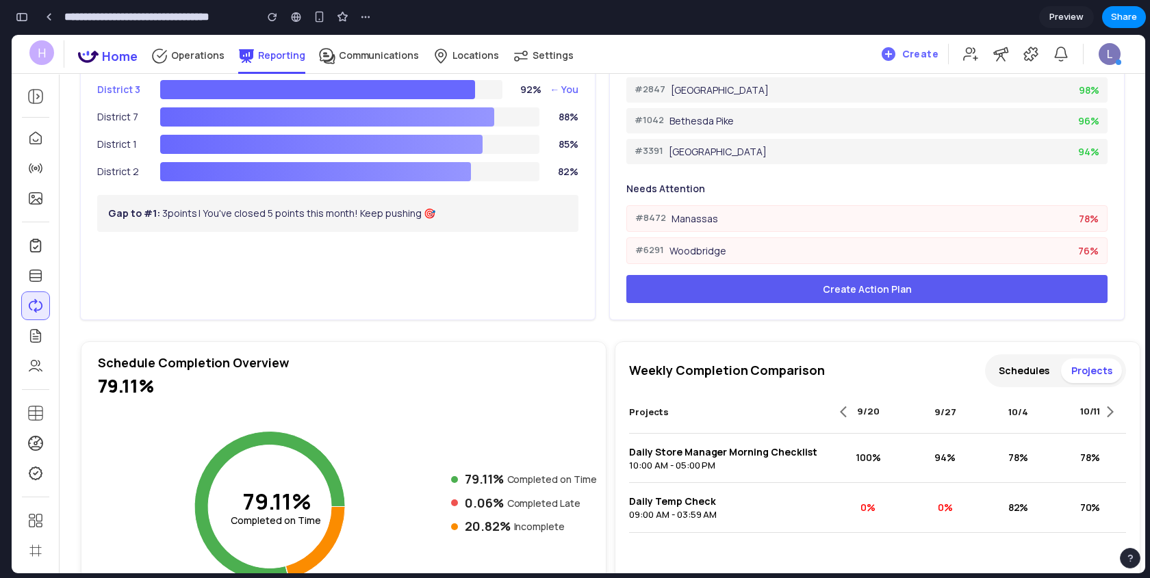
click at [770, 292] on button "Create Action Plan" at bounding box center [866, 289] width 481 height 28
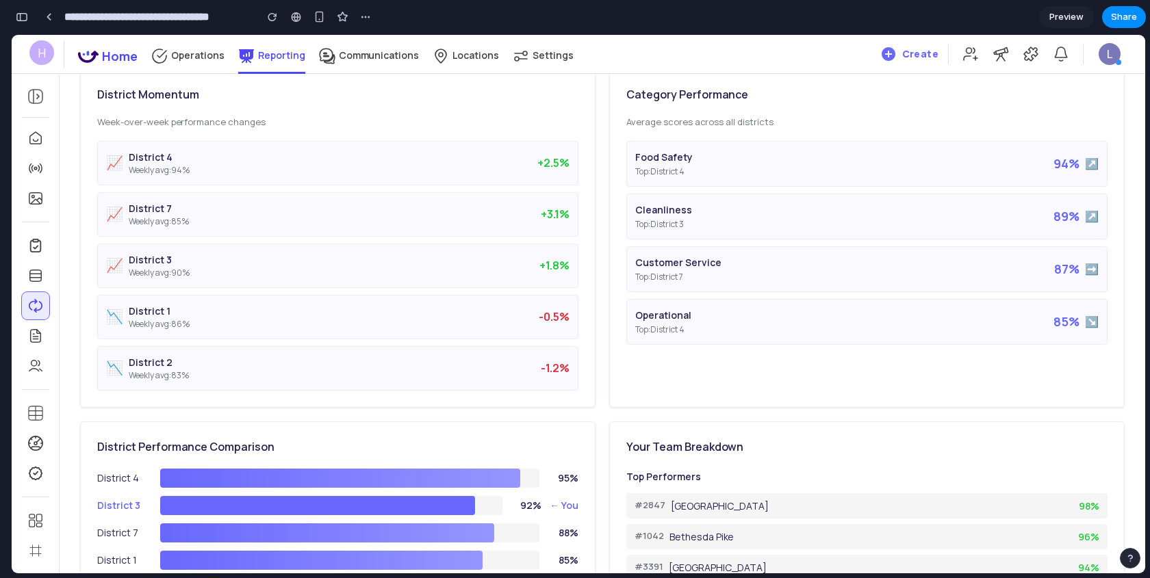
scroll to position [0, 0]
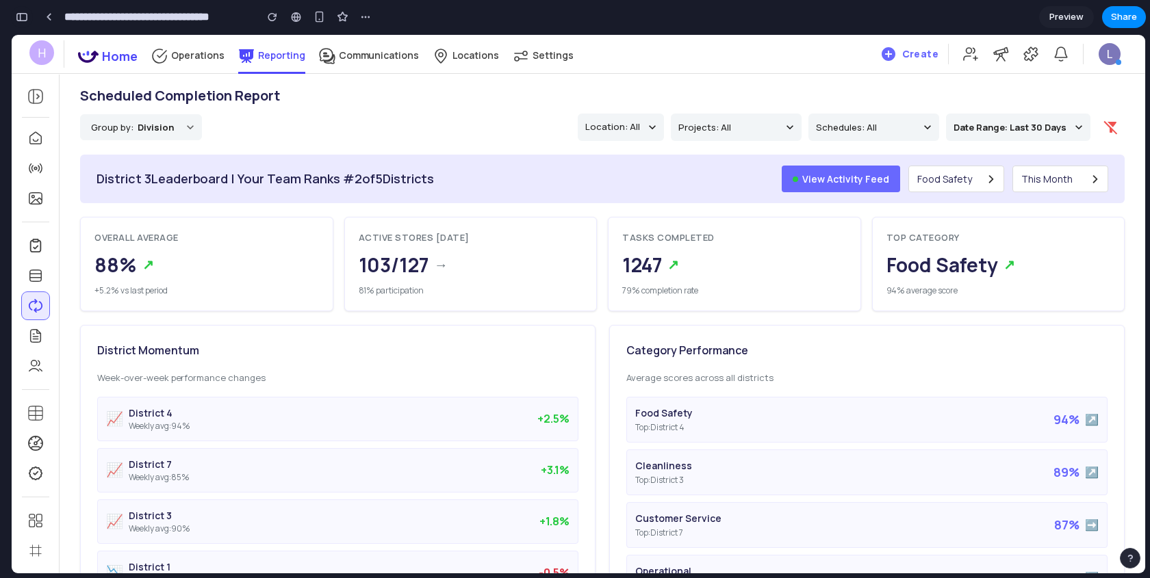
click at [21, 18] on div "button" at bounding box center [22, 17] width 12 height 10
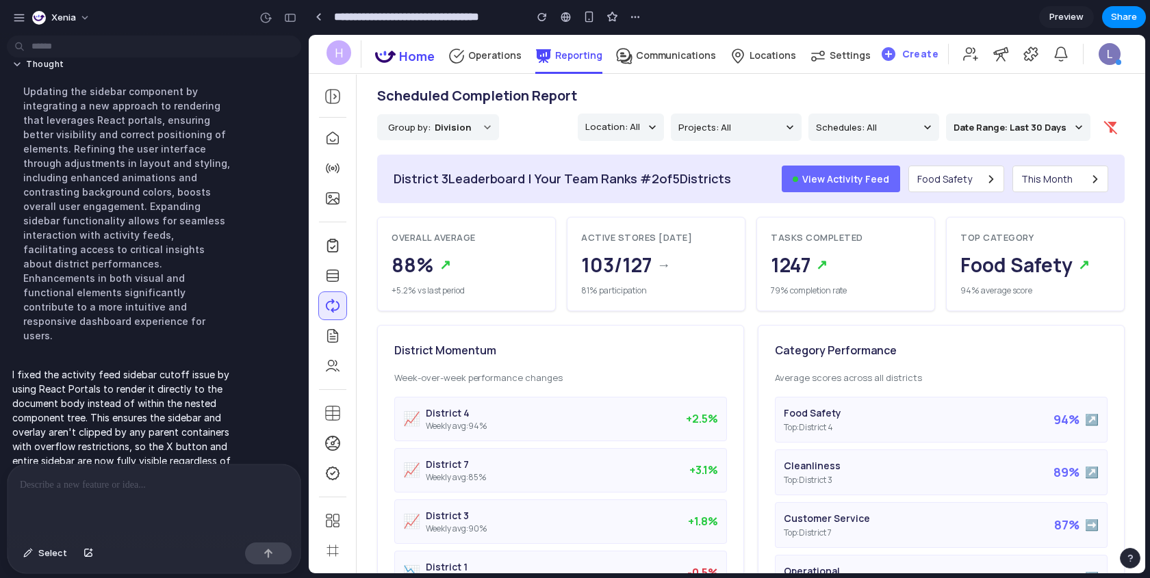
click at [127, 487] on p at bounding box center [154, 485] width 268 height 16
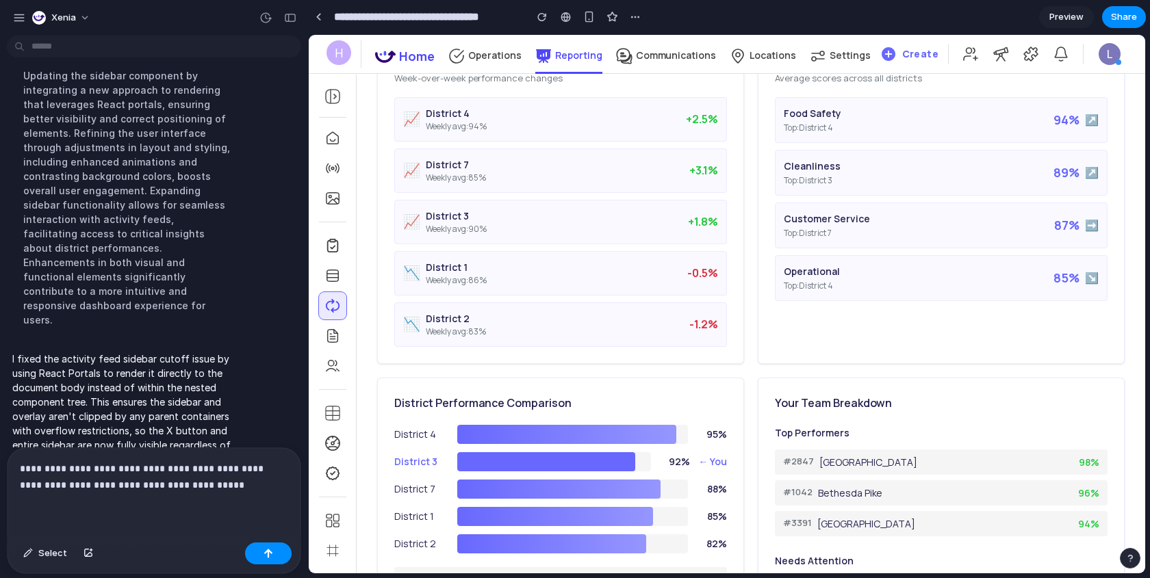
scroll to position [306, 0]
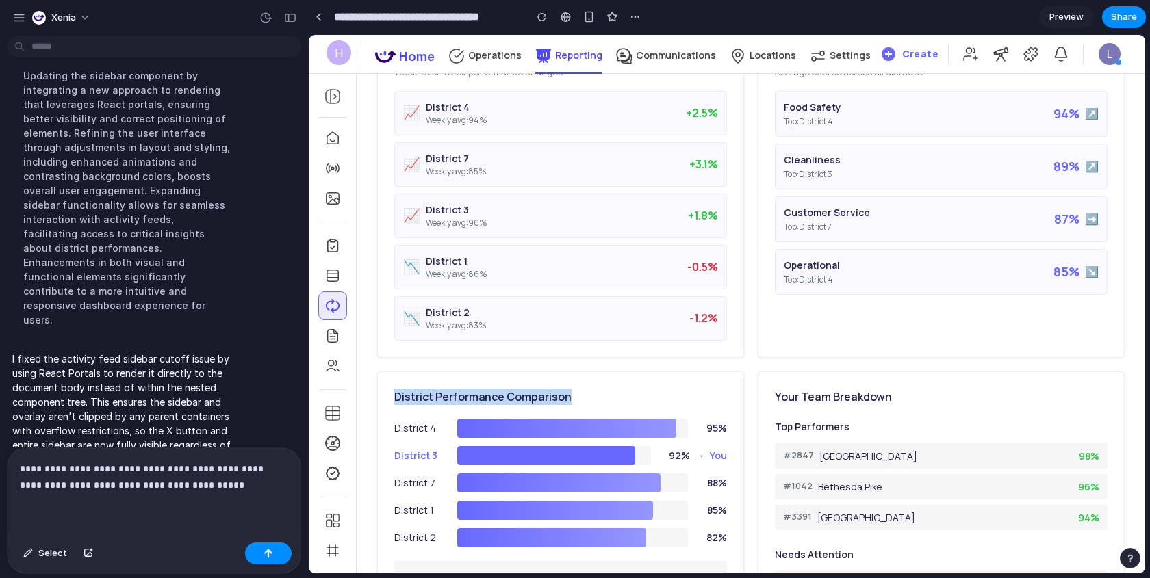
drag, startPoint x: 578, startPoint y: 386, endPoint x: 390, endPoint y: 389, distance: 187.5
click at [390, 389] on div "District Performance Comparison District 4 95 % District 3 92 % ← You District …" at bounding box center [560, 529] width 367 height 315
copy h3 "District Performance Comparison"
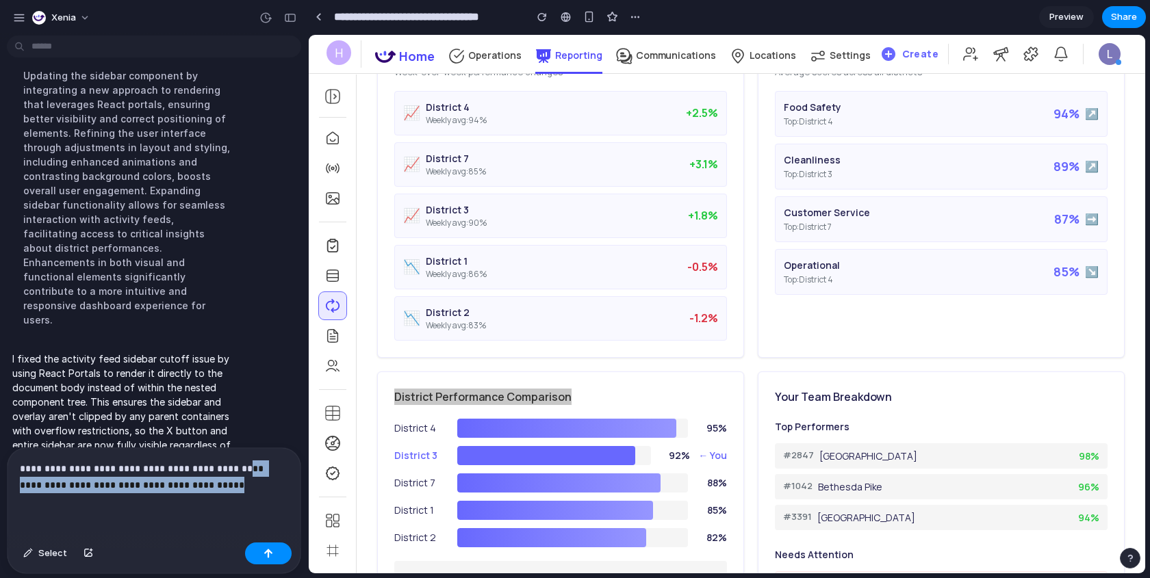
click at [238, 477] on p "**********" at bounding box center [154, 477] width 268 height 33
click at [247, 482] on p "**********" at bounding box center [154, 477] width 268 height 33
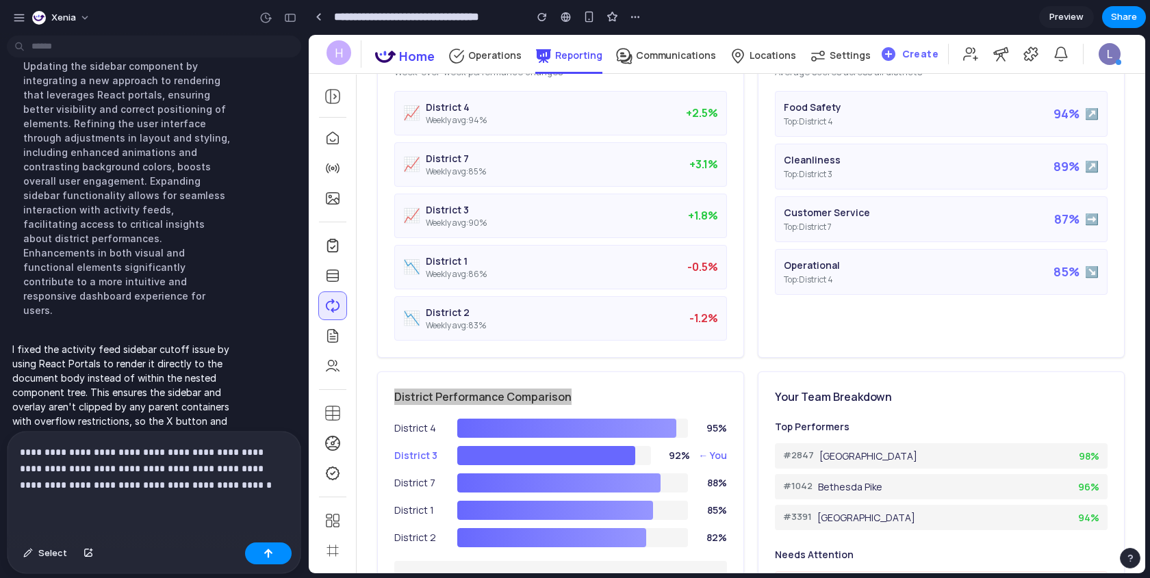
click at [276, 520] on div "Select" at bounding box center [154, 555] width 293 height 36
click at [264, 520] on div "button" at bounding box center [268, 554] width 10 height 10
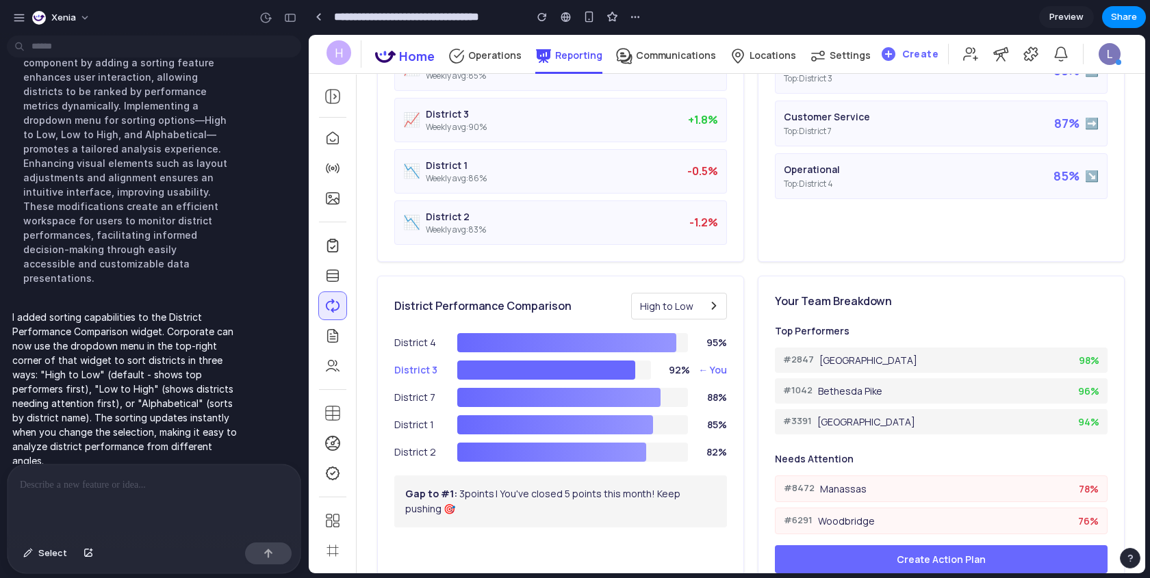
scroll to position [406, 0]
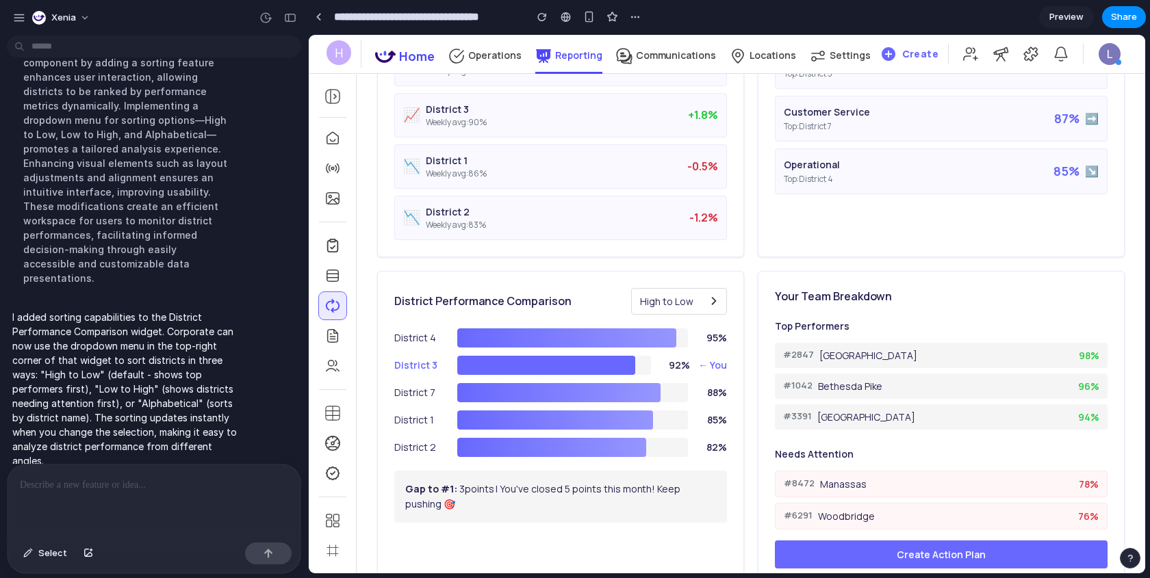
click at [680, 295] on span "High to Low" at bounding box center [666, 301] width 53 height 14
click at [675, 345] on div "Low to High" at bounding box center [679, 356] width 94 height 25
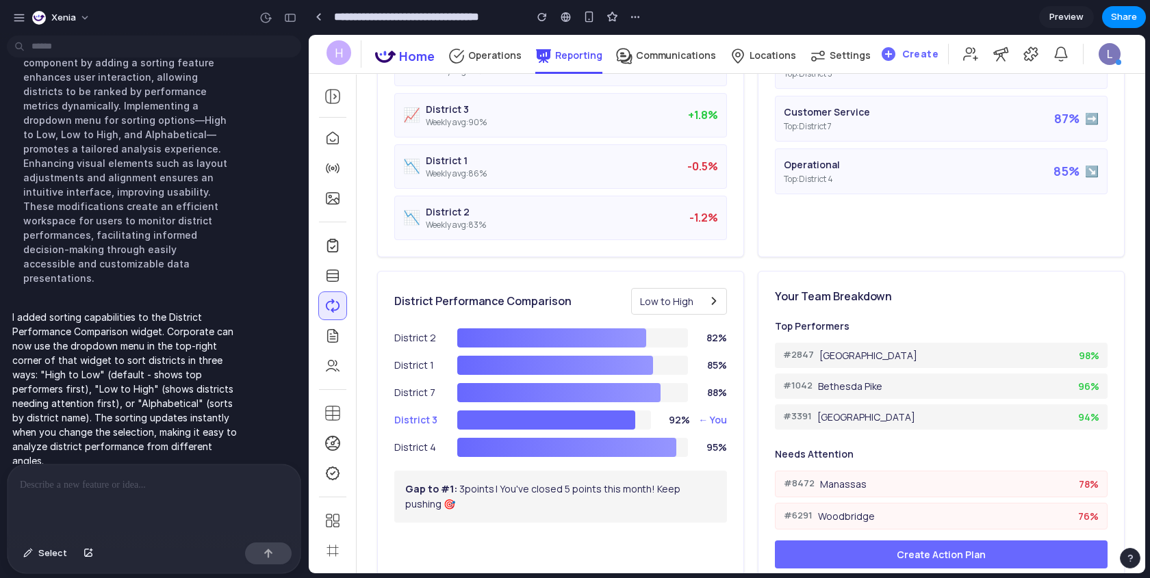
click at [686, 299] on span "Low to High" at bounding box center [666, 301] width 53 height 14
click at [675, 333] on div "High to Low" at bounding box center [679, 330] width 94 height 25
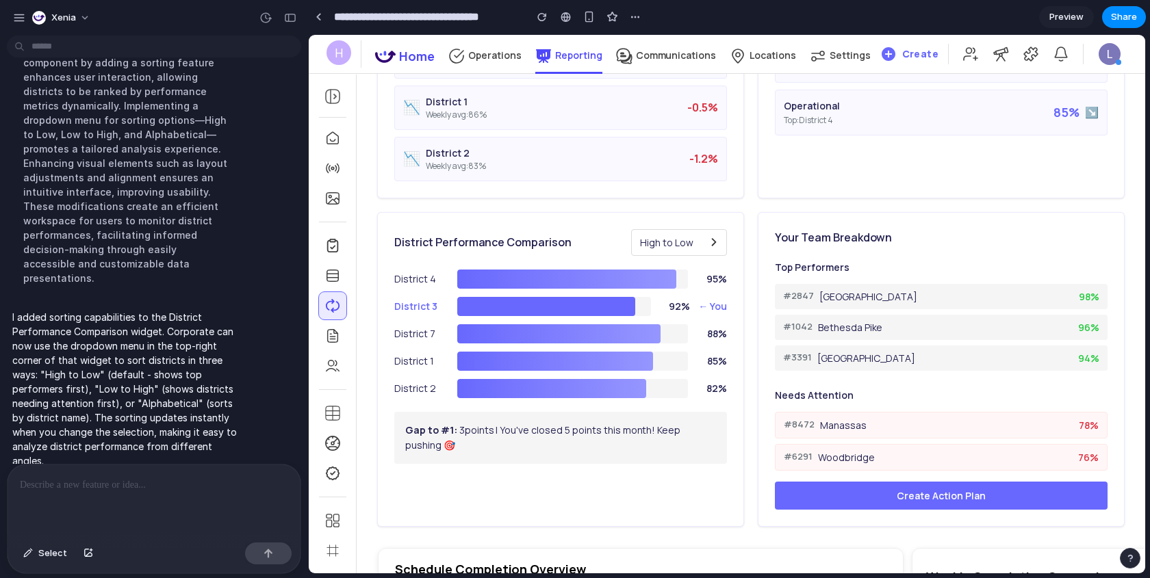
scroll to position [467, 0]
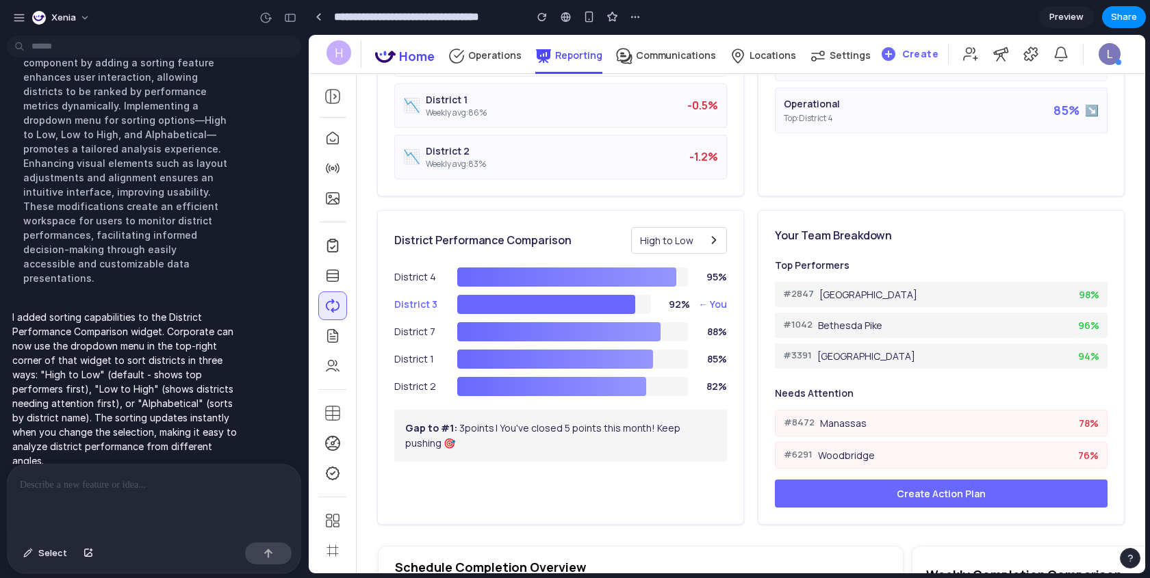
click at [667, 240] on span "High to Low" at bounding box center [666, 240] width 53 height 14
click at [673, 294] on div "Low to High" at bounding box center [679, 295] width 94 height 25
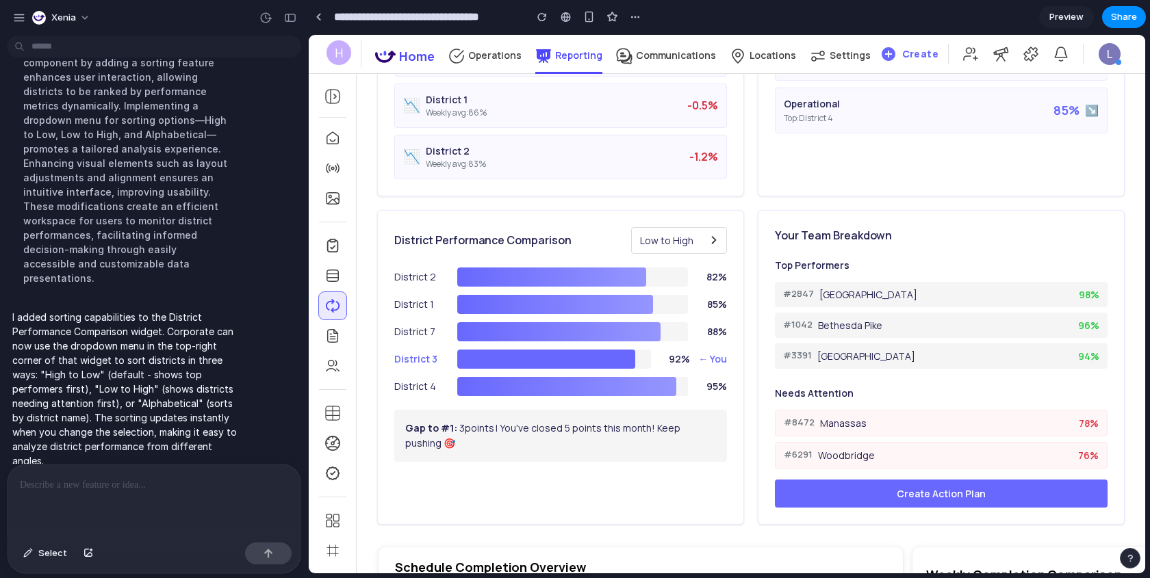
click at [677, 236] on span "Low to High" at bounding box center [666, 240] width 53 height 14
click at [669, 261] on div "High to Low" at bounding box center [679, 269] width 94 height 25
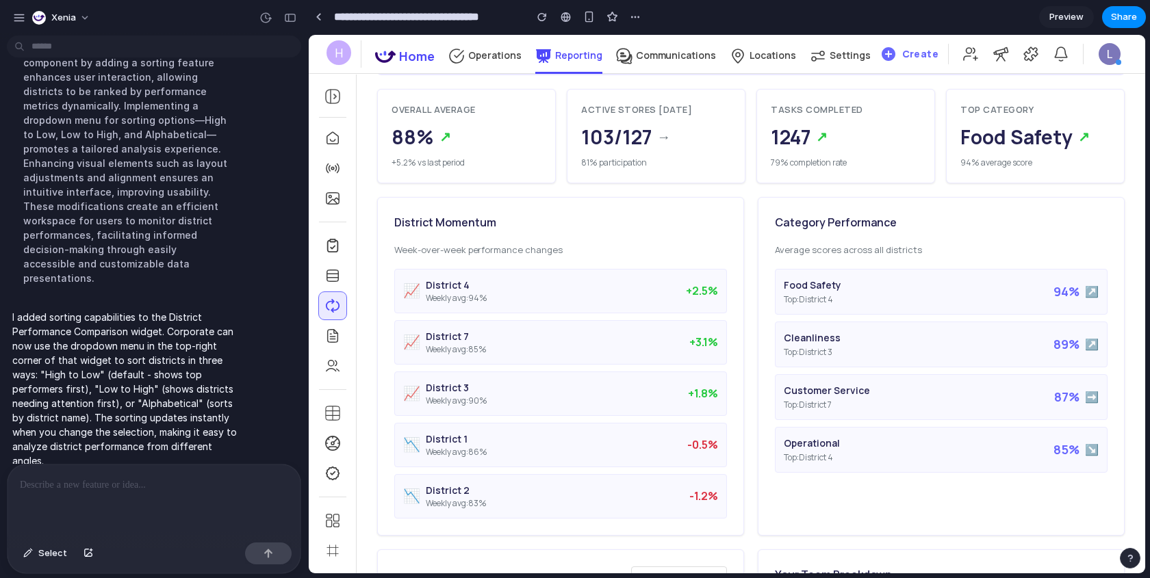
scroll to position [0, 0]
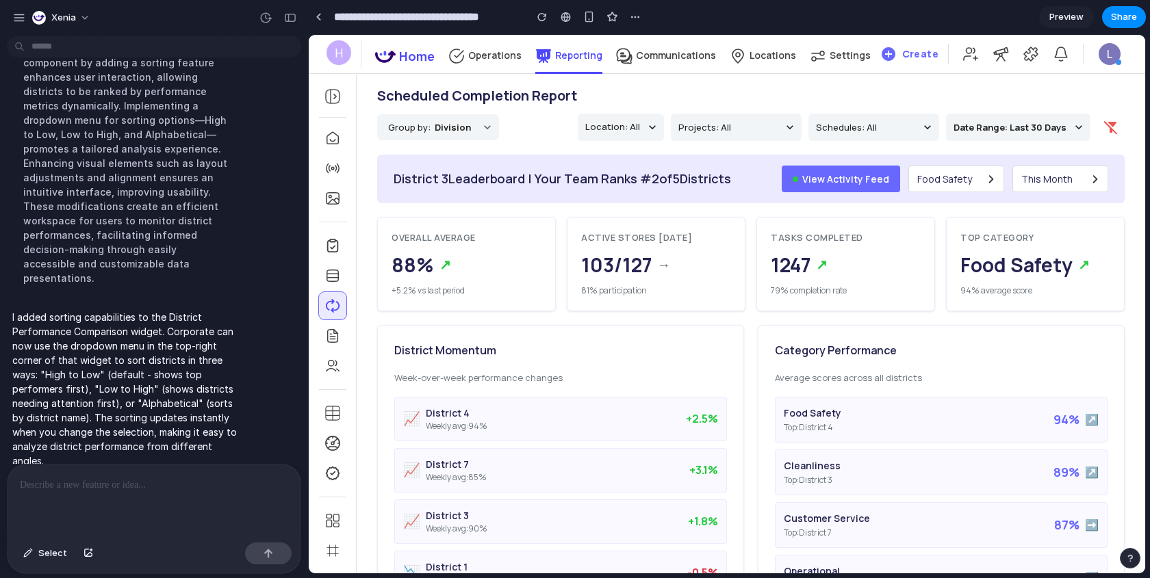
drag, startPoint x: 745, startPoint y: 179, endPoint x: 555, endPoint y: 179, distance: 189.6
click at [555, 179] on div "District 3 Leaderboard | Your Team Ranks # 2 of 5 Districts View Activity Feed …" at bounding box center [750, 179] width 747 height 49
click at [620, 180] on div "District 3 Leaderboard | Your Team Ranks # 2 of 5 Districts" at bounding box center [561, 179] width 337 height 18
click at [830, 181] on button "View Activity Feed" at bounding box center [840, 179] width 118 height 27
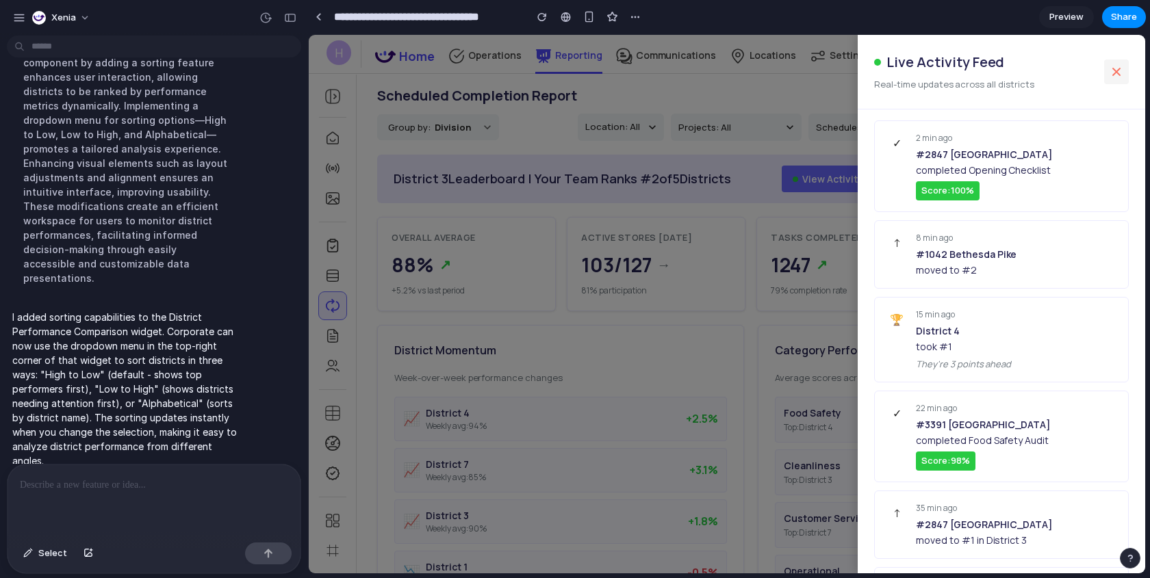
click at [1034, 70] on icon at bounding box center [1116, 71] width 7 height 7
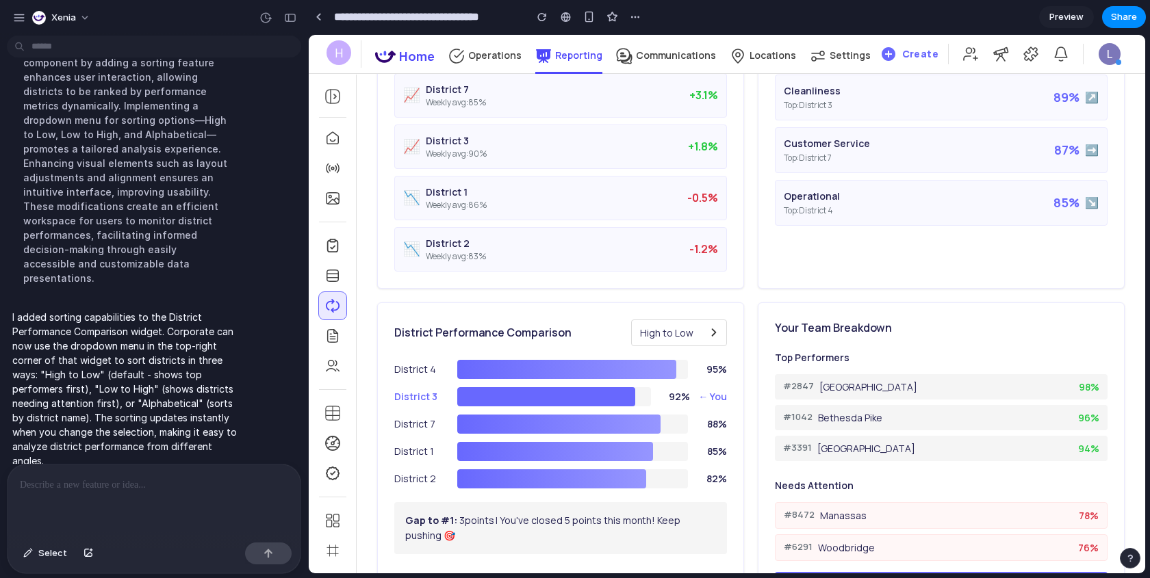
scroll to position [381, 0]
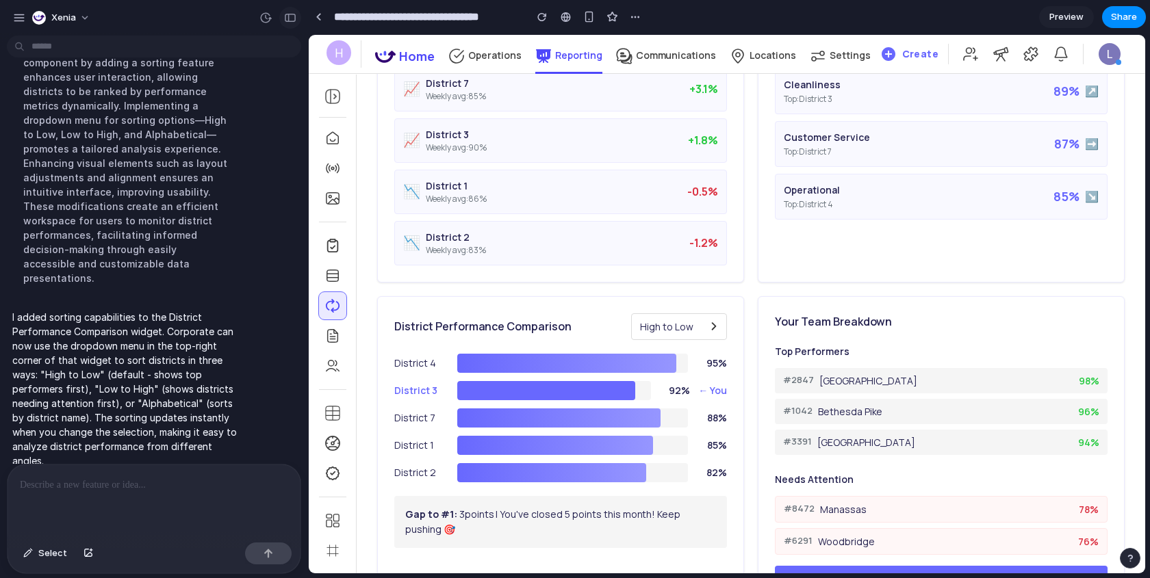
click at [295, 21] on div "button" at bounding box center [290, 18] width 12 height 10
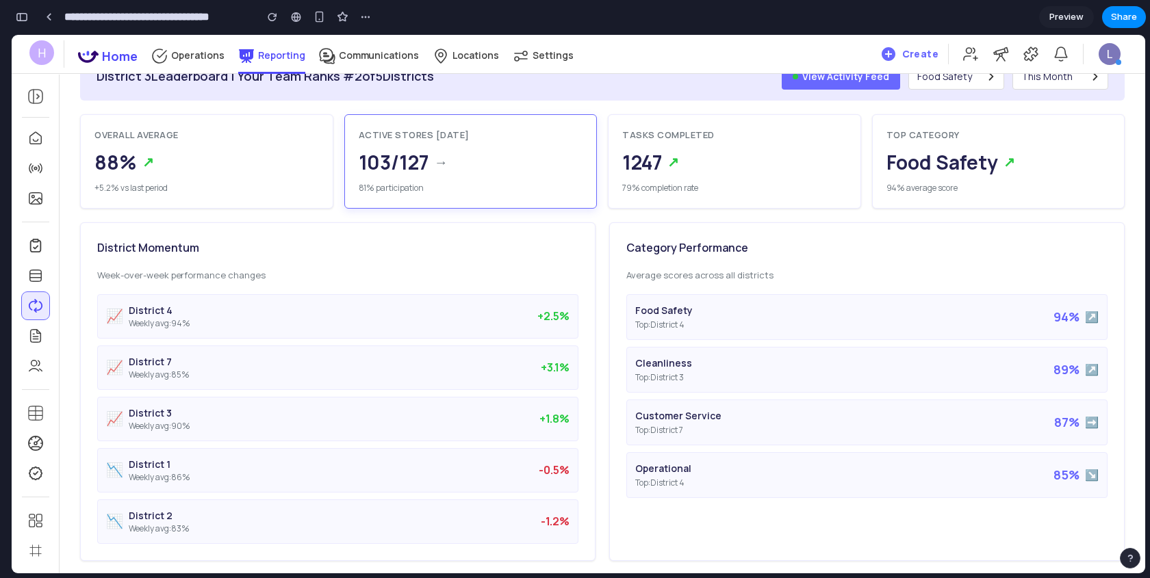
scroll to position [0, 0]
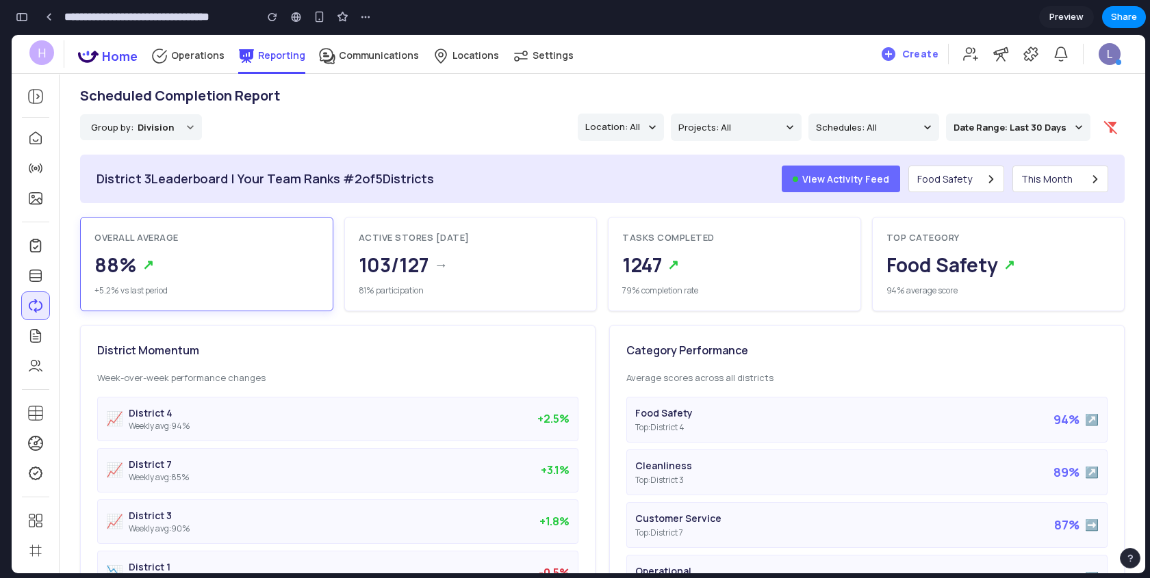
click at [250, 255] on div "88% ↗" at bounding box center [206, 264] width 224 height 29
click at [437, 247] on div "Active Stores Today 103/127 → 81% participation" at bounding box center [470, 264] width 253 height 94
click at [440, 274] on div "103/127 →" at bounding box center [471, 264] width 224 height 29
click at [729, 252] on div "1247 ↗" at bounding box center [734, 264] width 224 height 29
click at [904, 266] on div "Food Safety ↗" at bounding box center [998, 264] width 224 height 29
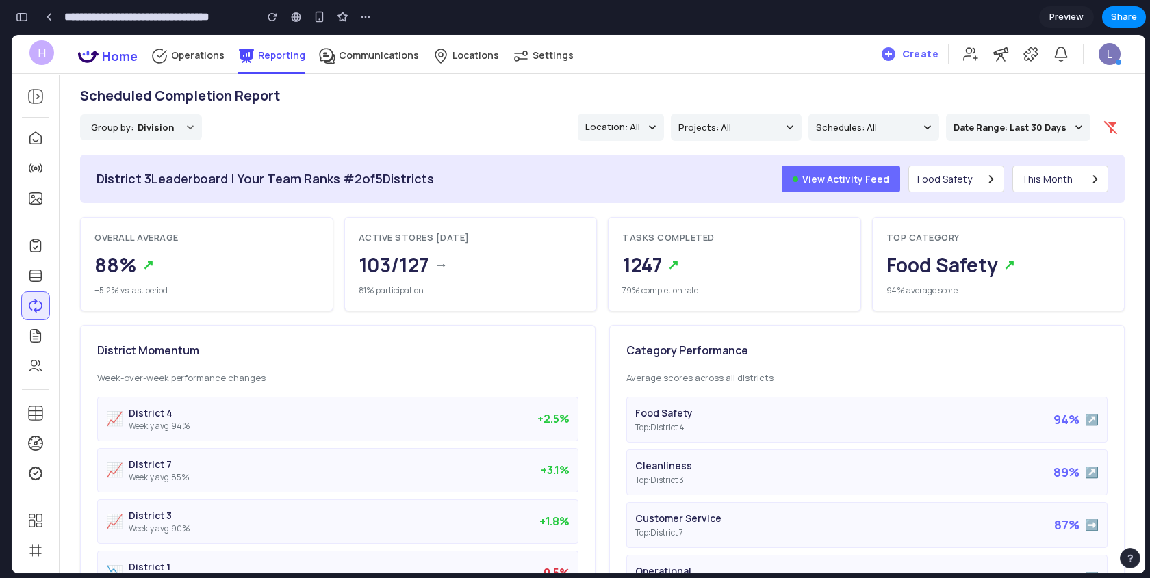
click at [848, 189] on button "View Activity Feed" at bounding box center [840, 179] width 118 height 27
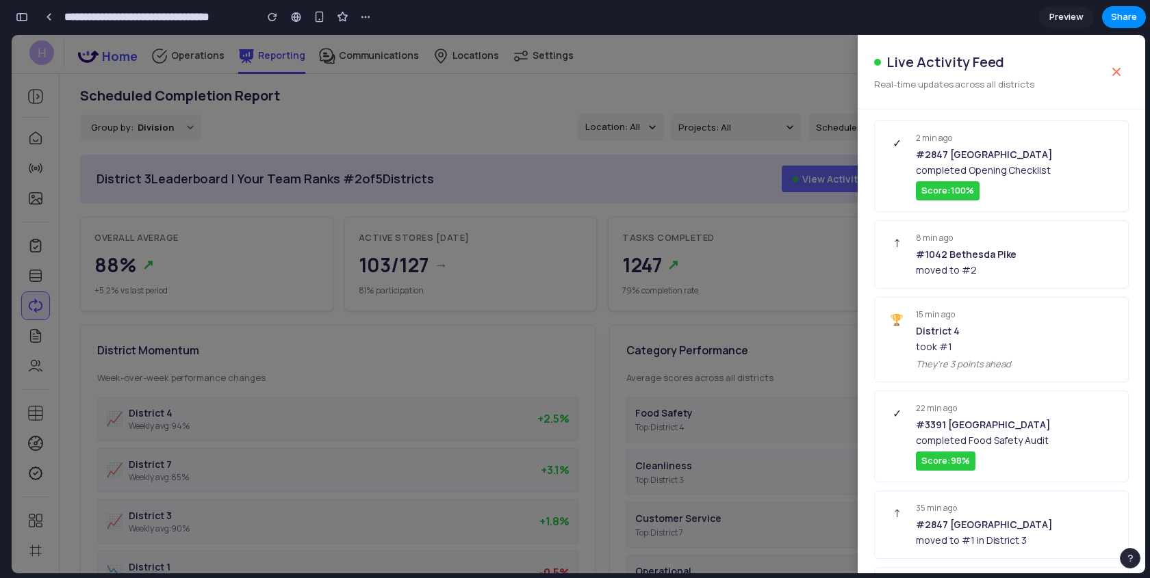
click at [825, 180] on div at bounding box center [578, 304] width 1133 height 539
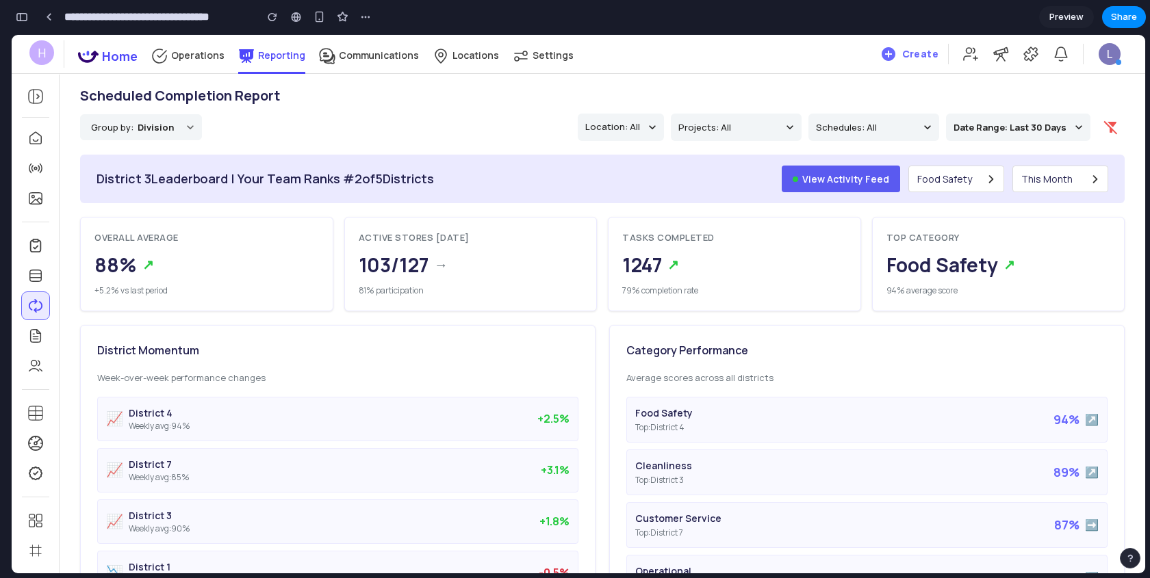
click at [833, 180] on button "View Activity Feed" at bounding box center [840, 179] width 118 height 27
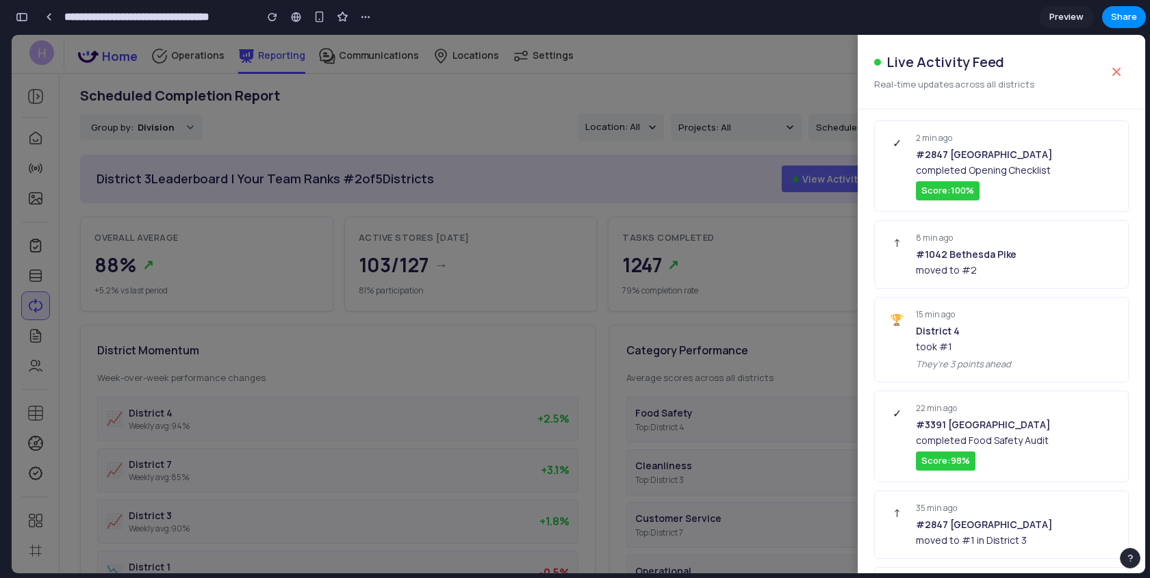
click at [736, 286] on div at bounding box center [578, 304] width 1133 height 539
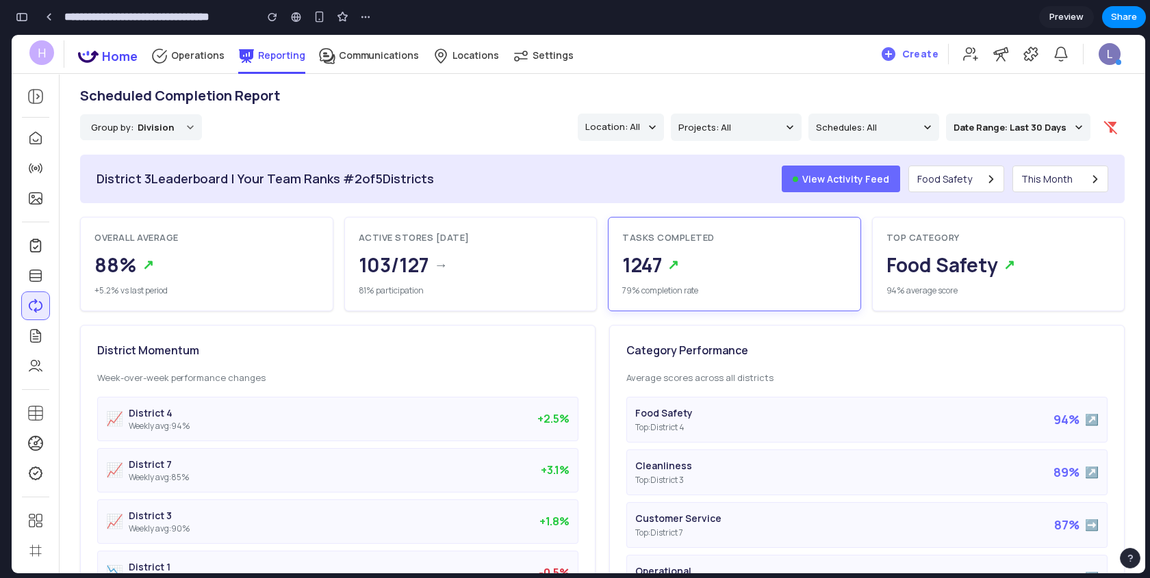
click at [736, 286] on div "79% completion rate" at bounding box center [734, 291] width 224 height 12
click at [867, 175] on button "View Activity Feed" at bounding box center [840, 179] width 118 height 27
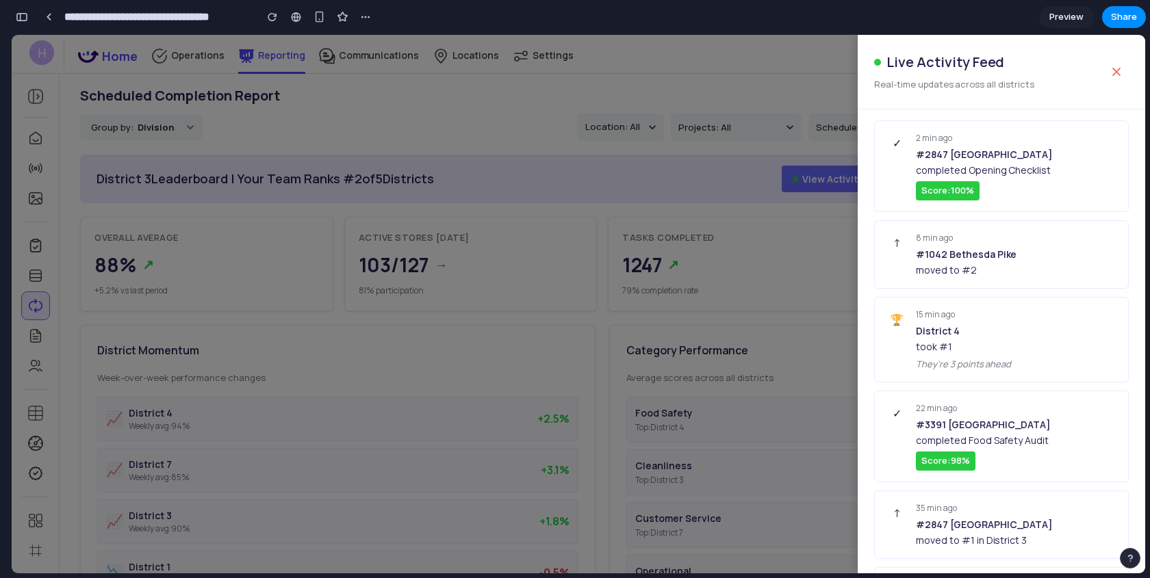
click at [662, 232] on div at bounding box center [578, 304] width 1133 height 539
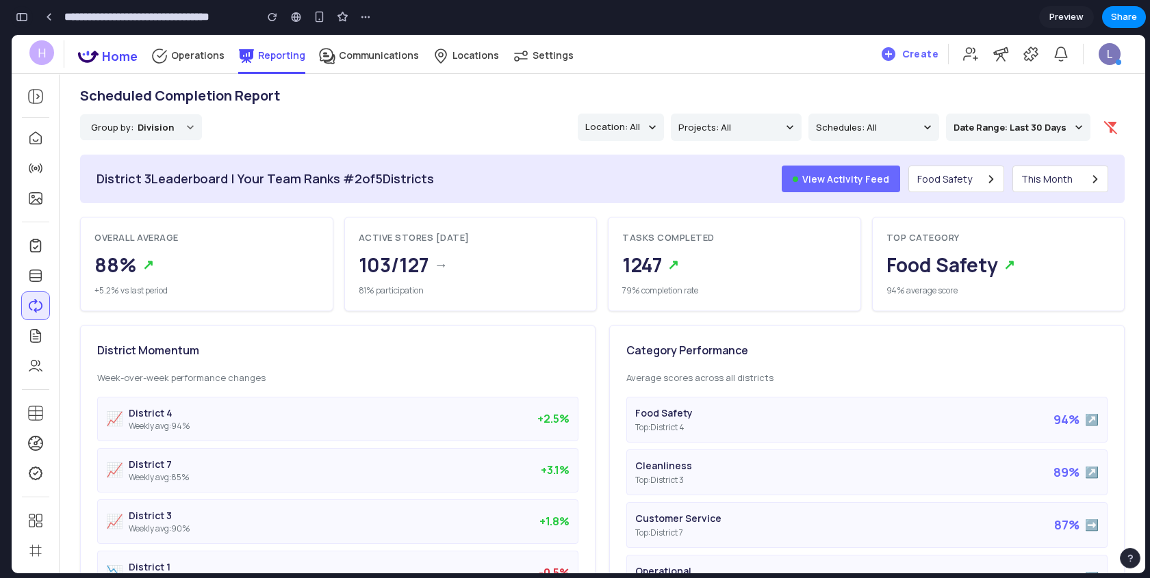
click at [23, 16] on div "button" at bounding box center [22, 17] width 12 height 10
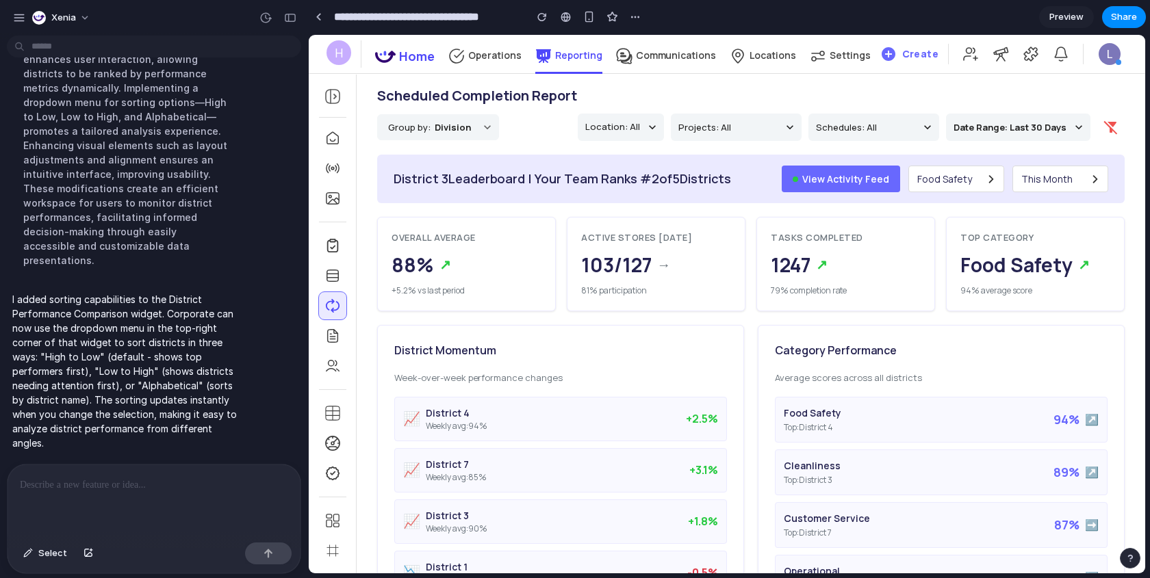
scroll to position [2343, 0]
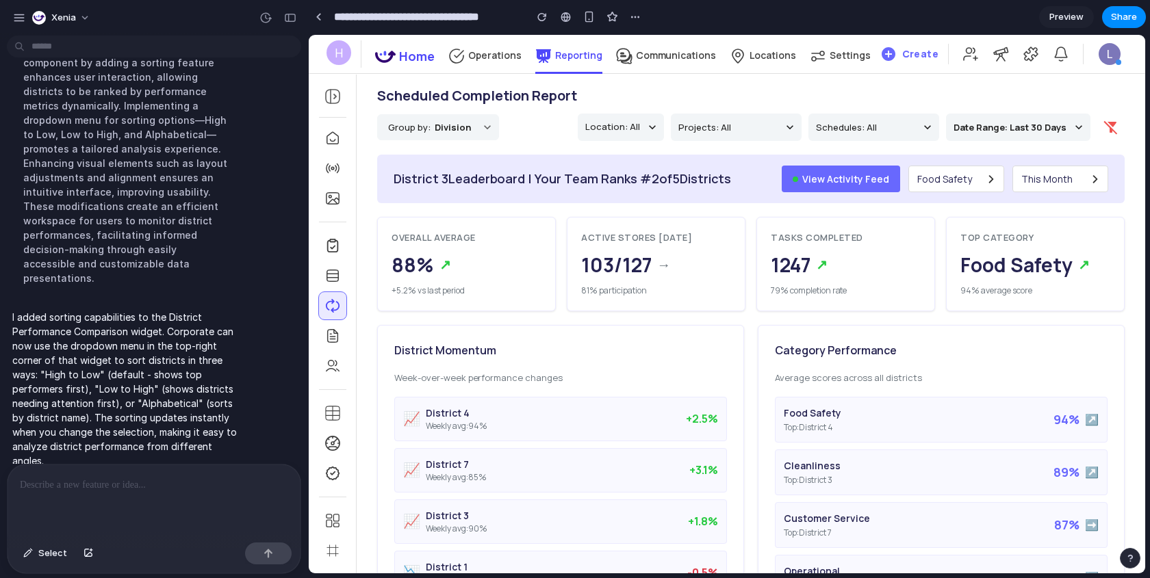
click at [112, 486] on p at bounding box center [154, 485] width 268 height 16
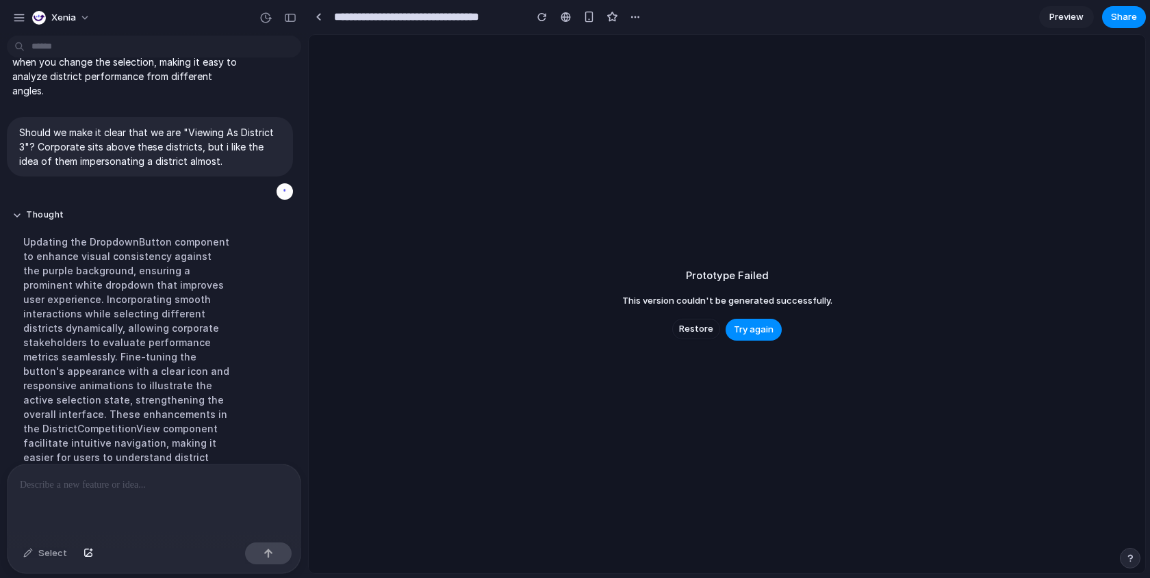
scroll to position [2495, 0]
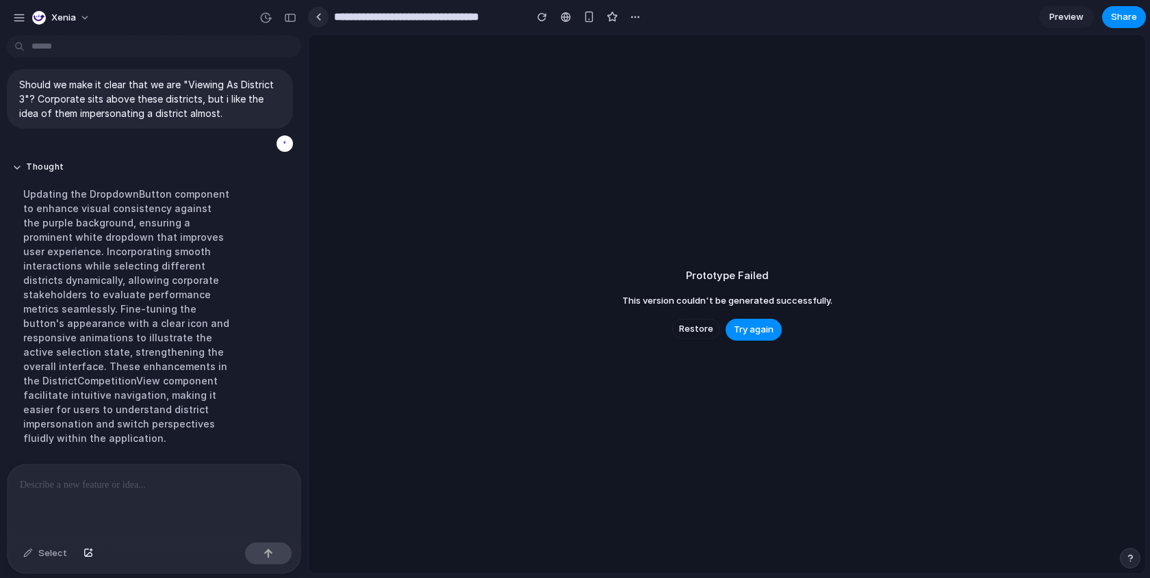
click at [322, 18] on link at bounding box center [318, 17] width 21 height 21
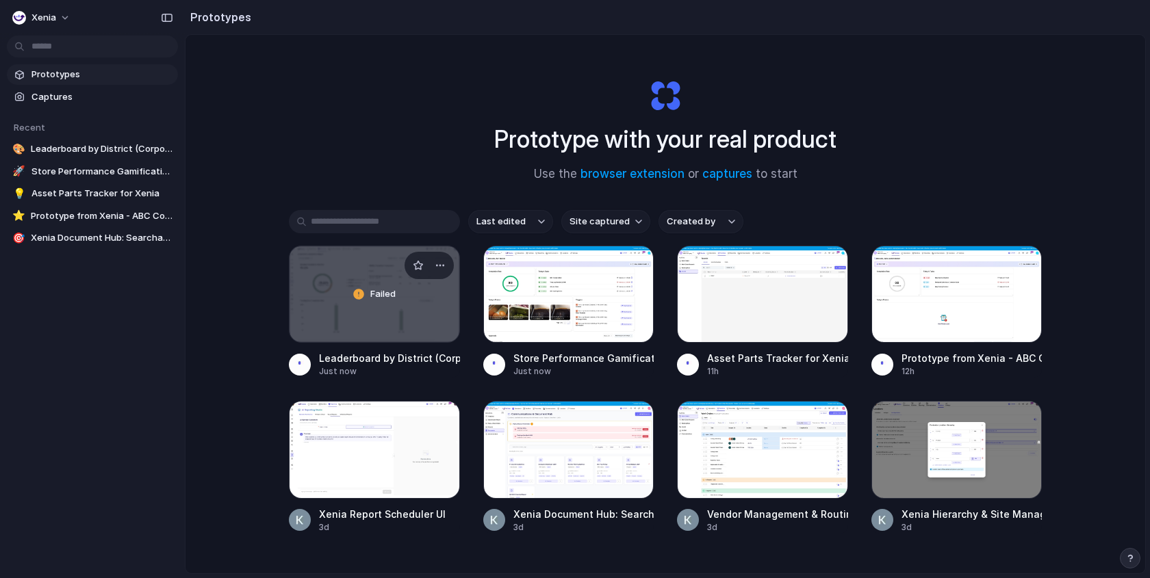
click at [394, 309] on div "Failed" at bounding box center [374, 294] width 170 height 96
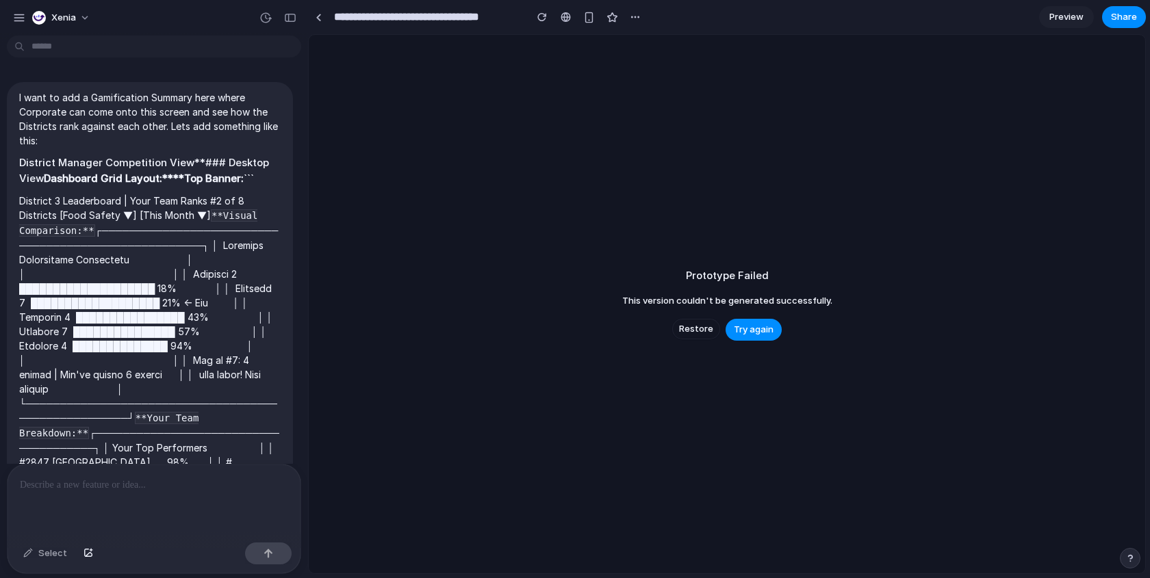
scroll to position [2214, 0]
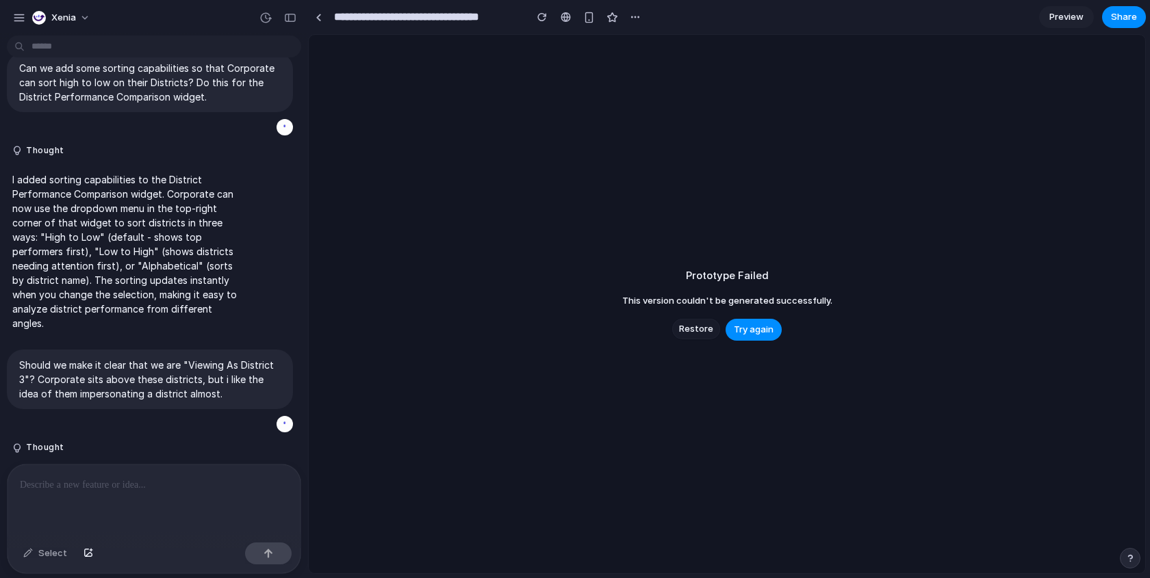
click at [696, 328] on span "Restore" at bounding box center [696, 329] width 34 height 14
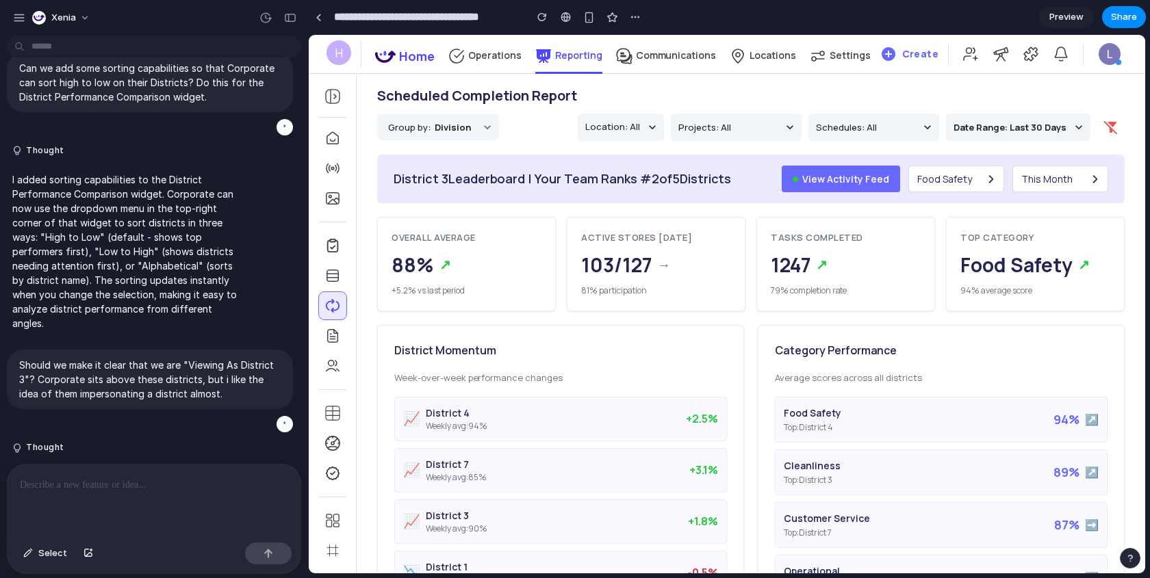
scroll to position [0, 0]
click at [293, 18] on div "button" at bounding box center [290, 18] width 12 height 10
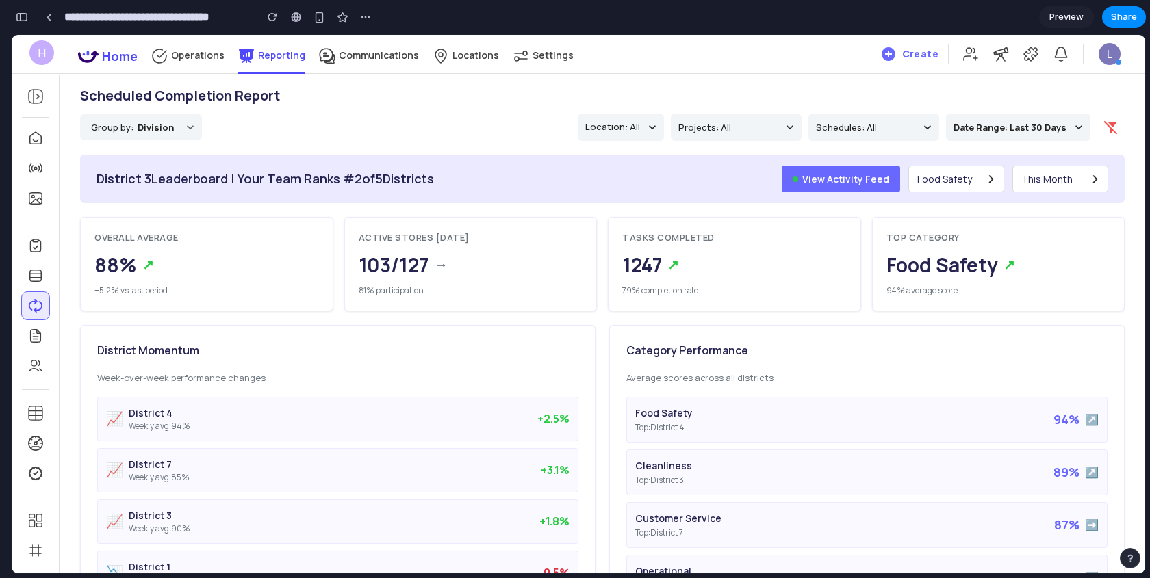
click at [148, 181] on div "District 3 Leaderboard | Your Team Ranks # 2 of 5 Districts" at bounding box center [264, 179] width 337 height 18
click at [27, 17] on div "button" at bounding box center [22, 17] width 12 height 10
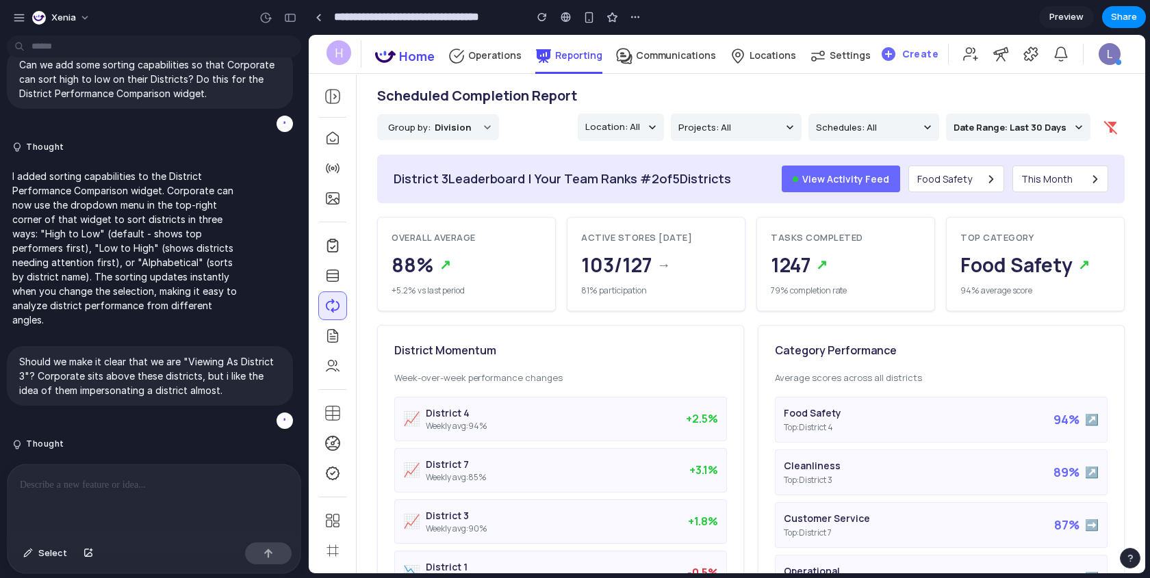
scroll to position [2214, 0]
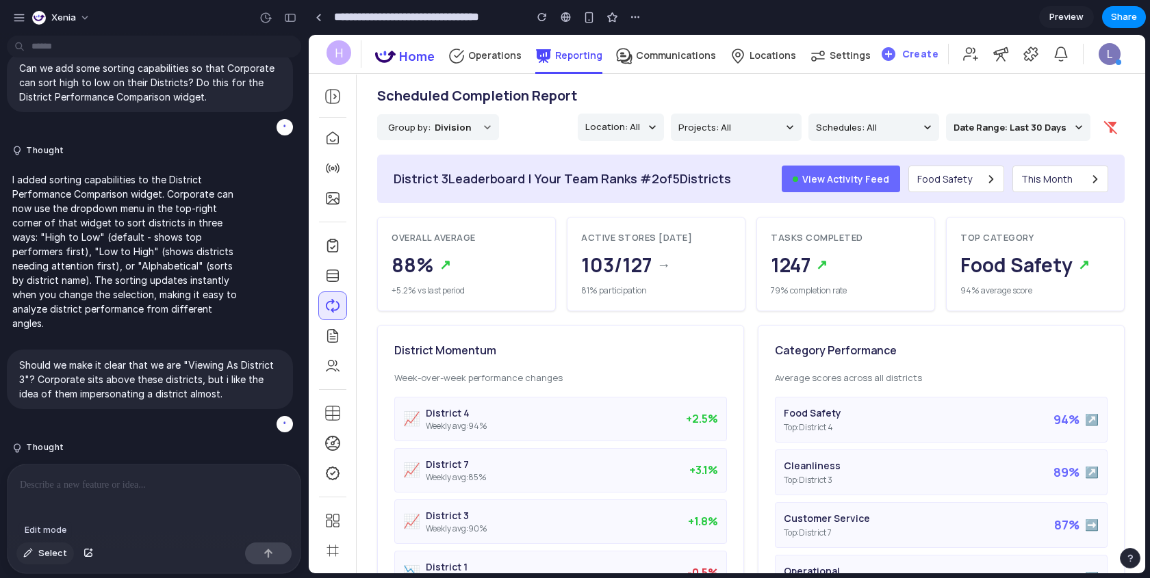
click at [55, 520] on span "Select" at bounding box center [52, 554] width 29 height 14
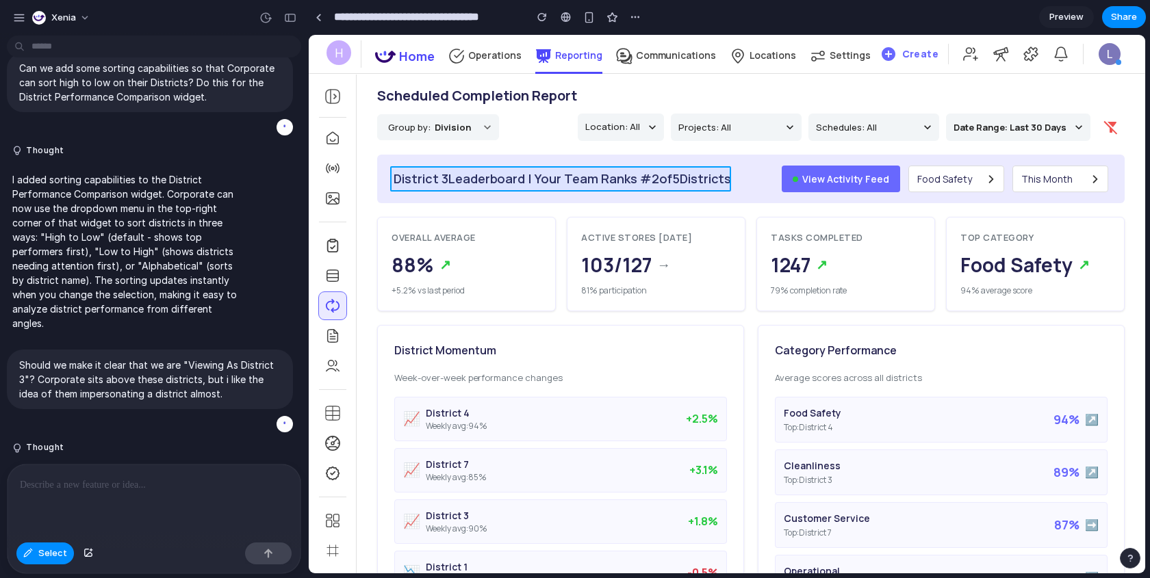
click at [407, 181] on div at bounding box center [727, 304] width 836 height 539
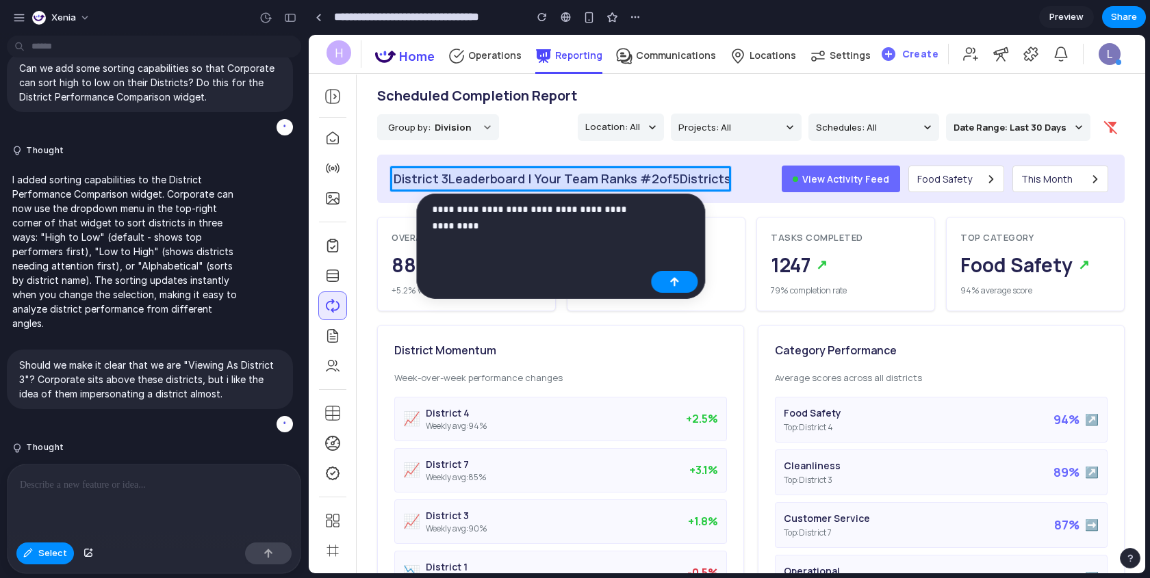
click at [435, 227] on p "**********" at bounding box center [539, 217] width 214 height 33
click at [599, 207] on p "**********" at bounding box center [539, 217] width 214 height 33
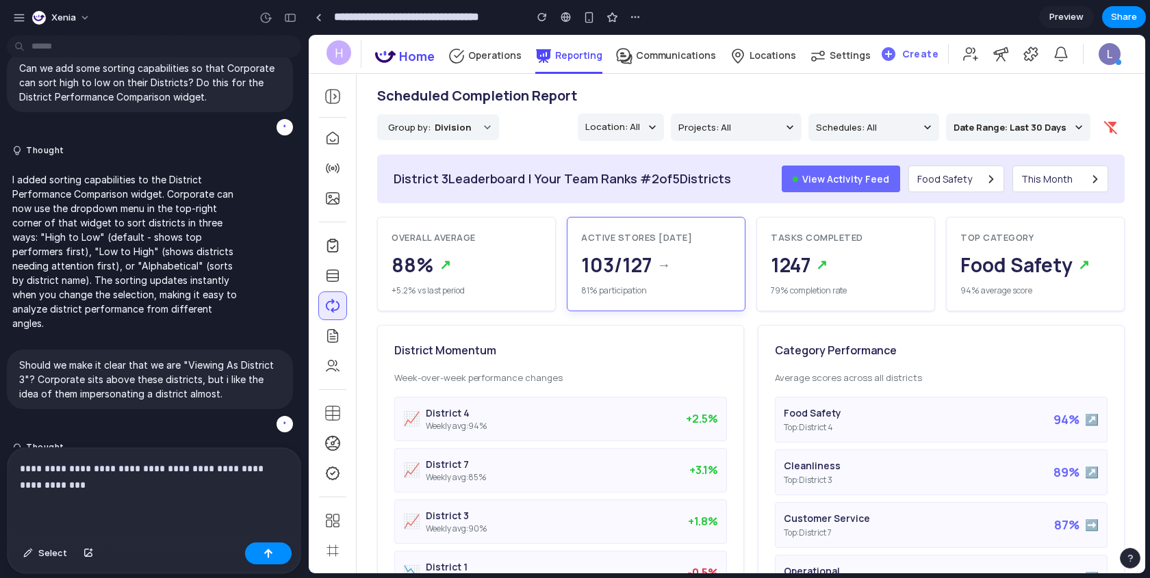
scroll to position [2231, 0]
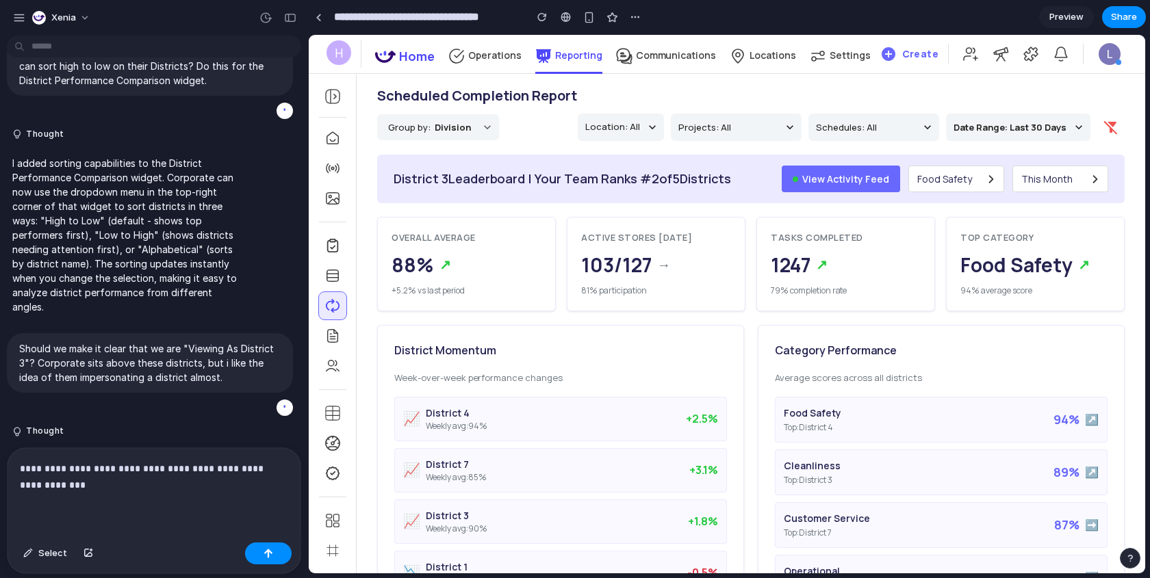
click at [99, 486] on p "**********" at bounding box center [154, 477] width 268 height 33
drag, startPoint x: 115, startPoint y: 489, endPoint x: 10, endPoint y: 473, distance: 106.6
click at [10, 473] on div "**********" at bounding box center [154, 492] width 293 height 89
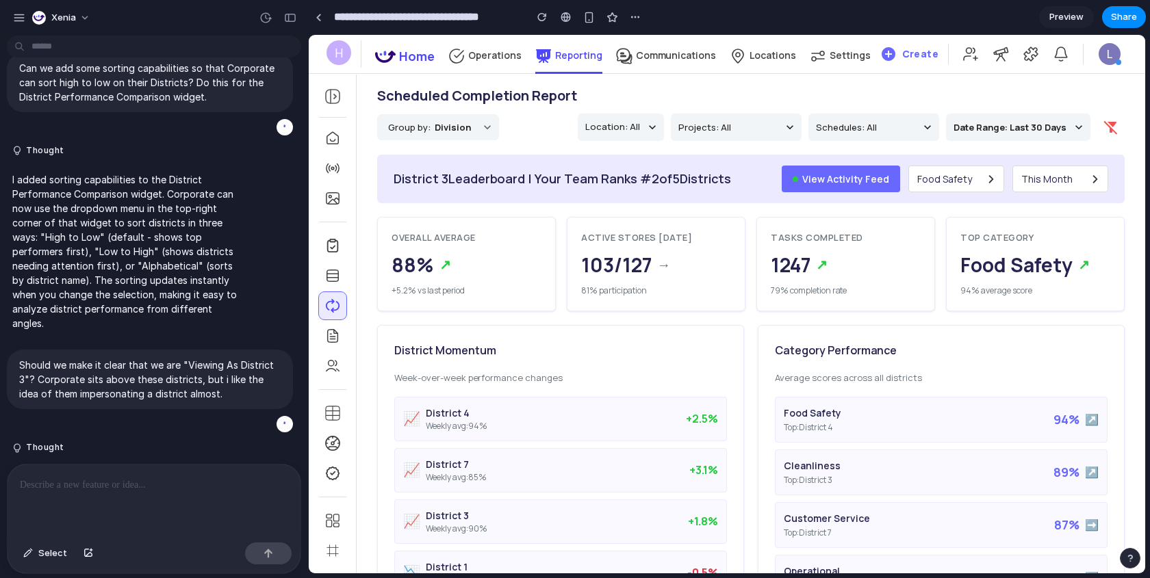
click at [454, 175] on div "District 3 Leaderboard | Your Team Ranks # 2 of 5 Districts" at bounding box center [561, 179] width 337 height 18
click at [51, 520] on span "Select" at bounding box center [52, 554] width 29 height 14
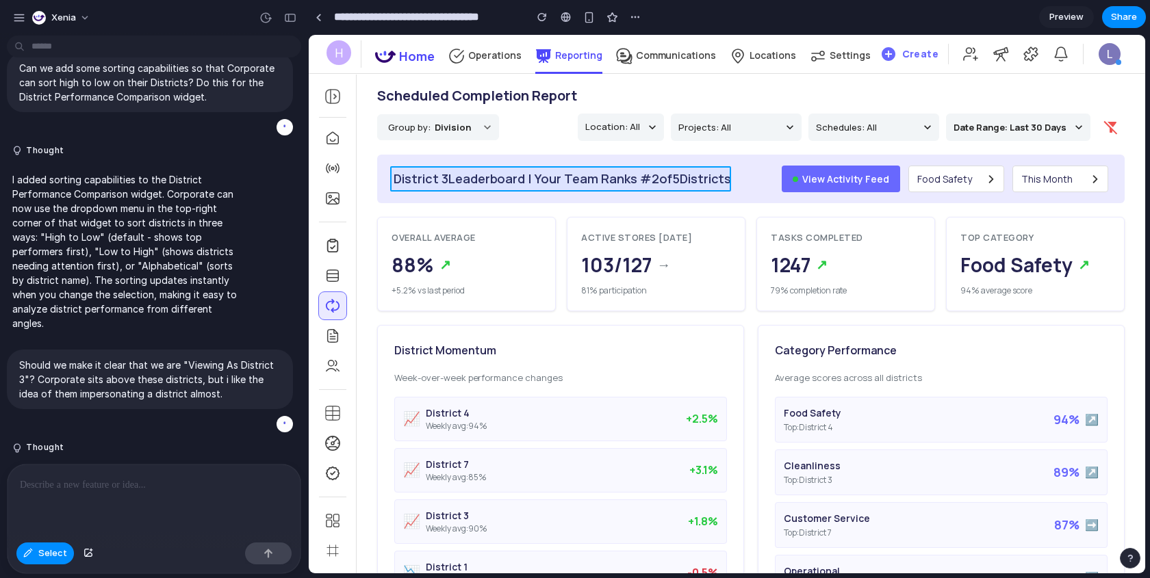
click at [448, 175] on div at bounding box center [727, 304] width 836 height 539
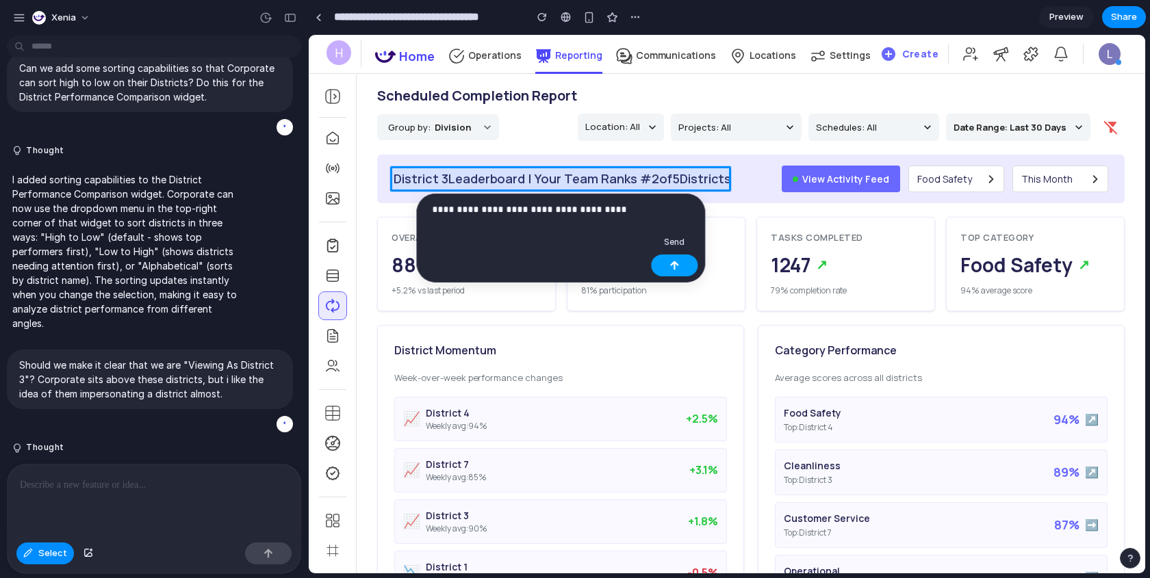
click at [677, 263] on div "button" at bounding box center [674, 266] width 10 height 10
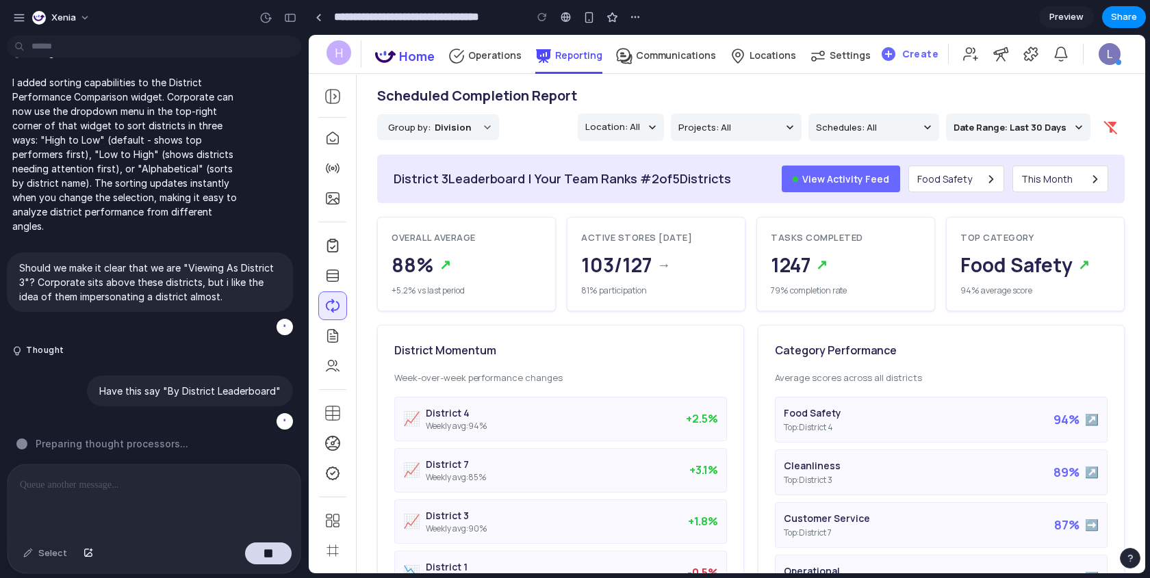
click at [438, 98] on h3 "Scheduled Completion Report" at bounding box center [477, 96] width 200 height 22
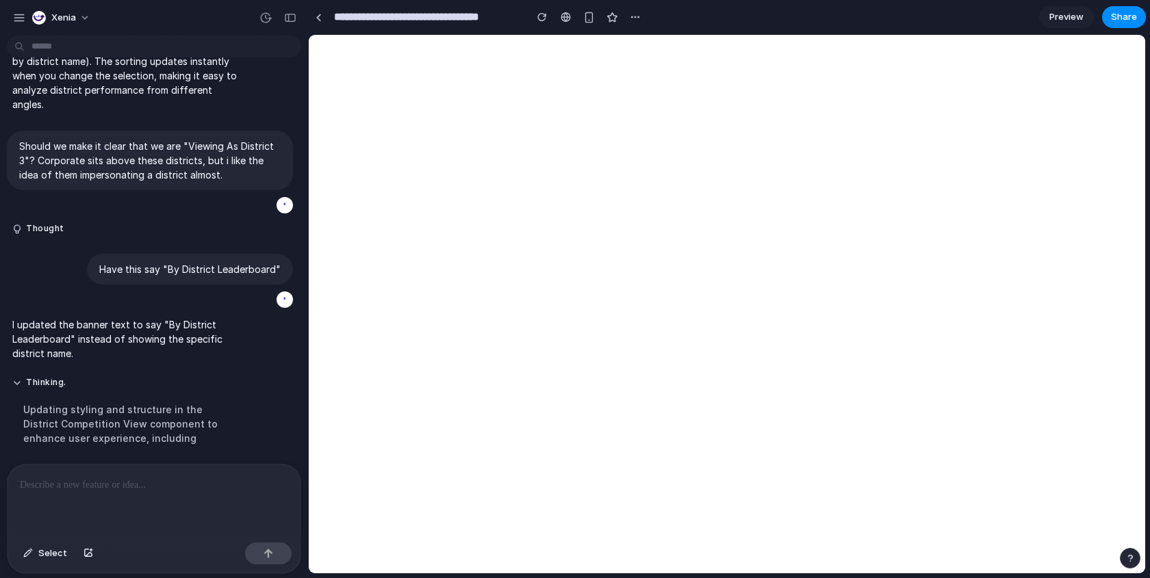
scroll to position [0, 0]
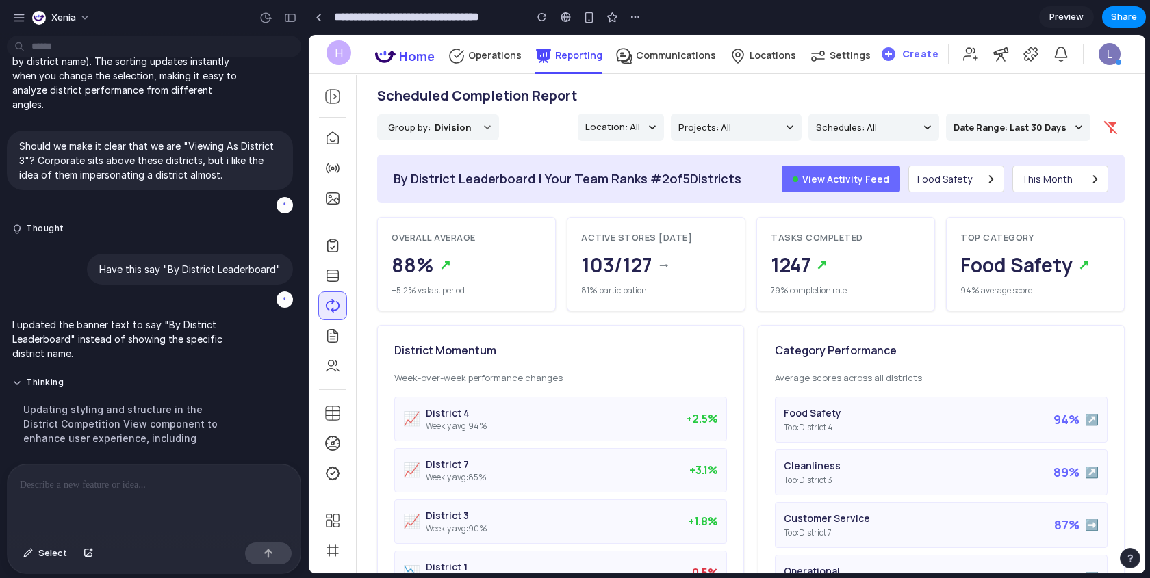
click at [463, 97] on h3 "Scheduled Completion Report" at bounding box center [477, 96] width 200 height 22
click at [49, 520] on span "Select" at bounding box center [52, 554] width 29 height 14
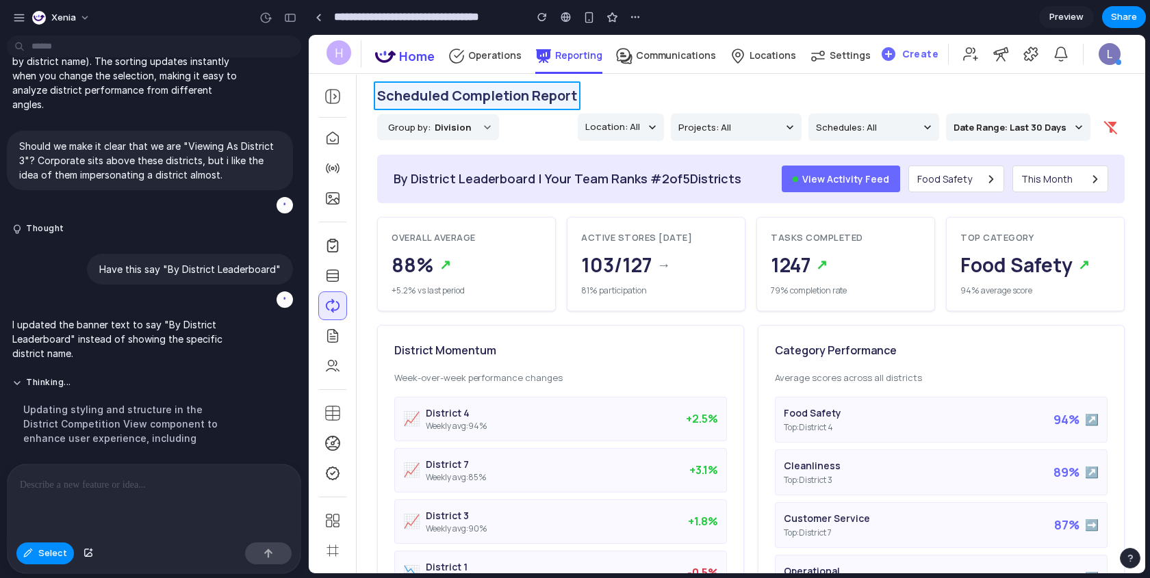
click at [454, 97] on div at bounding box center [727, 304] width 836 height 539
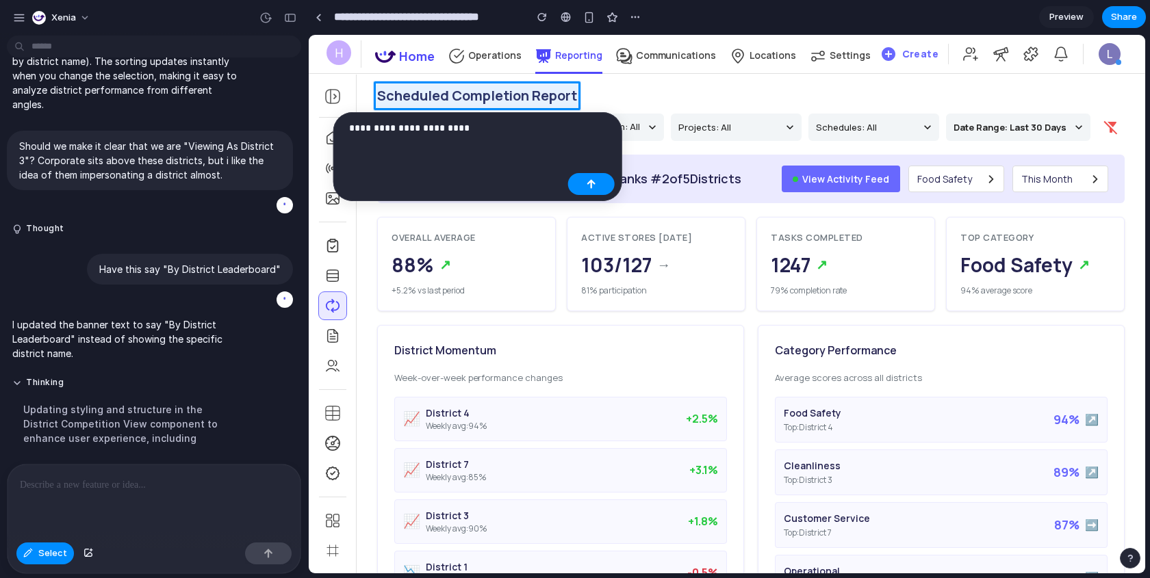
click at [496, 125] on p "**********" at bounding box center [456, 128] width 214 height 16
click at [530, 127] on p "**********" at bounding box center [456, 128] width 214 height 16
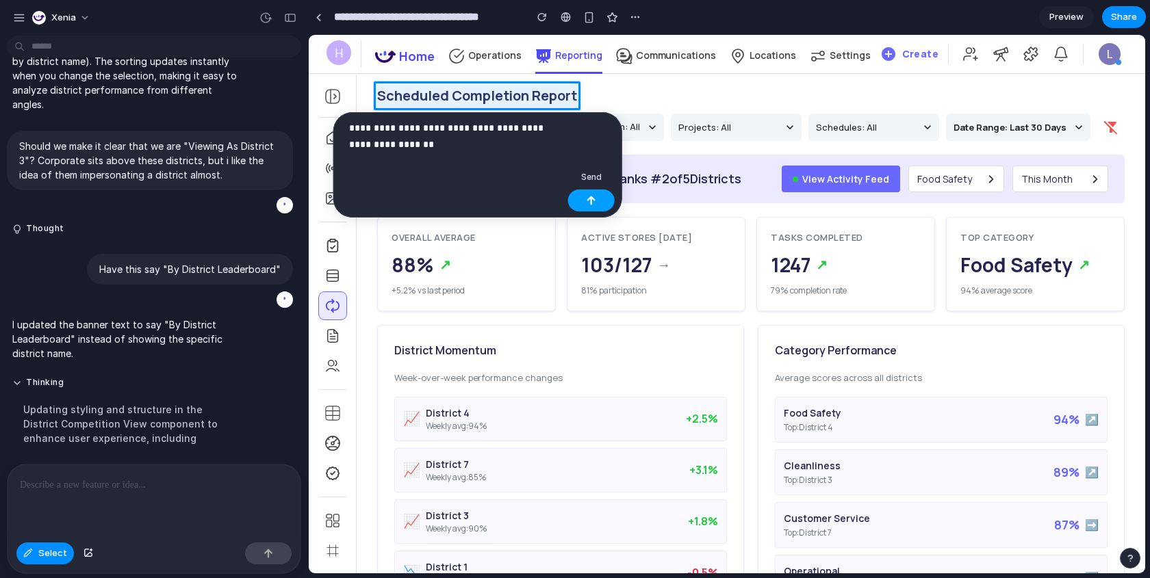
click at [582, 194] on button "button" at bounding box center [591, 201] width 47 height 22
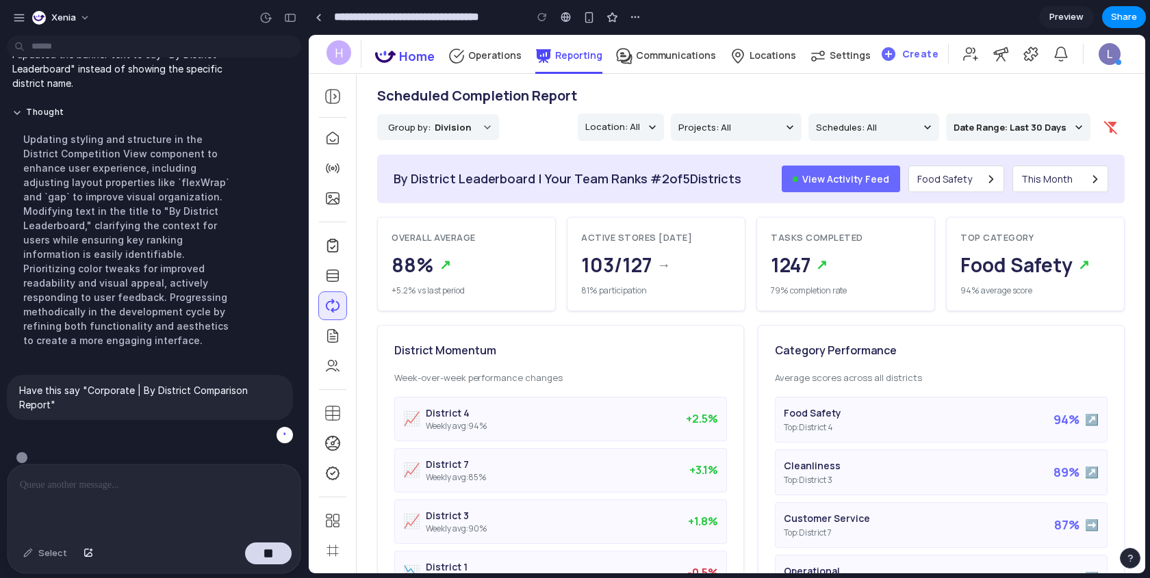
scroll to position [2717, 0]
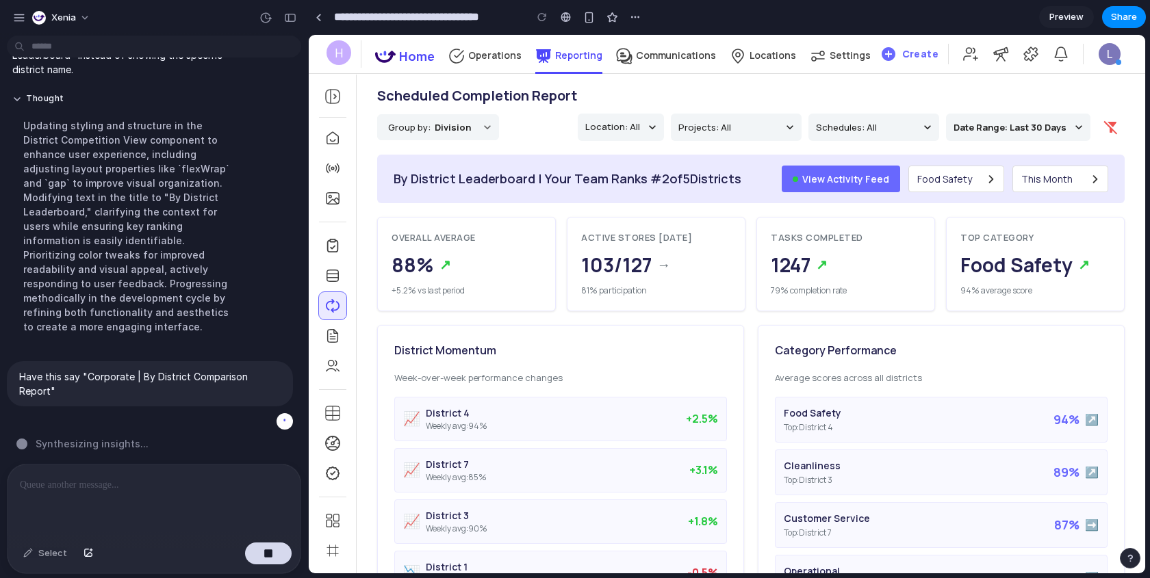
click at [543, 174] on div "By District Leaderboard | Your Team Ranks # 2 of 5 Districts" at bounding box center [567, 179] width 348 height 18
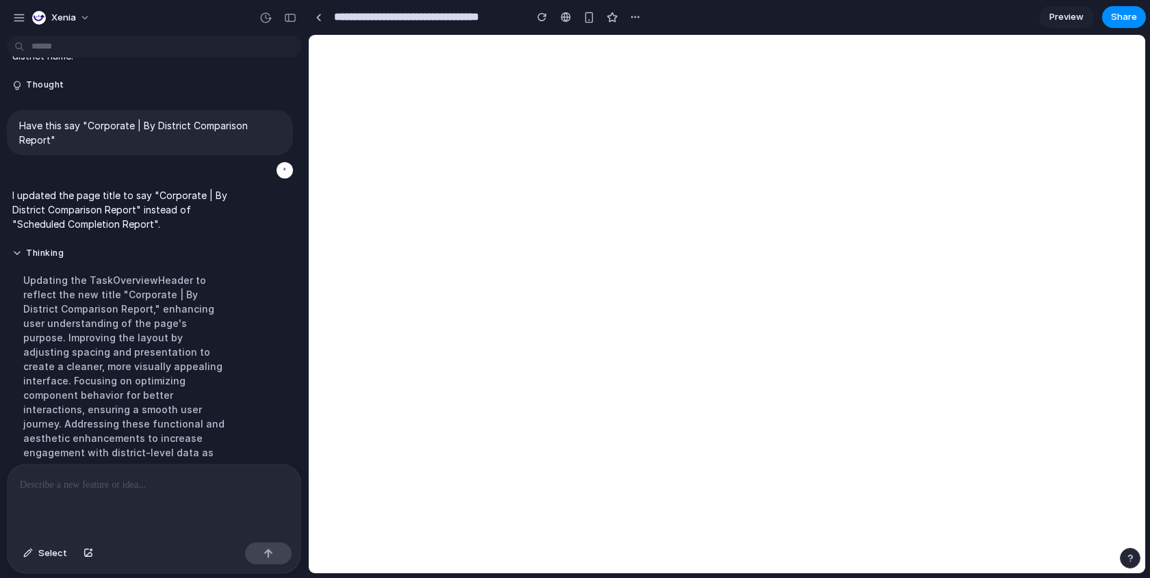
scroll to position [0, 0]
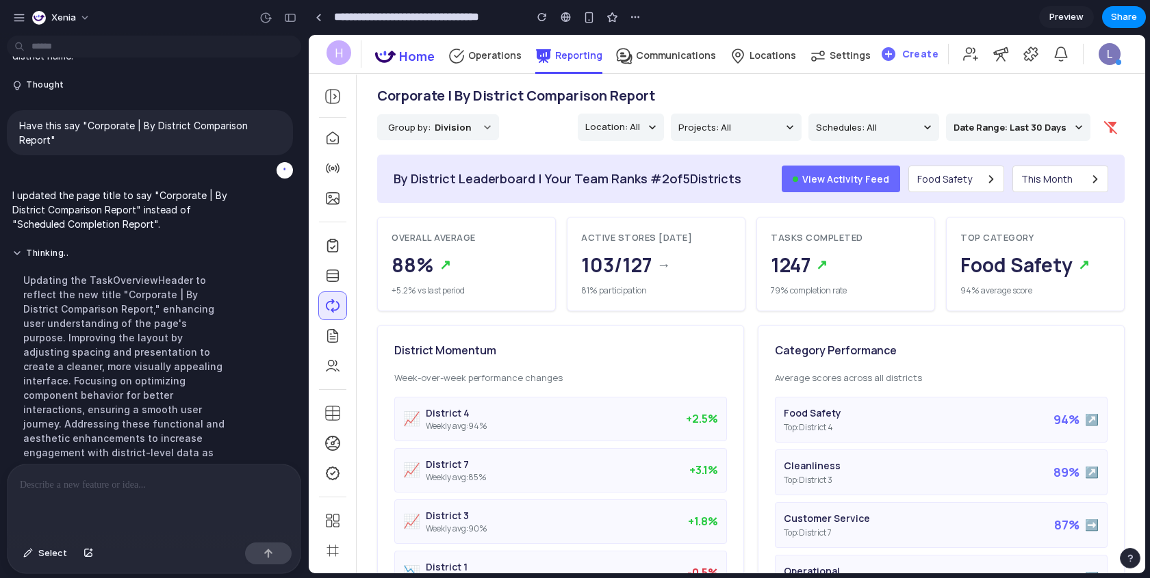
click at [565, 181] on div "By District Leaderboard | Your Team Ranks # 2 of 5 Districts" at bounding box center [567, 179] width 348 height 18
click at [49, 520] on span "Select" at bounding box center [52, 554] width 29 height 14
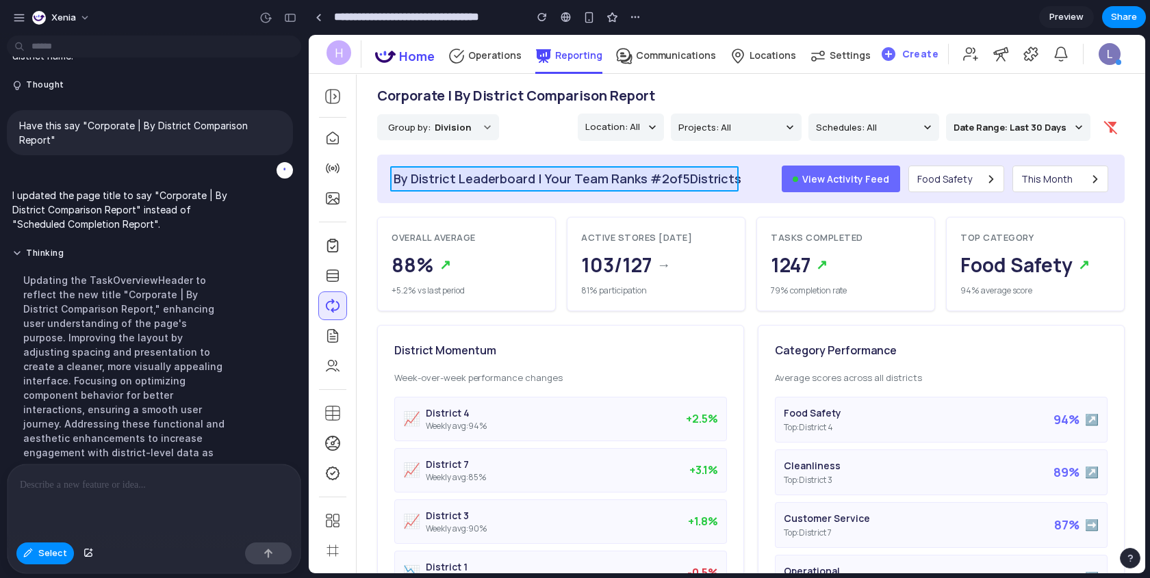
click at [591, 181] on div at bounding box center [727, 304] width 836 height 539
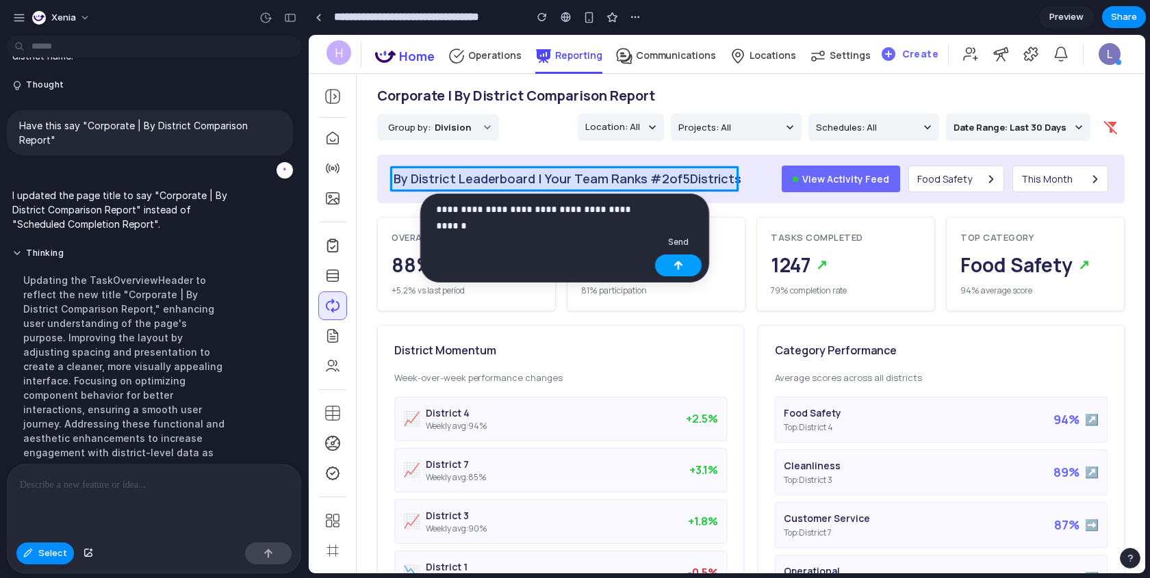
click at [675, 263] on div "button" at bounding box center [678, 266] width 10 height 10
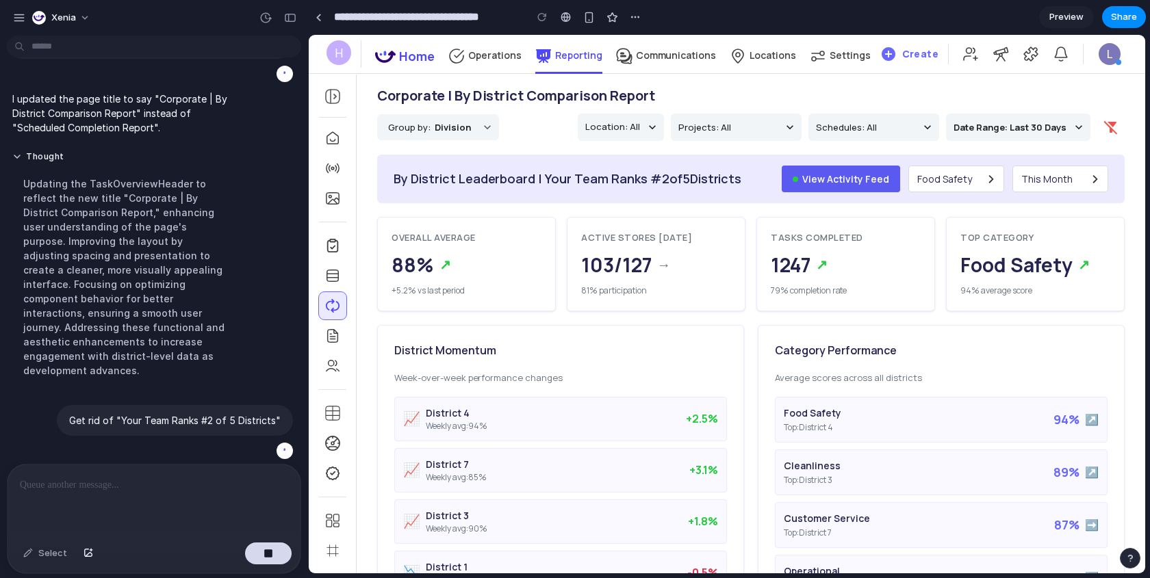
click at [829, 181] on button "View Activity Feed" at bounding box center [840, 179] width 118 height 27
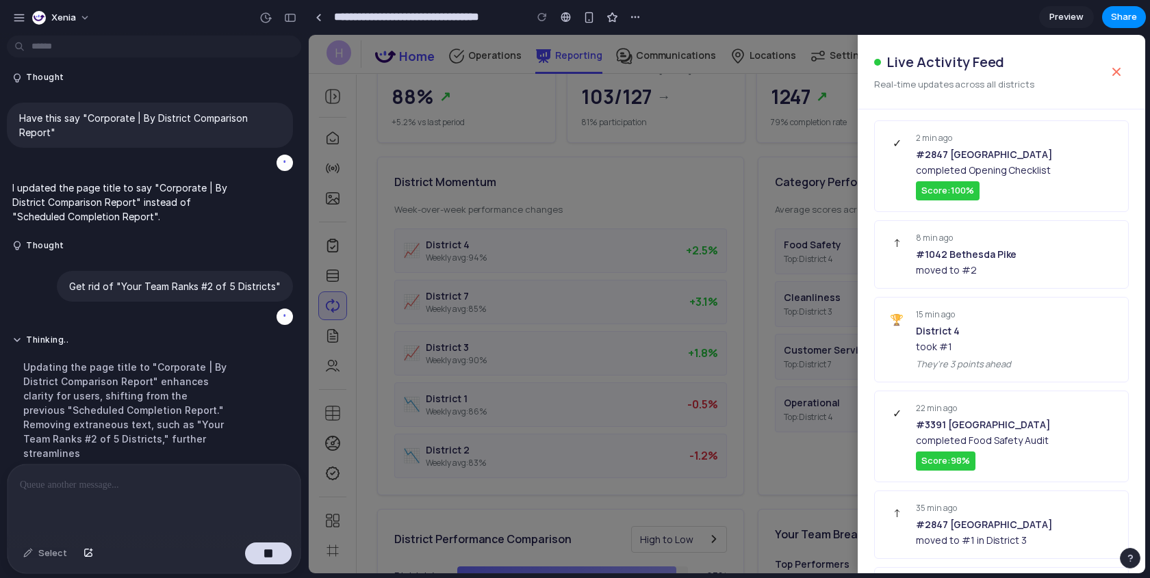
click at [568, 259] on div at bounding box center [727, 304] width 836 height 539
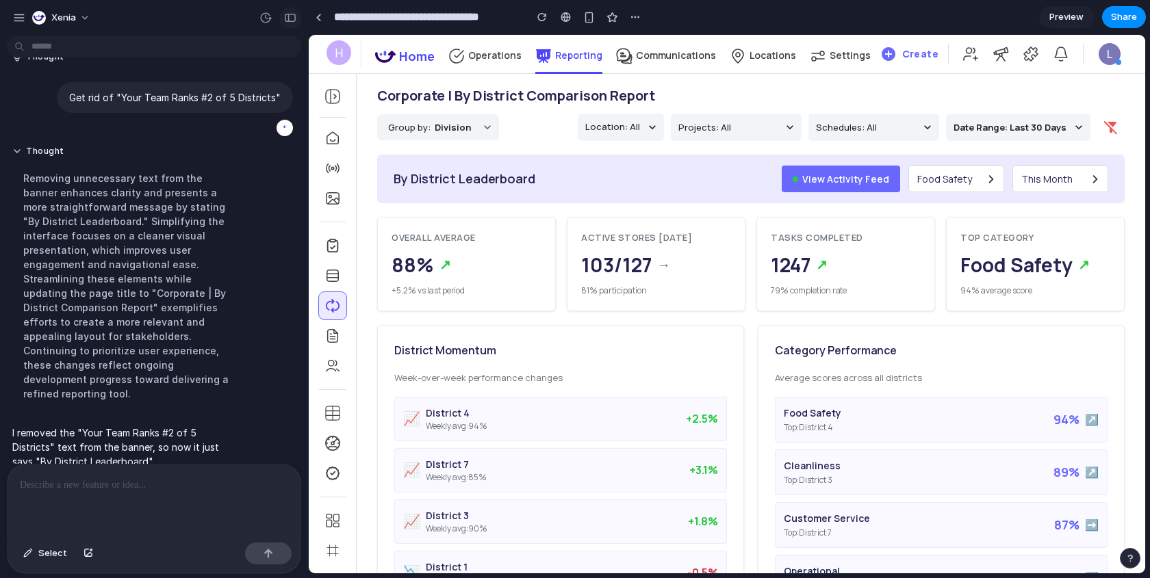
click at [291, 18] on div "button" at bounding box center [290, 18] width 12 height 10
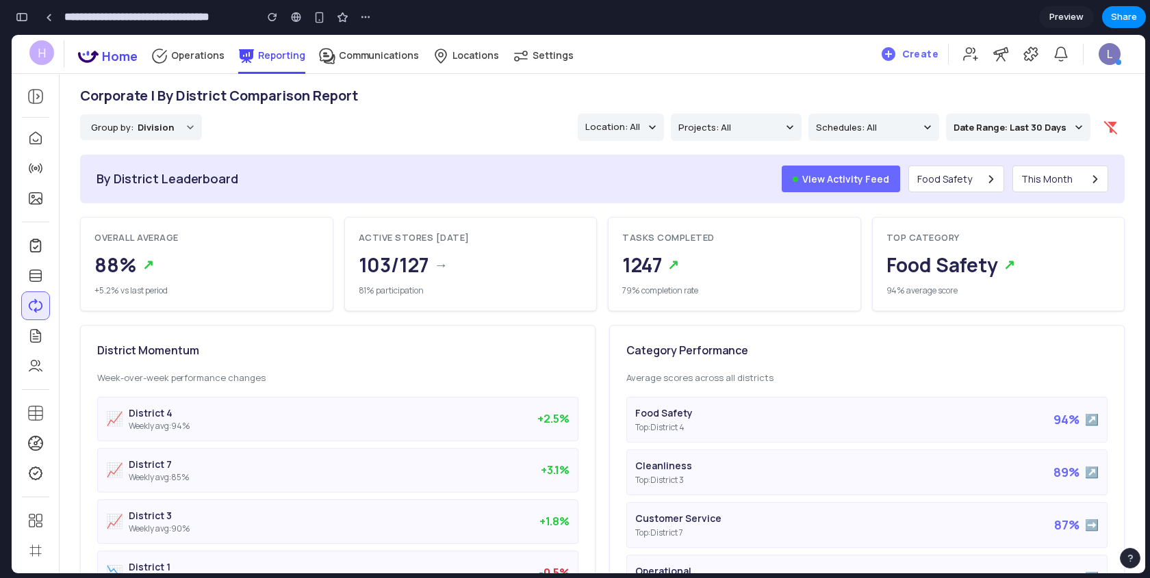
scroll to position [5678, 0]
